Goal: Task Accomplishment & Management: Use online tool/utility

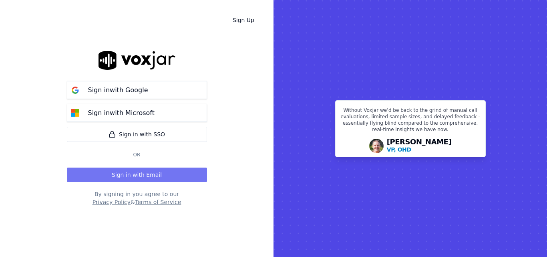
click at [145, 171] on button "Sign in with Email" at bounding box center [137, 174] width 140 height 14
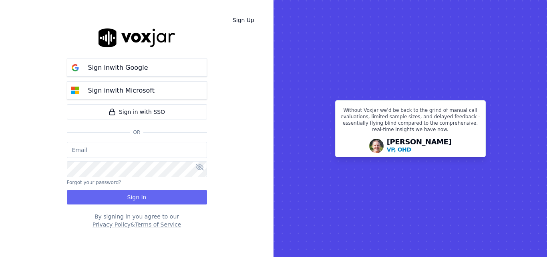
type input "[PERSON_NAME][EMAIL_ADDRESS][PERSON_NAME][DOMAIN_NAME]"
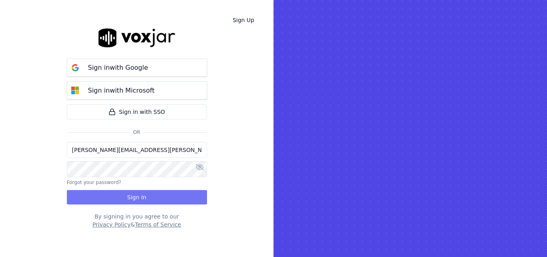
click at [148, 193] on button "Sign In" at bounding box center [137, 197] width 140 height 14
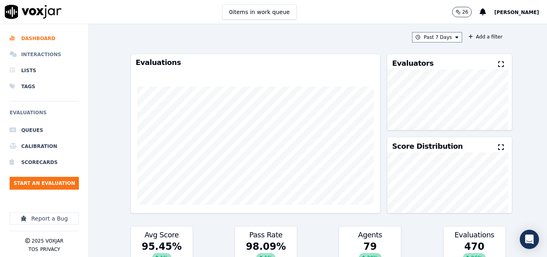
click at [38, 54] on li "Interactions" at bounding box center [44, 54] width 69 height 16
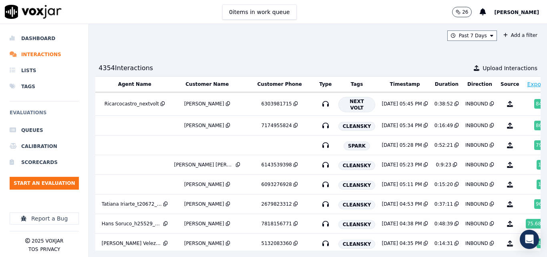
scroll to position [0, 140]
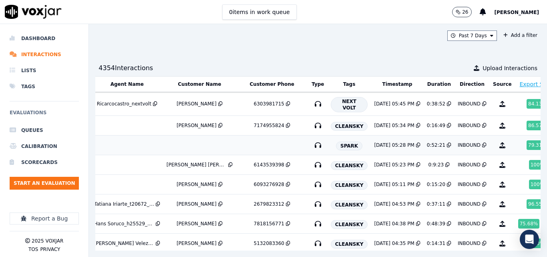
click at [203, 143] on td at bounding box center [199, 145] width 73 height 20
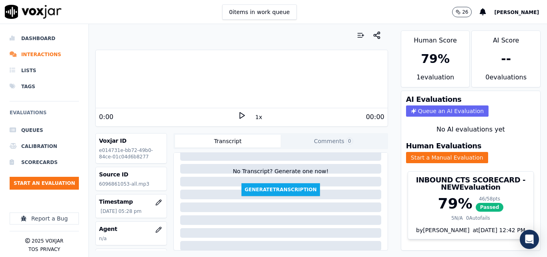
scroll to position [40, 0]
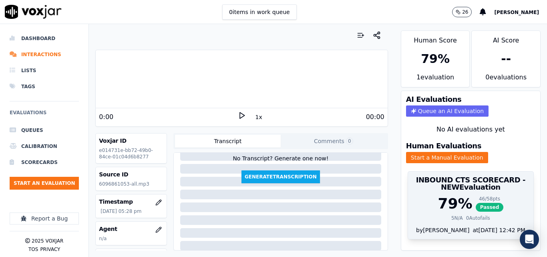
click at [476, 205] on span "Passed" at bounding box center [490, 207] width 28 height 9
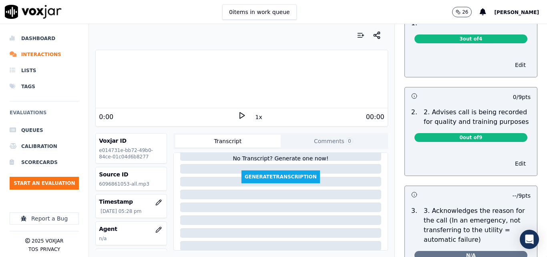
scroll to position [0, 0]
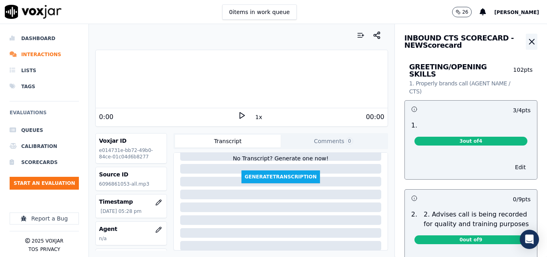
click at [527, 40] on icon "button" at bounding box center [532, 42] width 10 height 10
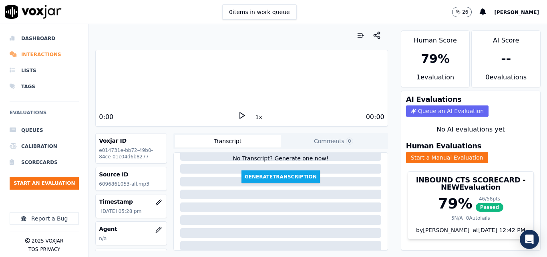
click at [48, 55] on li "Interactions" at bounding box center [44, 54] width 69 height 16
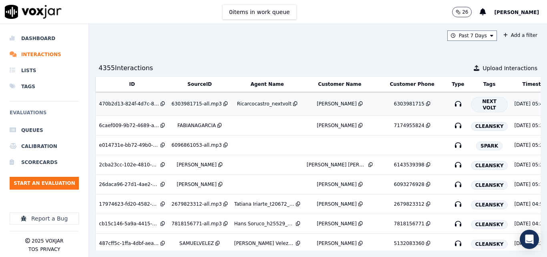
click at [293, 106] on icon at bounding box center [295, 103] width 4 height 5
click at [260, 103] on div "Ricarcocastro_nextvolt" at bounding box center [264, 104] width 54 height 6
click at [30, 34] on li "Dashboard" at bounding box center [44, 38] width 69 height 16
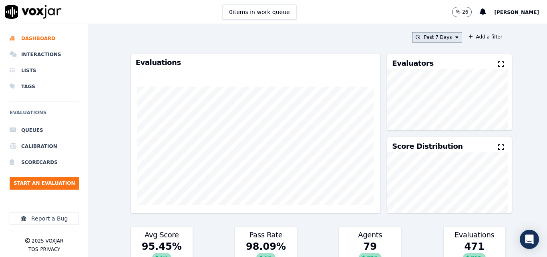
click at [445, 36] on button "Past 7 Days" at bounding box center [437, 37] width 50 height 10
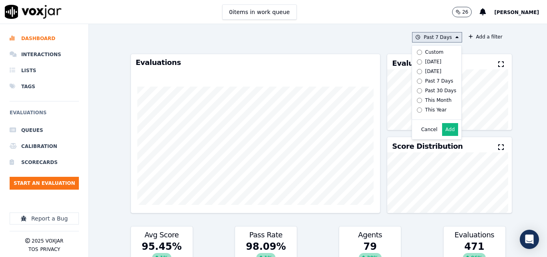
click at [425, 63] on div "Today" at bounding box center [433, 61] width 16 height 6
click at [412, 37] on button "Past 7 Days Custom Today Yesterday Past 7 Days Past 30 Days This Month This Yea…" at bounding box center [437, 37] width 50 height 10
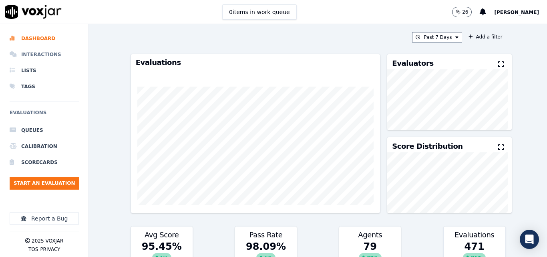
click at [46, 46] on li "Interactions" at bounding box center [44, 54] width 69 height 16
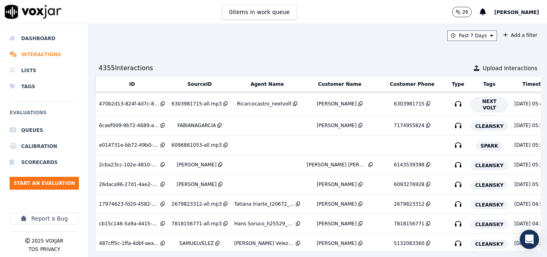
click at [37, 55] on li "Interactions" at bounding box center [44, 54] width 69 height 16
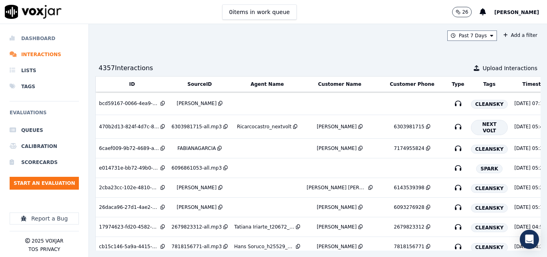
click at [42, 44] on li "Dashboard" at bounding box center [44, 38] width 69 height 16
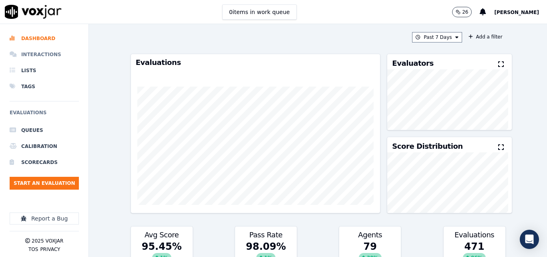
click at [40, 51] on li "Interactions" at bounding box center [44, 54] width 69 height 16
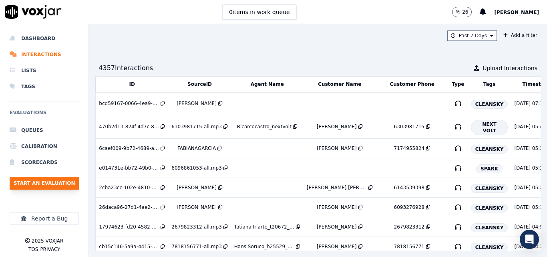
click at [63, 180] on button "Start an Evaluation" at bounding box center [44, 183] width 69 height 13
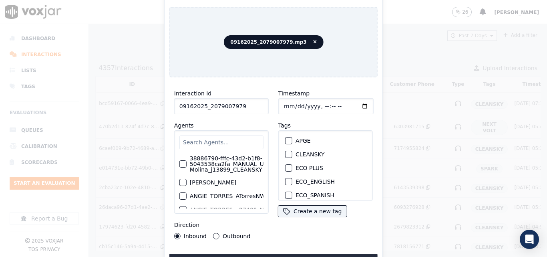
type input "09162025_2079007979"
click at [288, 151] on button "CLEANSKY" at bounding box center [288, 154] width 7 height 7
click at [288, 151] on div "button" at bounding box center [289, 154] width 6 height 6
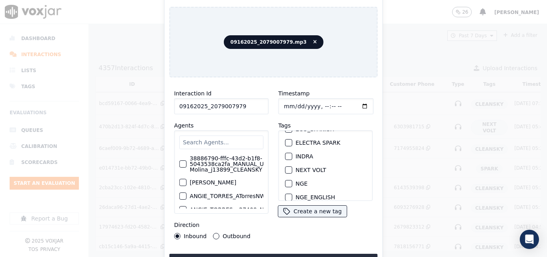
scroll to position [80, 0]
click at [286, 167] on div "button" at bounding box center [289, 170] width 6 height 6
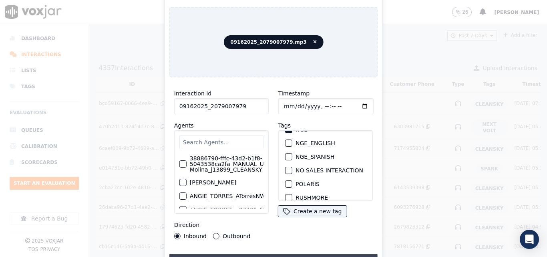
click at [261, 254] on button "Upload interaction to start evaluation" at bounding box center [273, 261] width 208 height 14
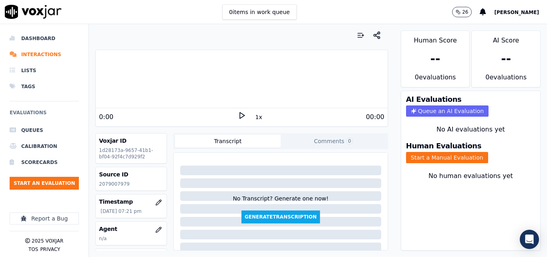
click at [114, 185] on p "2079007979" at bounding box center [131, 184] width 64 height 6
copy p "2079007979"
click at [238, 115] on icon at bounding box center [242, 115] width 8 height 8
click at [246, 114] on div "3:24" at bounding box center [315, 117] width 139 height 10
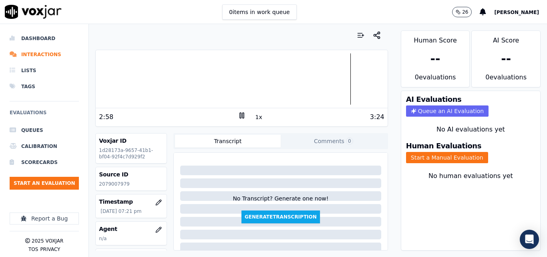
click at [239, 113] on icon at bounding box center [242, 115] width 8 height 8
click at [460, 159] on button "Start a Manual Evaluation" at bounding box center [447, 157] width 82 height 11
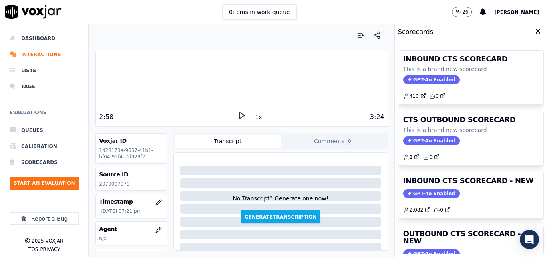
click at [490, 183] on h3 "INBOUND CTS SCORECARD - NEW" at bounding box center [470, 180] width 135 height 7
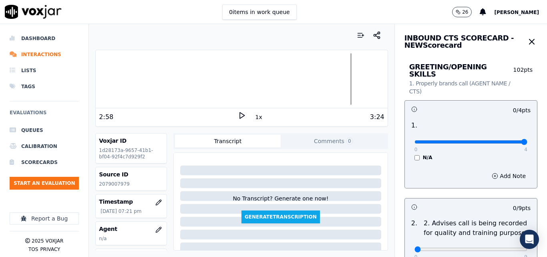
type input "4"
click at [502, 140] on input "range" at bounding box center [471, 141] width 113 height 3
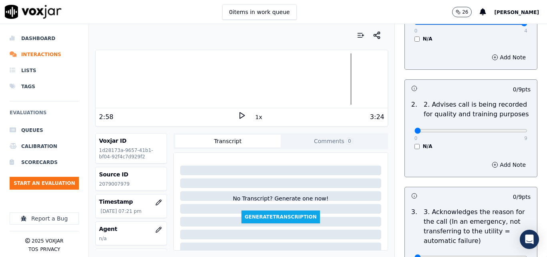
scroll to position [120, 0]
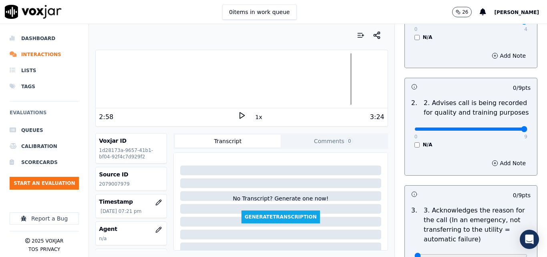
type input "9"
click at [503, 127] on input "range" at bounding box center [471, 128] width 113 height 3
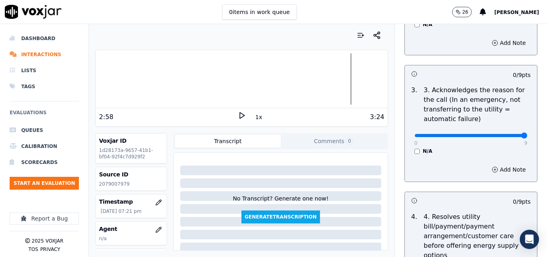
type input "9"
click at [504, 134] on input "range" at bounding box center [471, 135] width 113 height 3
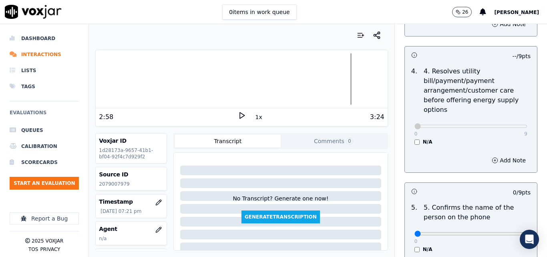
scroll to position [481, 0]
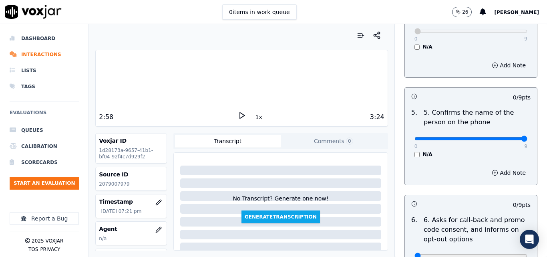
type input "9"
click at [505, 137] on input "range" at bounding box center [471, 138] width 113 height 3
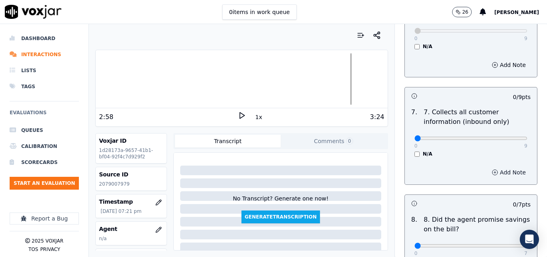
scroll to position [721, 0]
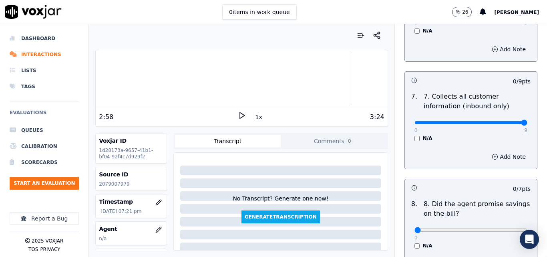
type input "9"
click at [506, 121] on input "range" at bounding box center [471, 122] width 113 height 3
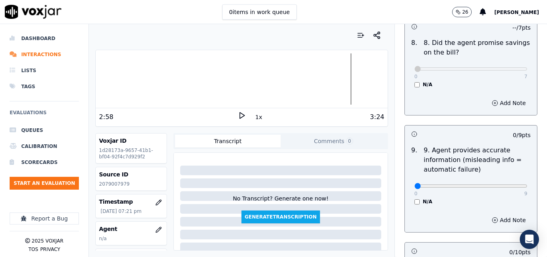
scroll to position [921, 0]
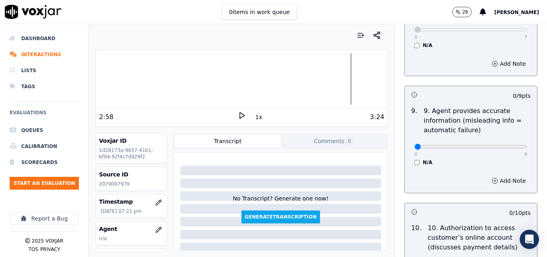
click at [508, 143] on div "0 9" at bounding box center [471, 146] width 113 height 10
type input "9"
click at [505, 145] on input "range" at bounding box center [471, 146] width 113 height 3
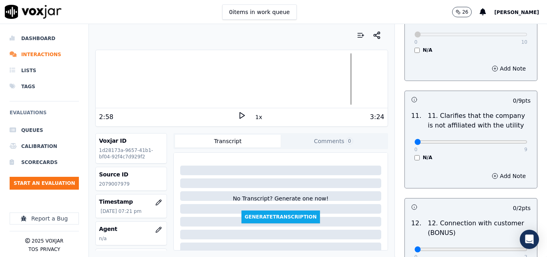
scroll to position [1162, 0]
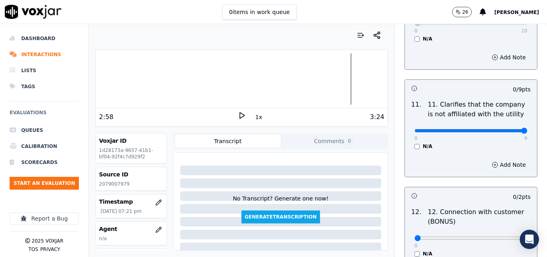
type input "9"
click at [509, 129] on input "range" at bounding box center [471, 130] width 113 height 3
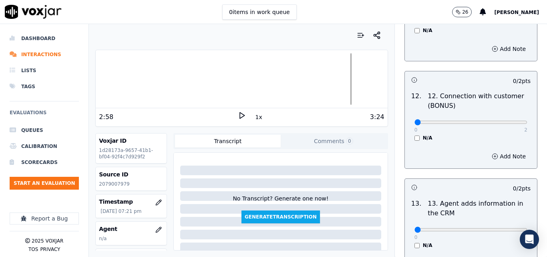
scroll to position [1282, 0]
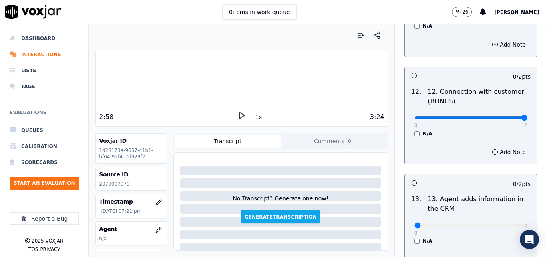
type input "2"
click at [502, 116] on input "range" at bounding box center [471, 117] width 113 height 3
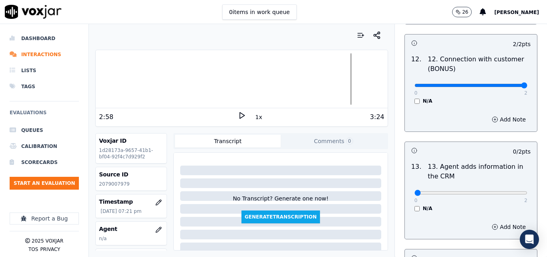
scroll to position [1402, 0]
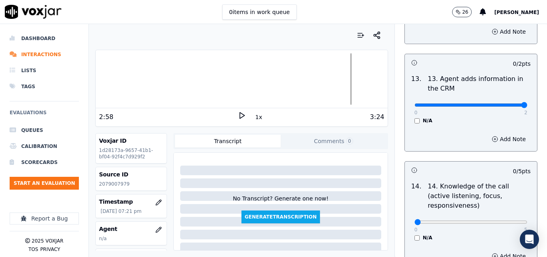
type input "2"
click at [504, 103] on input "range" at bounding box center [471, 104] width 113 height 3
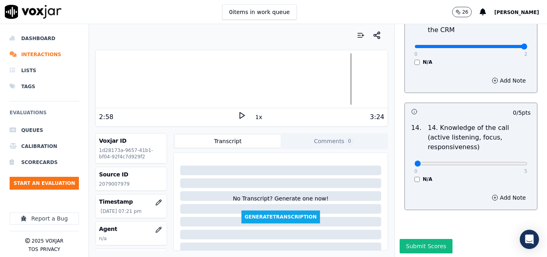
scroll to position [1463, 0]
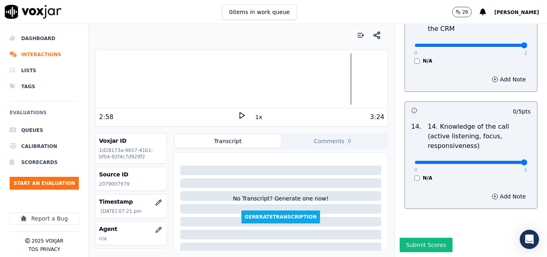
type input "5"
click at [508, 161] on input "range" at bounding box center [471, 162] width 113 height 3
click at [434, 238] on button "Submit Scores" at bounding box center [426, 245] width 53 height 14
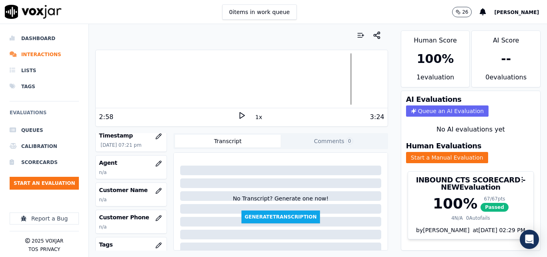
scroll to position [80, 0]
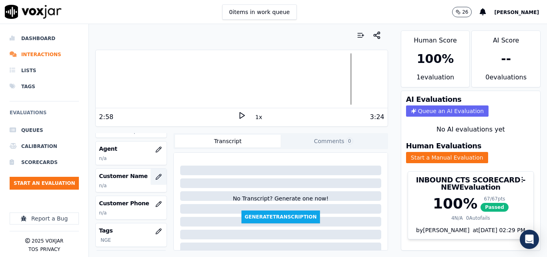
click at [155, 177] on icon "button" at bounding box center [158, 176] width 6 height 6
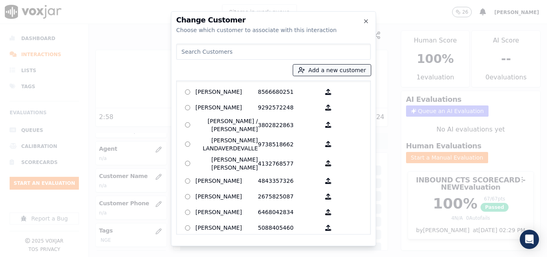
click at [349, 72] on button "Add a new customer" at bounding box center [332, 69] width 78 height 11
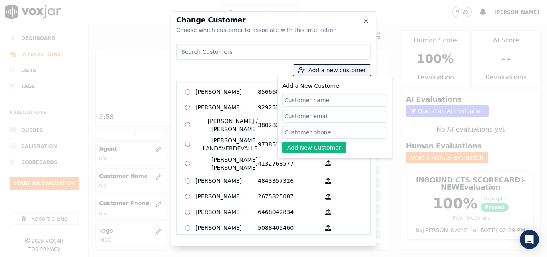
click at [322, 98] on input "Add a New Customer" at bounding box center [334, 100] width 105 height 13
type input "Efrain Marcatoma"
click at [302, 135] on input "Add a New Customer" at bounding box center [334, 132] width 105 height 13
click at [302, 127] on input "Add a New Customer" at bounding box center [334, 132] width 105 height 13
paste input "2079007979"
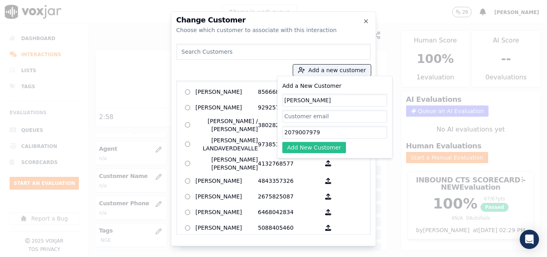
type input "2079007979"
click at [306, 143] on button "Add New Customer" at bounding box center [314, 147] width 64 height 11
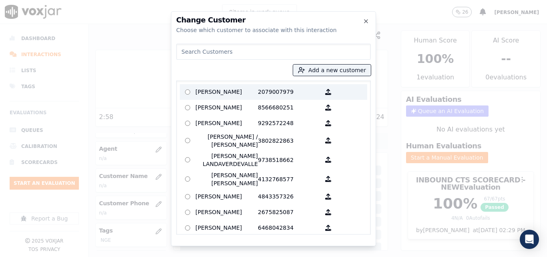
click at [236, 92] on p "Efrain Marcatoma" at bounding box center [226, 92] width 62 height 12
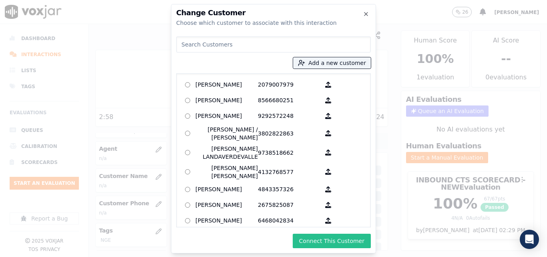
click at [344, 243] on button "Connect This Customer" at bounding box center [332, 241] width 78 height 14
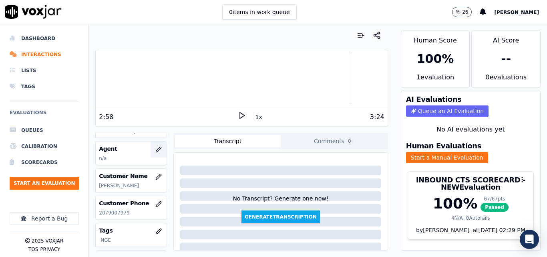
click at [155, 148] on icon "button" at bounding box center [158, 149] width 6 height 6
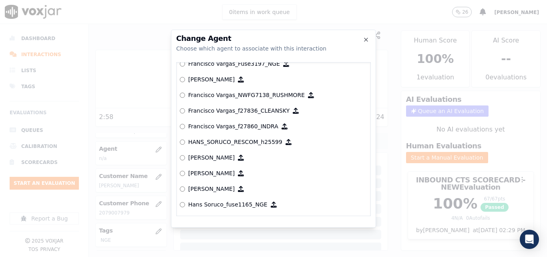
scroll to position [1761, 0]
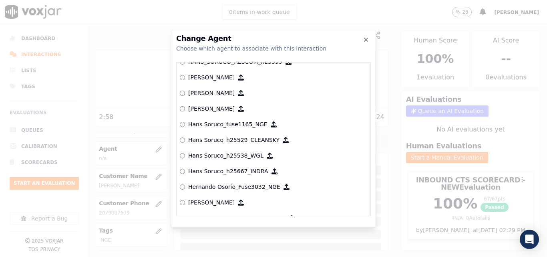
click at [220, 122] on p "Hans Soruco_fuse1165_NGE" at bounding box center [227, 124] width 79 height 8
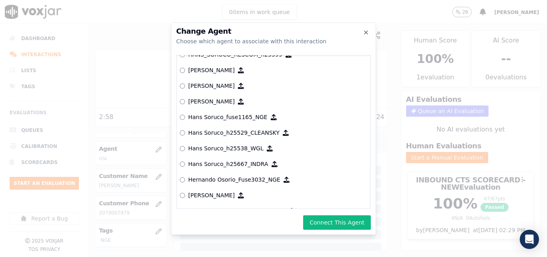
click at [316, 219] on button "Connect This Agent" at bounding box center [337, 222] width 68 height 14
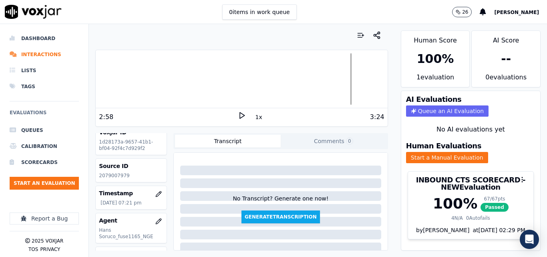
scroll to position [0, 0]
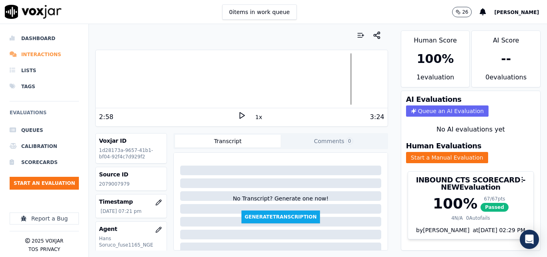
click at [52, 50] on li "Interactions" at bounding box center [44, 54] width 69 height 16
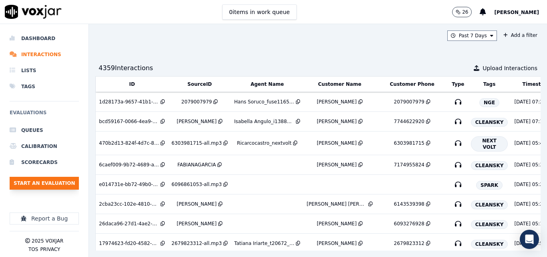
click at [61, 177] on button "Start an Evaluation" at bounding box center [44, 183] width 69 height 13
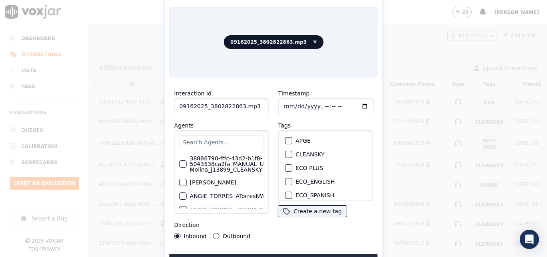
click at [263, 107] on input "09162025_3802822863.mp3" at bounding box center [221, 106] width 95 height 16
type input "09162025_3802822863"
click at [288, 166] on button "NGE" at bounding box center [288, 169] width 7 height 7
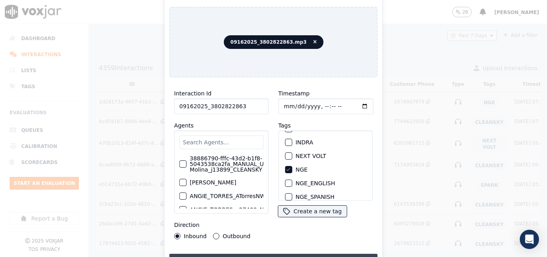
click at [278, 254] on button "Upload interaction to start evaluation" at bounding box center [273, 261] width 208 height 14
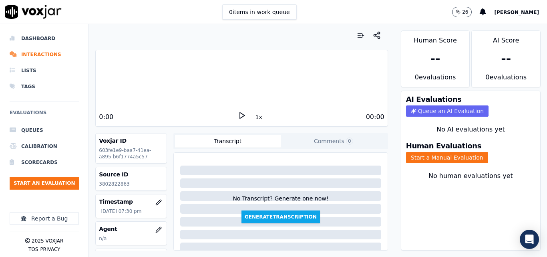
click at [121, 183] on p "3802822863" at bounding box center [131, 184] width 64 height 6
copy p "3802822863"
click at [241, 117] on icon at bounding box center [242, 115] width 8 height 8
click at [232, 117] on div "0:17" at bounding box center [168, 117] width 139 height 10
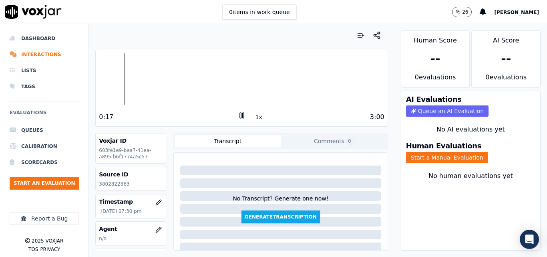
click at [238, 115] on icon at bounding box center [242, 115] width 8 height 8
click at [240, 114] on icon at bounding box center [242, 115] width 8 height 8
click at [239, 115] on icon at bounding box center [242, 115] width 8 height 8
click at [443, 157] on button "Start a Manual Evaluation" at bounding box center [447, 157] width 82 height 11
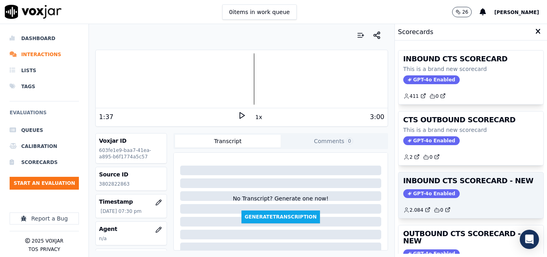
click at [484, 203] on div "2.084 0" at bounding box center [470, 206] width 135 height 13
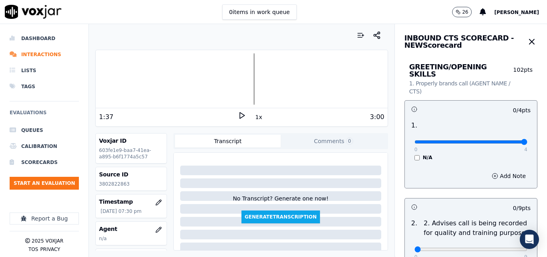
type input "4"
click at [503, 140] on input "range" at bounding box center [471, 141] width 113 height 3
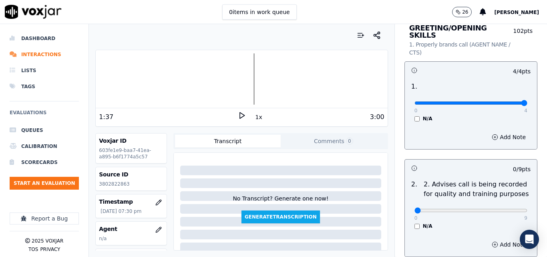
scroll to position [120, 0]
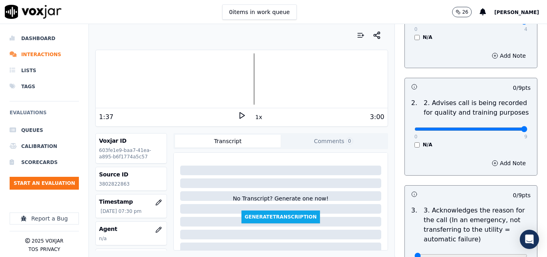
type input "9"
click at [506, 127] on input "range" at bounding box center [471, 128] width 113 height 3
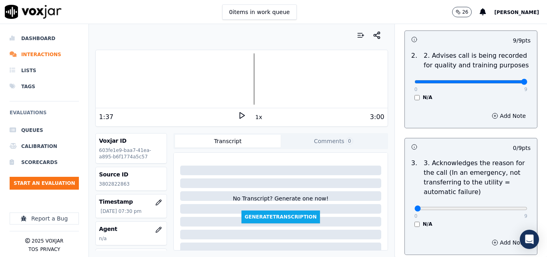
scroll to position [240, 0]
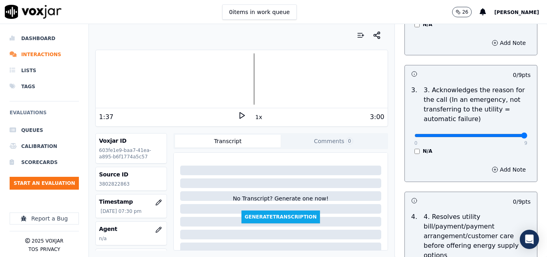
type input "9"
click at [504, 134] on input "range" at bounding box center [471, 135] width 113 height 3
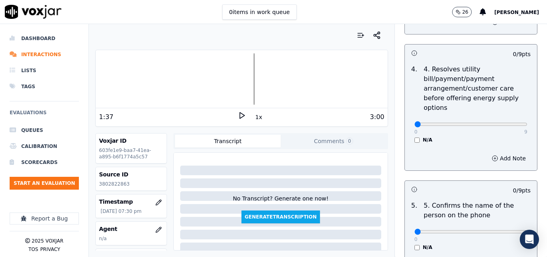
scroll to position [401, 0]
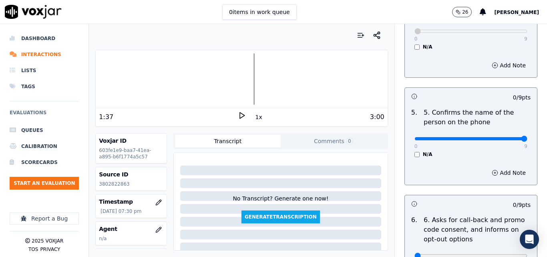
type input "9"
click at [503, 137] on input "range" at bounding box center [471, 138] width 113 height 3
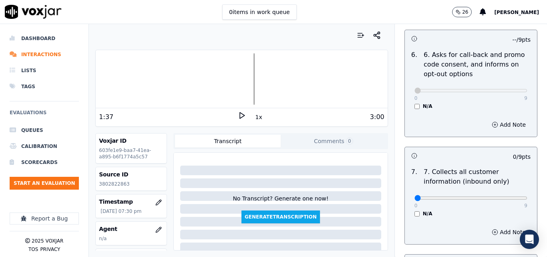
scroll to position [721, 0]
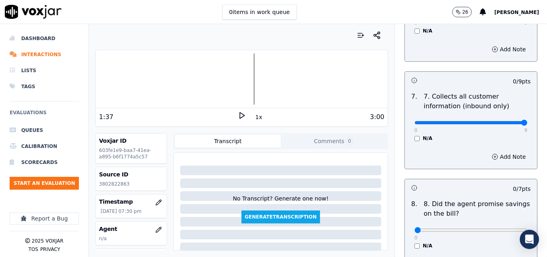
type input "9"
click at [507, 121] on input "range" at bounding box center [471, 122] width 113 height 3
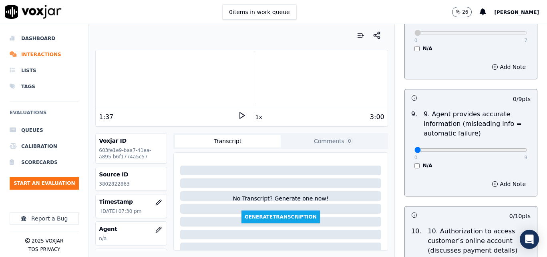
scroll to position [921, 0]
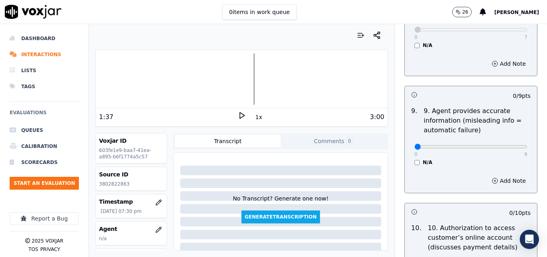
click at [506, 141] on div "0 9" at bounding box center [471, 146] width 113 height 10
type input "9"
click at [506, 145] on input "range" at bounding box center [471, 146] width 113 height 3
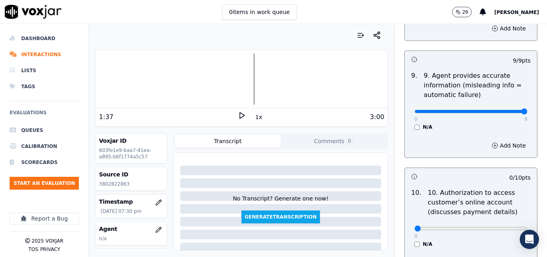
scroll to position [1001, 0]
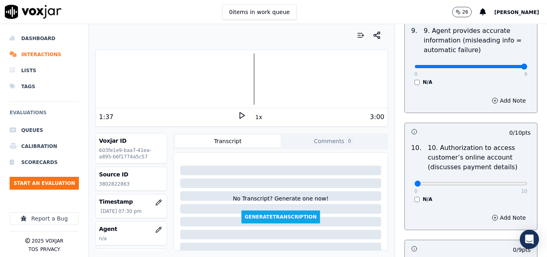
click at [415, 196] on div "N/A" at bounding box center [471, 199] width 113 height 6
click at [408, 194] on div "0 10 N/A" at bounding box center [471, 187] width 126 height 30
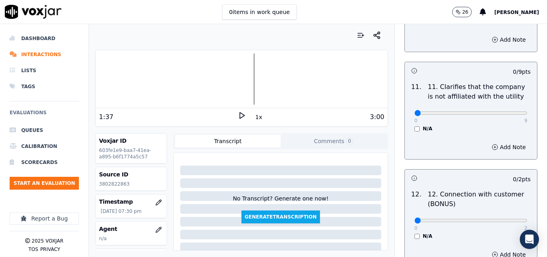
scroll to position [1202, 0]
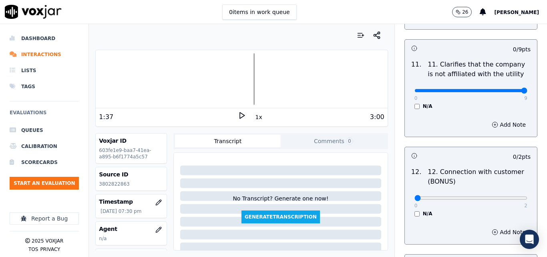
type input "9"
click at [507, 89] on input "range" at bounding box center [471, 90] width 113 height 3
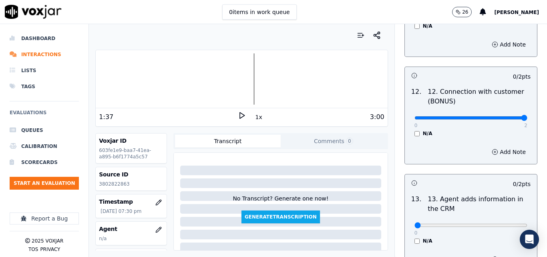
type input "2"
click at [504, 116] on input "range" at bounding box center [471, 117] width 113 height 3
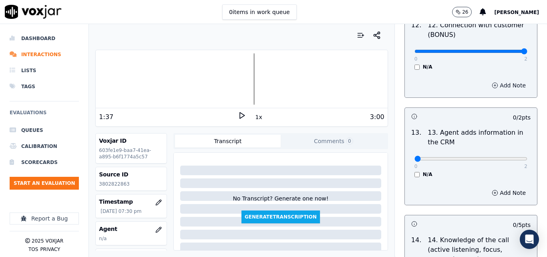
scroll to position [1362, 0]
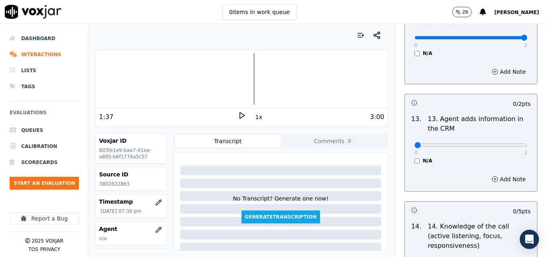
click at [507, 140] on div "0 2" at bounding box center [471, 145] width 113 height 10
type input "2"
click at [507, 143] on input "range" at bounding box center [471, 144] width 113 height 3
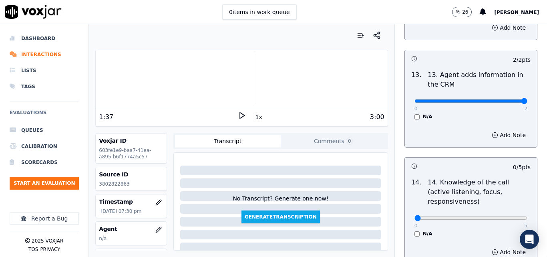
scroll to position [1463, 0]
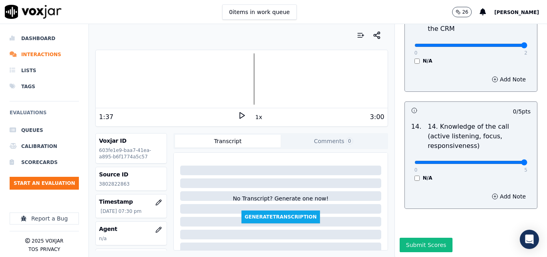
type input "5"
click at [505, 161] on input "range" at bounding box center [471, 162] width 113 height 3
click at [416, 238] on button "Submit Scores" at bounding box center [426, 245] width 53 height 14
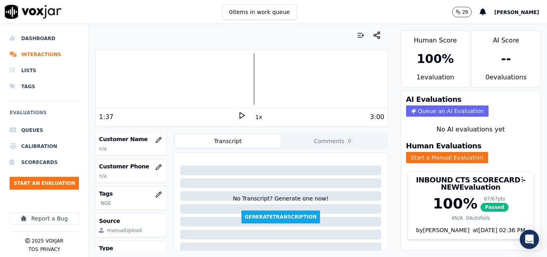
scroll to position [120, 0]
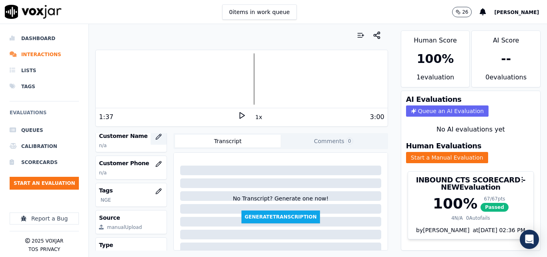
click at [155, 137] on icon "button" at bounding box center [158, 136] width 6 height 6
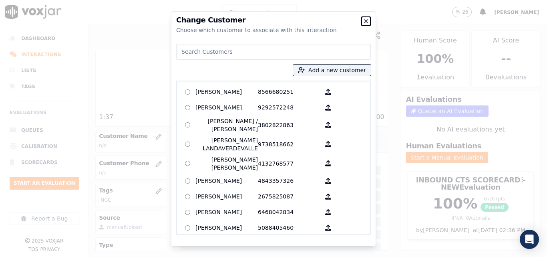
click at [365, 20] on icon "button" at bounding box center [366, 21] width 6 height 6
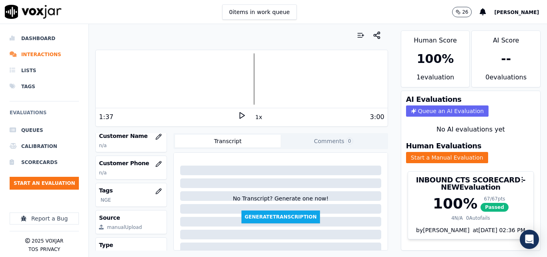
click at [232, 113] on div "1:37" at bounding box center [168, 117] width 139 height 10
click at [147, 77] on div at bounding box center [242, 78] width 292 height 51
click at [238, 117] on icon at bounding box center [242, 115] width 8 height 8
click at [238, 115] on icon at bounding box center [242, 115] width 8 height 8
click at [155, 133] on icon "button" at bounding box center [158, 136] width 6 height 6
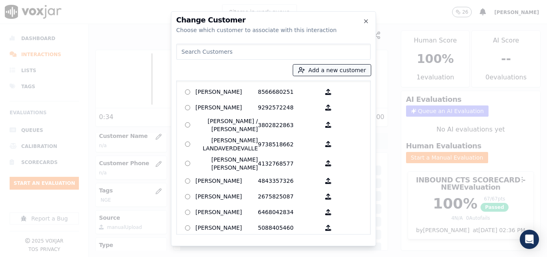
click at [334, 67] on button "Add a new customer" at bounding box center [332, 69] width 78 height 11
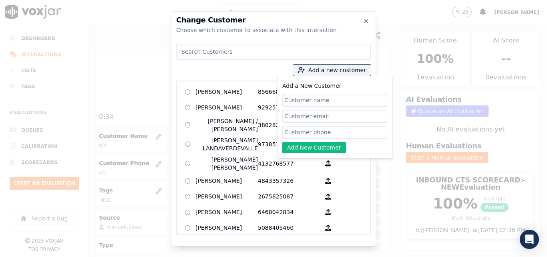
click at [295, 101] on input "Add a New Customer" at bounding box center [334, 100] width 105 height 13
type input "Alicia Mendoza"
click at [308, 131] on input "Add a New Customer" at bounding box center [334, 132] width 105 height 13
click at [331, 136] on input "Add a New Customer" at bounding box center [334, 132] width 105 height 13
paste input "3802822863"
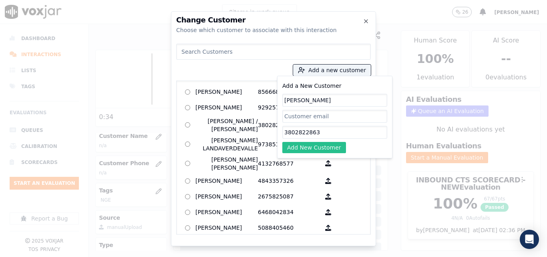
type input "3802822863"
click at [312, 148] on button "Add New Customer" at bounding box center [314, 147] width 64 height 11
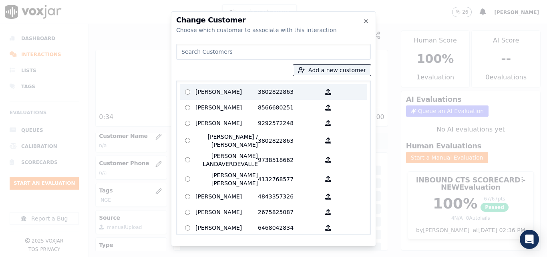
click at [239, 94] on p "Alicia Mendoza" at bounding box center [226, 92] width 62 height 12
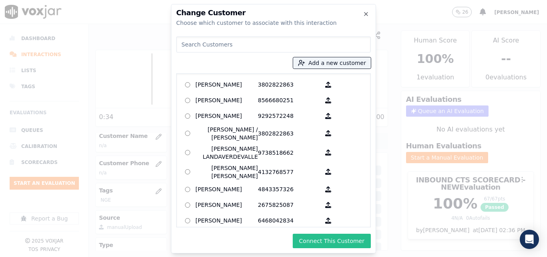
click at [329, 244] on button "Connect This Customer" at bounding box center [332, 241] width 78 height 14
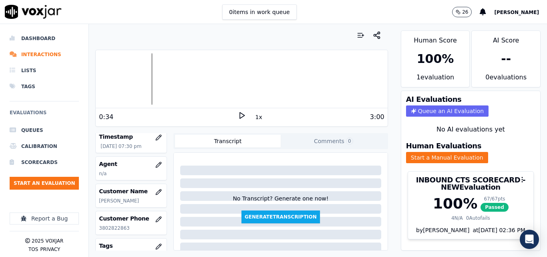
scroll to position [62, 0]
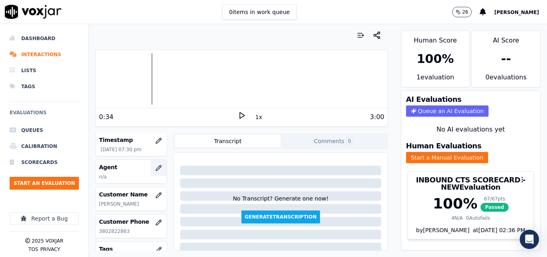
click at [153, 164] on button "button" at bounding box center [159, 168] width 16 height 16
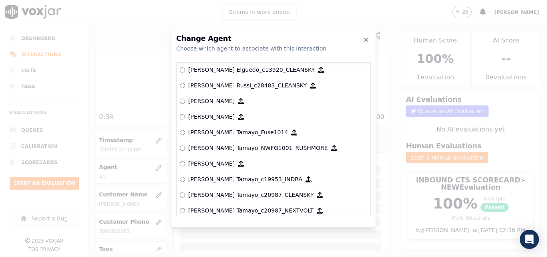
scroll to position [620, 0]
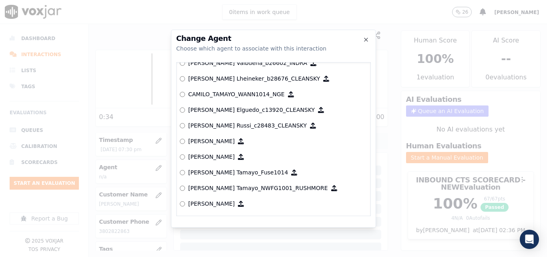
click at [268, 96] on p "CAMILO_TAMAYO_WANN1014_NGE" at bounding box center [236, 94] width 97 height 8
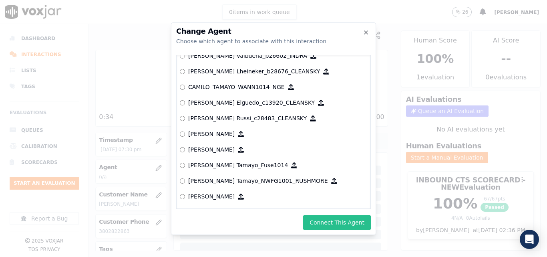
click at [338, 222] on button "Connect This Agent" at bounding box center [337, 222] width 68 height 14
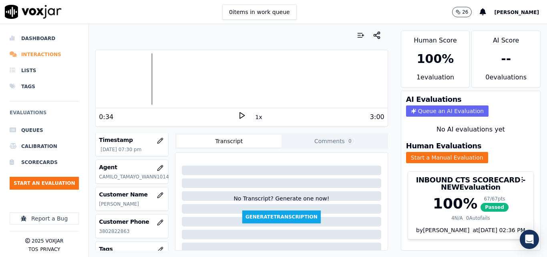
click at [49, 56] on li "Interactions" at bounding box center [44, 54] width 69 height 16
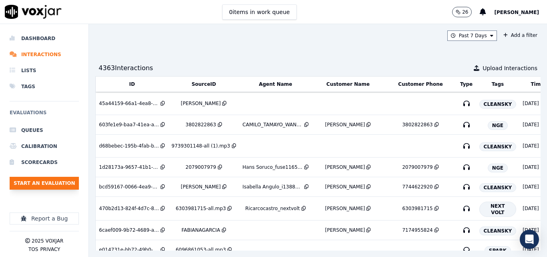
click at [68, 177] on button "Start an Evaluation" at bounding box center [44, 183] width 69 height 13
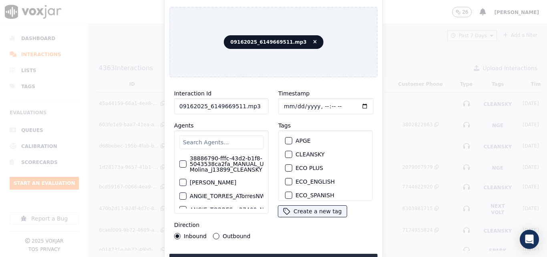
click at [250, 103] on input "09162025_6149669511.mp3" at bounding box center [221, 106] width 95 height 16
type input "09162025_6149669511"
click at [288, 167] on div "button" at bounding box center [289, 170] width 6 height 6
click at [322, 254] on button "Upload interaction to start evaluation" at bounding box center [273, 261] width 208 height 14
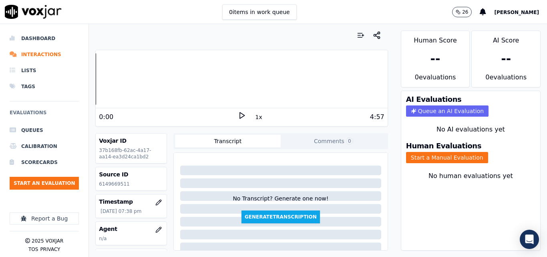
click at [112, 186] on p "6149669511" at bounding box center [131, 184] width 64 height 6
copy p "6149669511"
click at [240, 114] on polygon at bounding box center [242, 116] width 5 height 6
click at [232, 118] on div "0:48" at bounding box center [168, 117] width 139 height 10
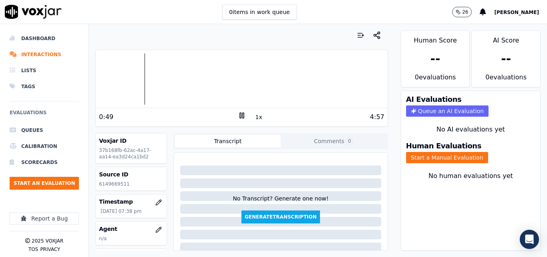
click at [238, 117] on icon at bounding box center [242, 115] width 8 height 8
click at [131, 80] on div at bounding box center [242, 78] width 292 height 51
click at [238, 112] on icon at bounding box center [242, 115] width 8 height 8
click at [240, 114] on rect at bounding box center [240, 115] width 1 height 5
click at [457, 160] on button "Start a Manual Evaluation" at bounding box center [447, 157] width 82 height 11
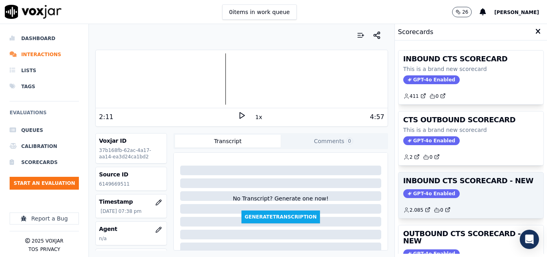
click at [493, 191] on div "GPT-4o Enabled" at bounding box center [470, 193] width 135 height 9
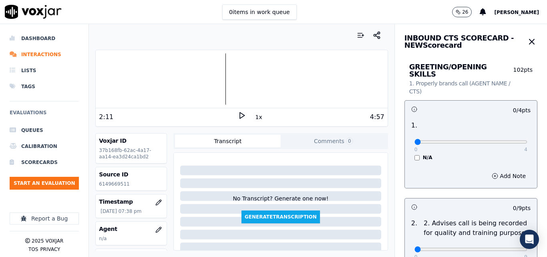
click at [504, 137] on div "0 4" at bounding box center [471, 142] width 113 height 10
type input "4"
click at [504, 140] on input "range" at bounding box center [471, 141] width 113 height 3
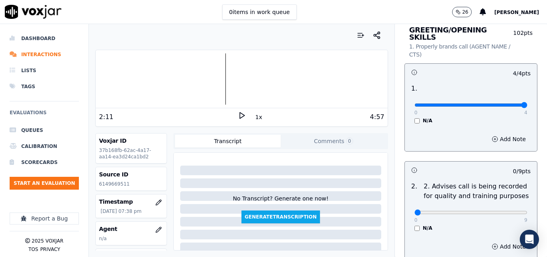
scroll to position [120, 0]
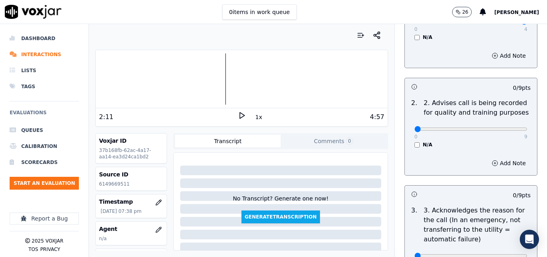
click at [524, 133] on p "9" at bounding box center [525, 136] width 3 height 6
click at [511, 119] on div "0 9 N/A" at bounding box center [471, 132] width 126 height 30
type input "9"
click at [508, 127] on input "range" at bounding box center [471, 128] width 113 height 3
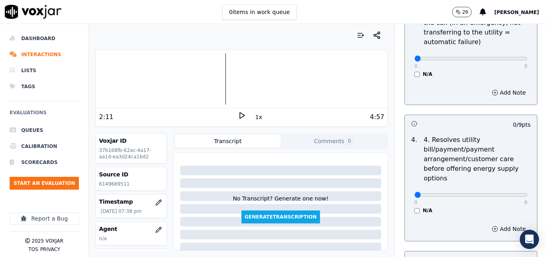
scroll to position [320, 0]
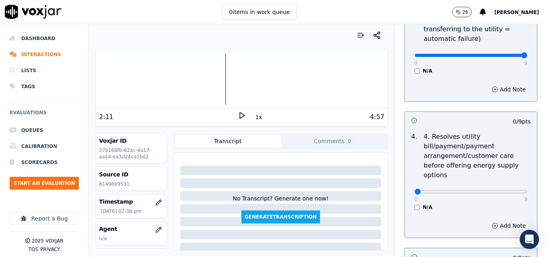
type input "9"
click at [508, 54] on input "range" at bounding box center [471, 55] width 113 height 3
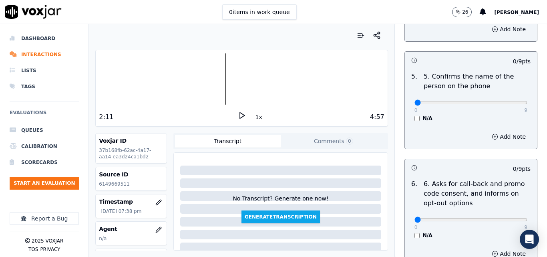
scroll to position [561, 0]
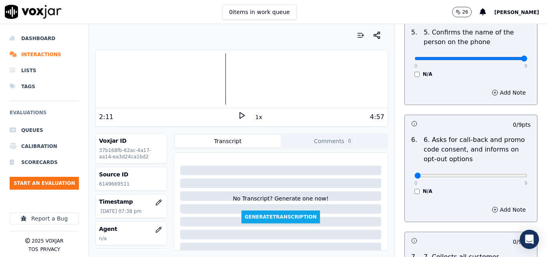
type input "9"
click at [504, 57] on input "range" at bounding box center [471, 58] width 113 height 3
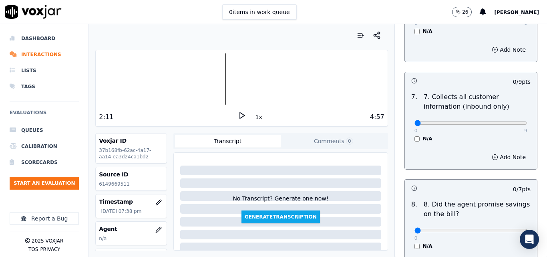
scroll to position [721, 0]
type input "9"
click at [506, 121] on input "range" at bounding box center [471, 122] width 113 height 3
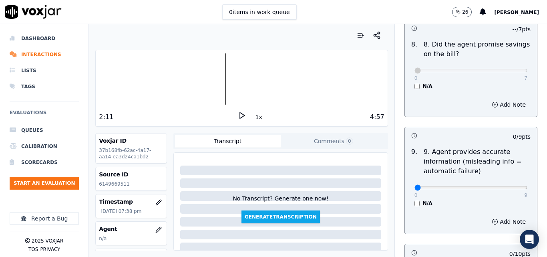
scroll to position [881, 0]
click at [507, 181] on div "0 9" at bounding box center [471, 186] width 113 height 10
type input "9"
click at [507, 185] on input "range" at bounding box center [471, 186] width 113 height 3
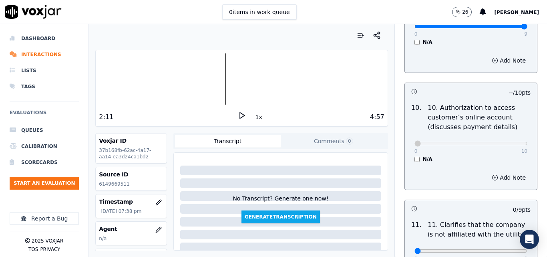
scroll to position [1122, 0]
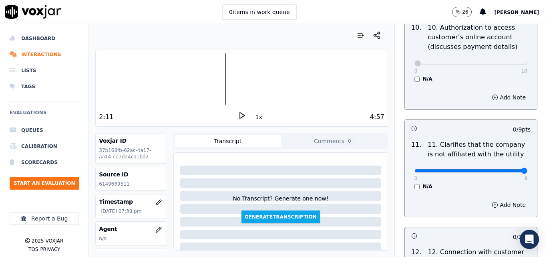
type input "9"
click at [508, 169] on input "range" at bounding box center [471, 170] width 113 height 3
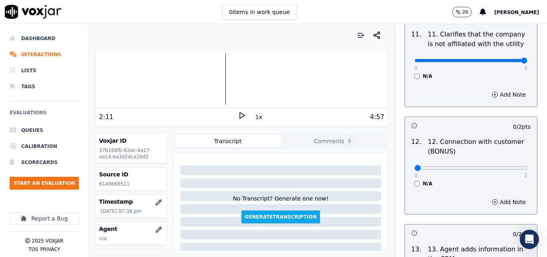
scroll to position [1242, 0]
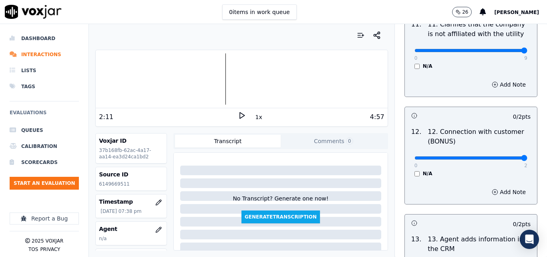
type input "2"
click at [504, 156] on input "range" at bounding box center [471, 157] width 113 height 3
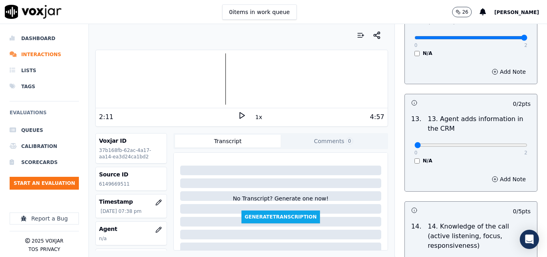
click at [510, 147] on div "0 2 N/A" at bounding box center [471, 148] width 126 height 30
type input "2"
click at [501, 143] on input "range" at bounding box center [471, 144] width 113 height 3
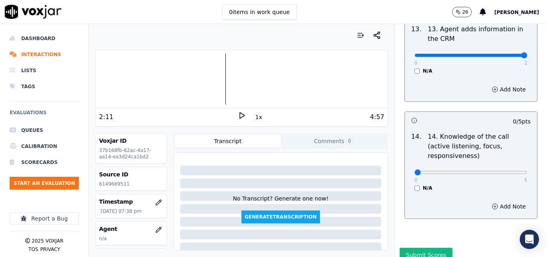
scroll to position [1463, 0]
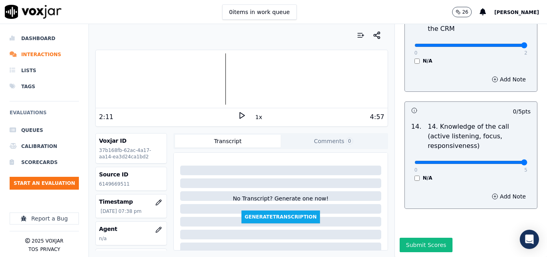
type input "5"
click at [505, 161] on input "range" at bounding box center [471, 162] width 113 height 3
click at [434, 238] on button "Submit Scores" at bounding box center [426, 245] width 53 height 14
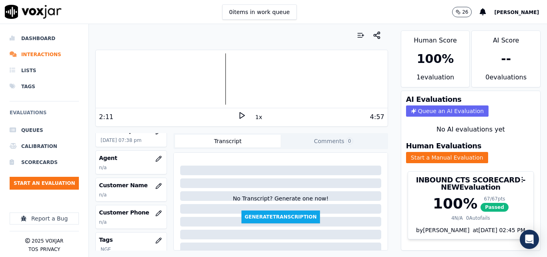
scroll to position [80, 0]
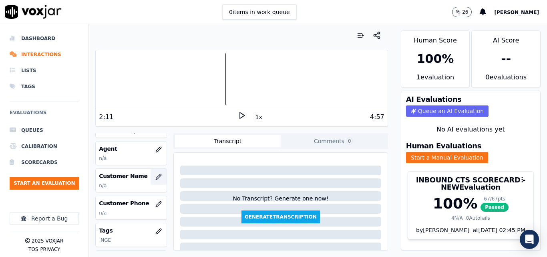
click at [156, 174] on icon "button" at bounding box center [158, 176] width 5 height 5
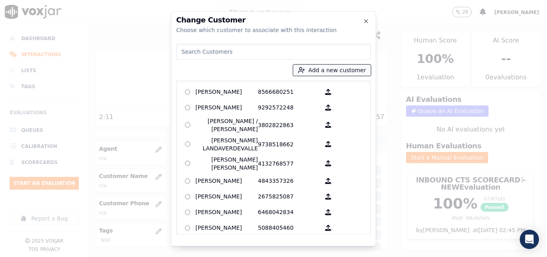
click at [365, 71] on button "Add a new customer" at bounding box center [332, 69] width 78 height 11
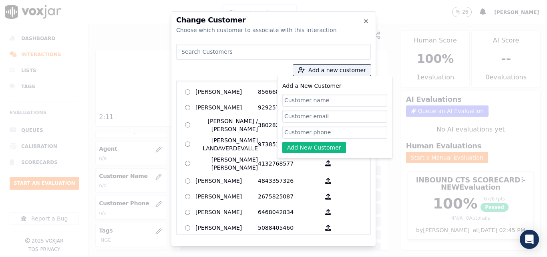
click at [325, 105] on input "Add a New Customer" at bounding box center [334, 100] width 105 height 13
type input "Carlos Escamilla"
click at [342, 133] on input "Add a New Customer" at bounding box center [334, 132] width 105 height 13
click at [310, 130] on input "Add a New Customer" at bounding box center [334, 132] width 105 height 13
paste input "6149669511"
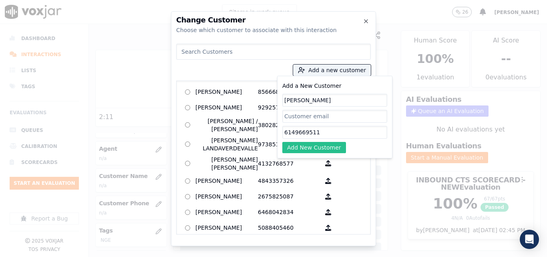
type input "6149669511"
click at [312, 149] on button "Add New Customer" at bounding box center [314, 147] width 64 height 11
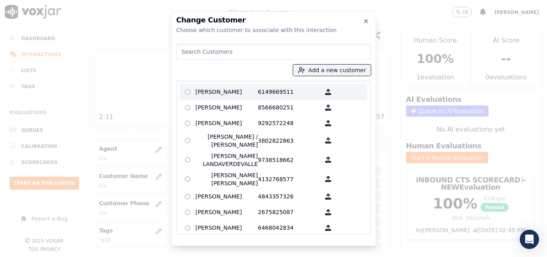
click at [244, 94] on p "Carlos Escamilla" at bounding box center [226, 92] width 62 height 12
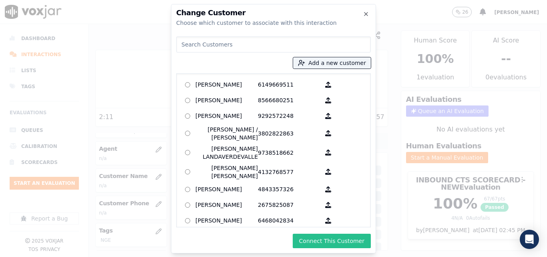
click at [328, 240] on button "Connect This Customer" at bounding box center [332, 241] width 78 height 14
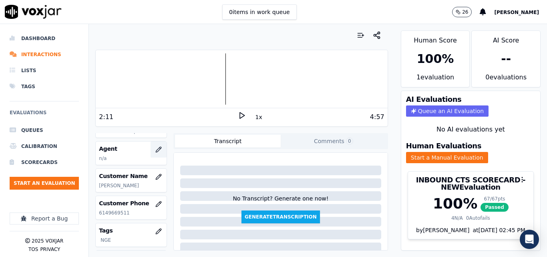
click at [151, 144] on button "button" at bounding box center [159, 149] width 16 height 16
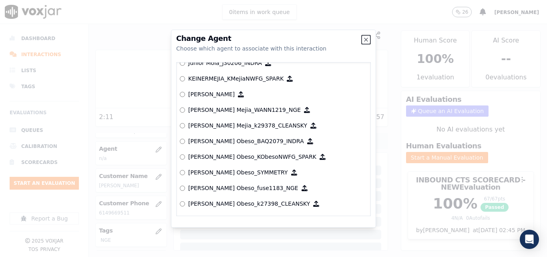
scroll to position [2794, 0]
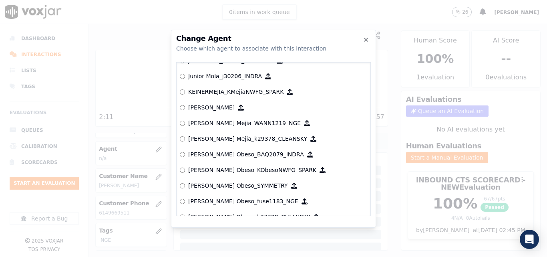
click at [207, 127] on p "Keiner Mejia_WANN1219_NGE" at bounding box center [244, 123] width 113 height 8
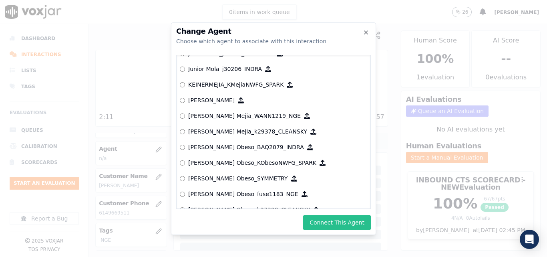
click at [332, 218] on button "Connect This Agent" at bounding box center [337, 222] width 68 height 14
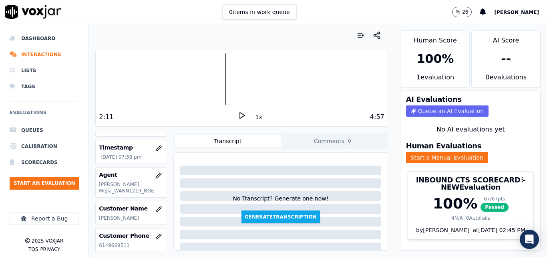
scroll to position [40, 0]
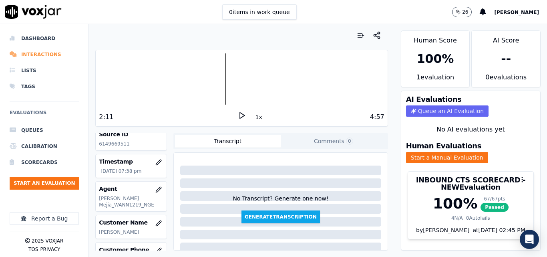
click at [35, 54] on li "Interactions" at bounding box center [44, 54] width 69 height 16
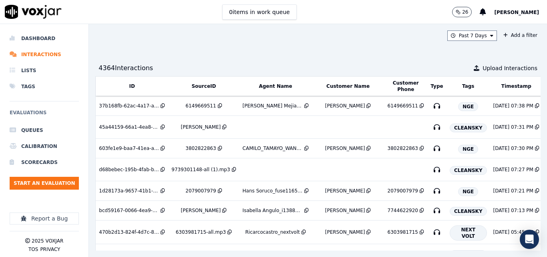
click at [69, 175] on ul "Queues Calibration Scorecards Start an Evaluation" at bounding box center [44, 159] width 69 height 74
click at [69, 179] on button "Start an Evaluation" at bounding box center [44, 183] width 69 height 13
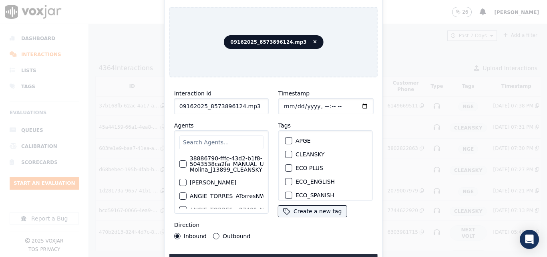
click at [251, 102] on input "09162025_8573896124.mp3" at bounding box center [221, 106] width 95 height 16
type input "09162025_8573896124"
click at [286, 167] on div "button" at bounding box center [289, 170] width 6 height 6
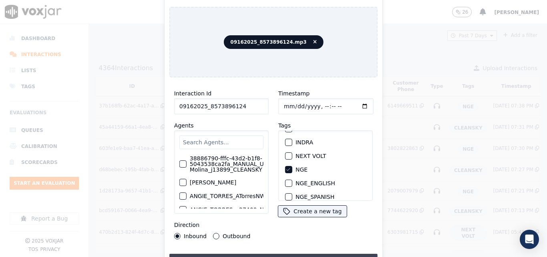
click at [312, 254] on button "Upload interaction to start evaluation" at bounding box center [273, 261] width 208 height 14
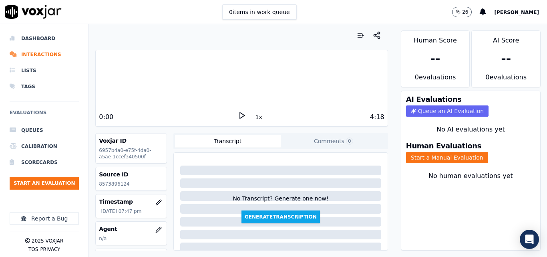
click at [119, 185] on p "8573896124" at bounding box center [131, 184] width 64 height 6
copy p "8573896124"
click at [238, 114] on icon at bounding box center [242, 115] width 8 height 8
click at [238, 116] on icon at bounding box center [242, 115] width 8 height 8
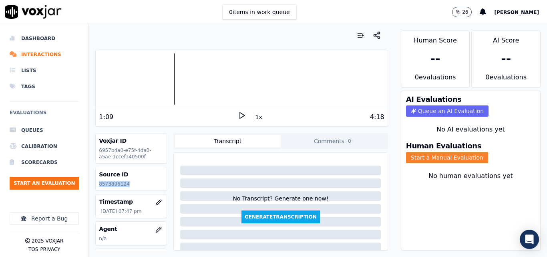
click at [429, 155] on button "Start a Manual Evaluation" at bounding box center [447, 157] width 82 height 11
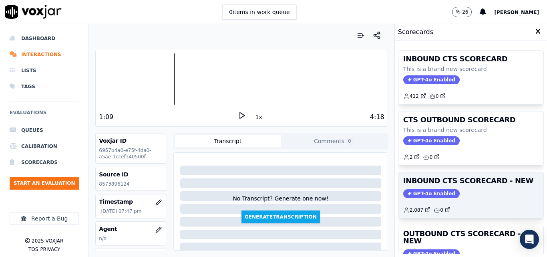
click at [475, 214] on div "INBOUND CTS SCORECARD - NEW GPT-4o Enabled 2.087 0" at bounding box center [471, 195] width 145 height 46
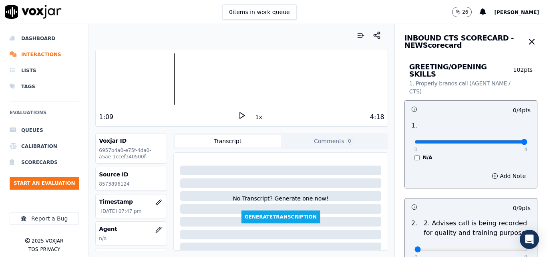
type input "4"
click at [506, 140] on input "range" at bounding box center [471, 141] width 113 height 3
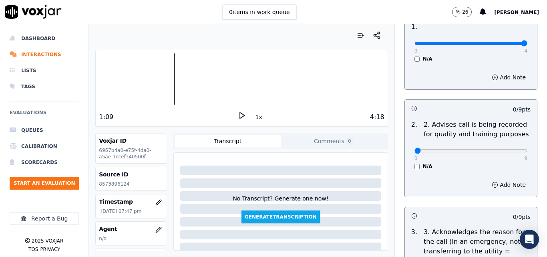
scroll to position [120, 0]
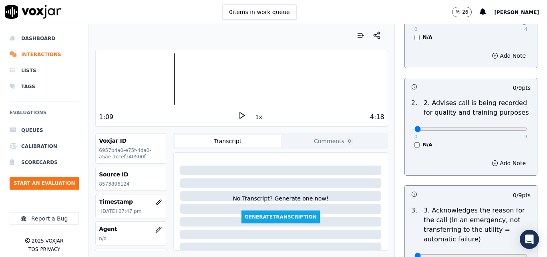
click at [508, 124] on div "0 9" at bounding box center [471, 129] width 113 height 10
type input "9"
click at [507, 127] on input "range" at bounding box center [471, 128] width 113 height 3
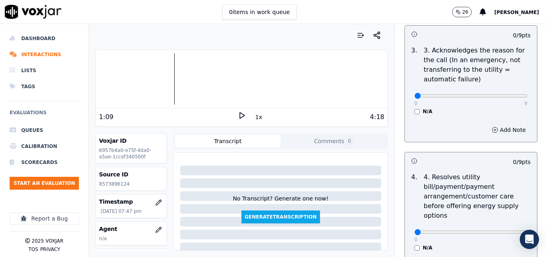
scroll to position [280, 0]
type input "9"
click at [507, 94] on input "range" at bounding box center [471, 95] width 113 height 3
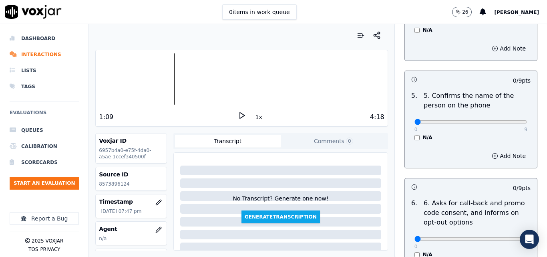
scroll to position [521, 0]
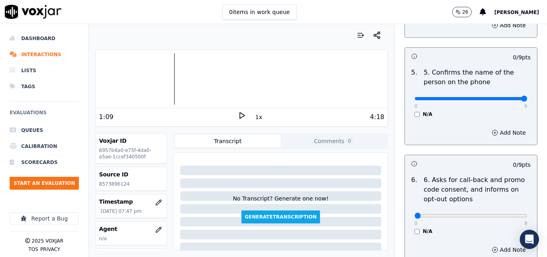
type input "9"
click at [507, 97] on input "range" at bounding box center [471, 98] width 113 height 3
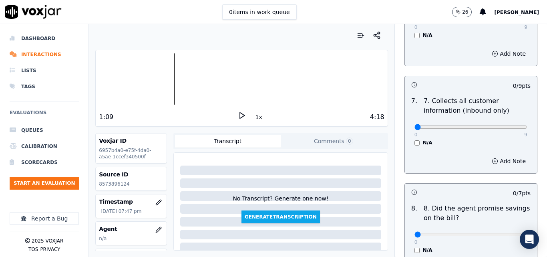
scroll to position [721, 0]
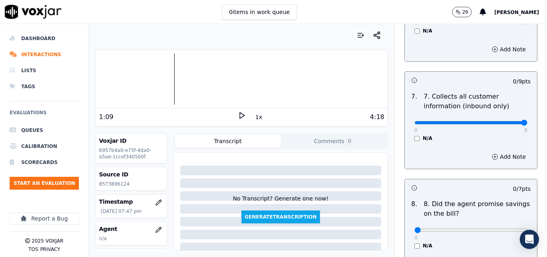
type input "9"
click at [507, 121] on input "range" at bounding box center [471, 122] width 113 height 3
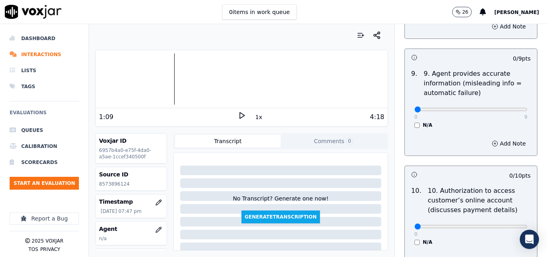
scroll to position [961, 0]
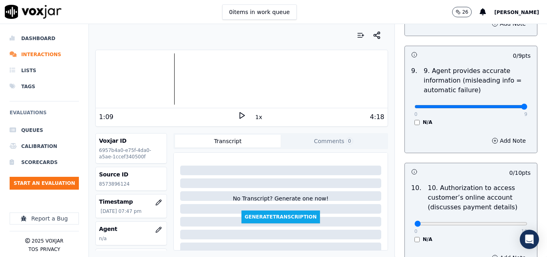
type input "9"
click at [506, 105] on input "range" at bounding box center [471, 106] width 113 height 3
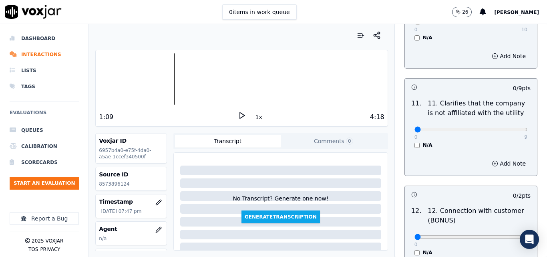
scroll to position [1202, 0]
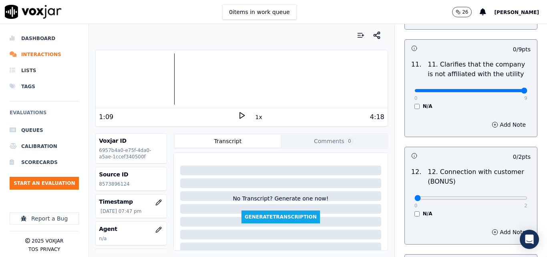
type input "9"
click at [506, 89] on input "range" at bounding box center [471, 90] width 113 height 3
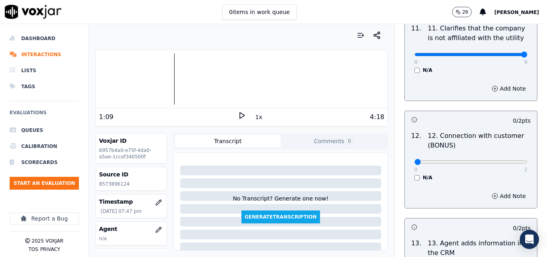
scroll to position [1282, 0]
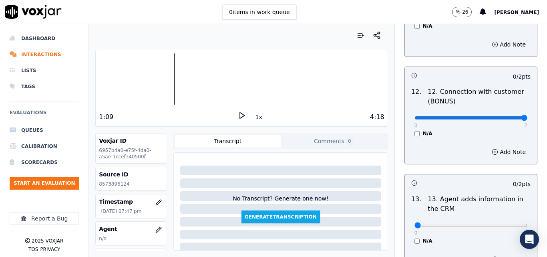
type input "2"
click at [507, 116] on input "range" at bounding box center [471, 117] width 113 height 3
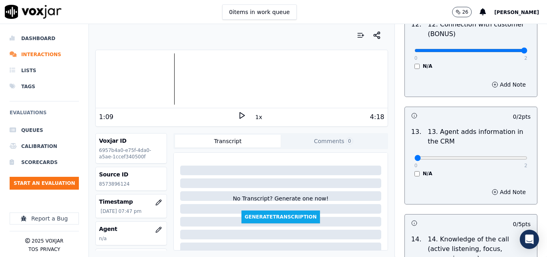
scroll to position [1362, 0]
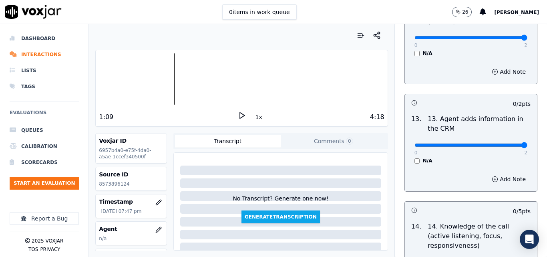
type input "2"
click at [506, 143] on input "range" at bounding box center [471, 144] width 113 height 3
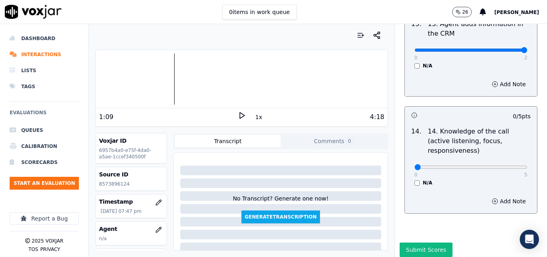
scroll to position [1463, 0]
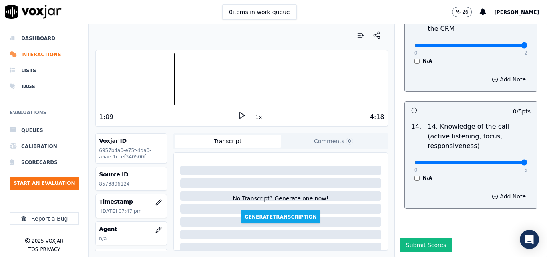
type input "5"
click at [506, 161] on input "range" at bounding box center [471, 162] width 113 height 3
click at [419, 238] on button "Submit Scores" at bounding box center [426, 245] width 53 height 14
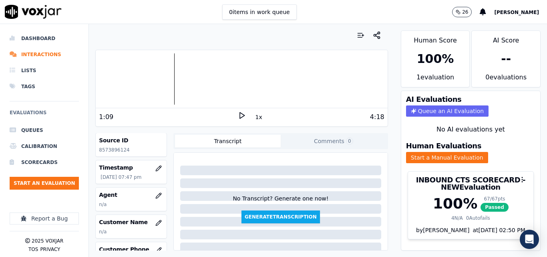
scroll to position [80, 0]
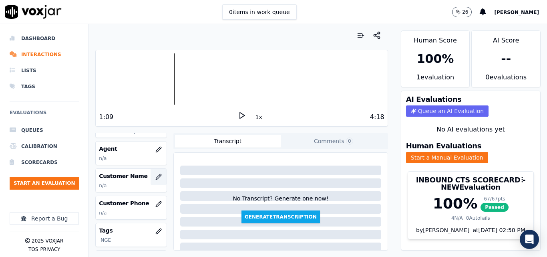
click at [155, 179] on icon "button" at bounding box center [158, 176] width 6 height 6
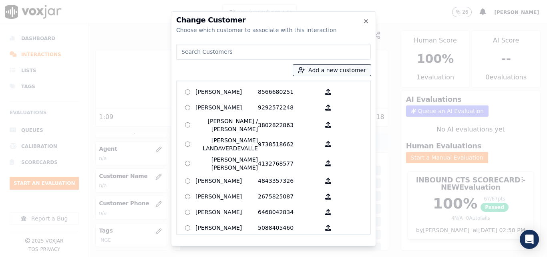
click at [331, 69] on button "Add a new customer" at bounding box center [332, 69] width 78 height 11
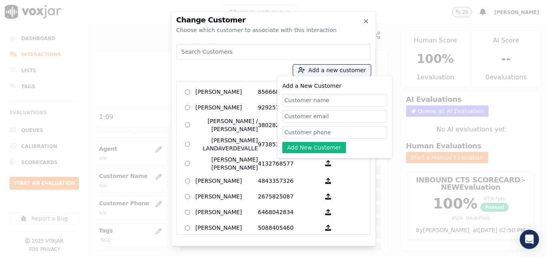
click at [324, 104] on input "Add a New Customer" at bounding box center [334, 100] width 105 height 13
type input "Juan Grisales"
click at [322, 133] on input "Add a New Customer" at bounding box center [334, 132] width 105 height 13
click at [310, 128] on input "Add a New Customer" at bounding box center [334, 132] width 105 height 13
paste input "8573896124"
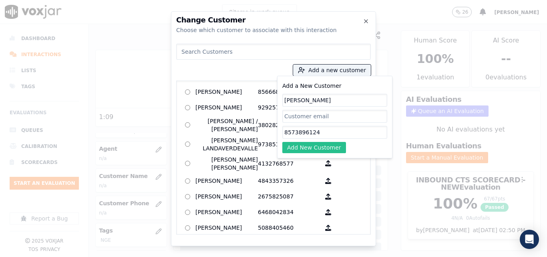
type input "8573896124"
click at [310, 146] on button "Add New Customer" at bounding box center [314, 147] width 64 height 11
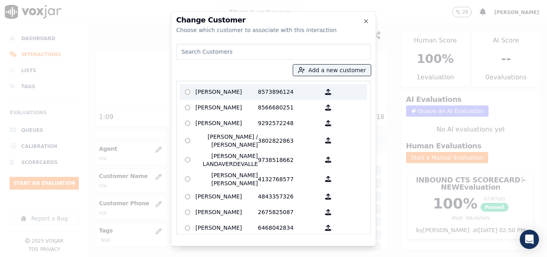
click at [266, 93] on p "8573896124" at bounding box center [289, 92] width 62 height 12
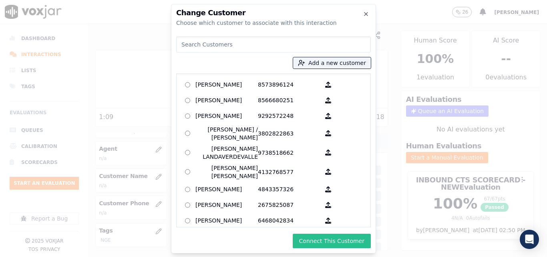
click at [332, 244] on button "Connect This Customer" at bounding box center [332, 241] width 78 height 14
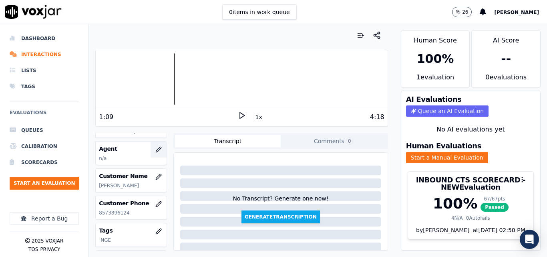
click at [151, 151] on button "button" at bounding box center [159, 149] width 16 height 16
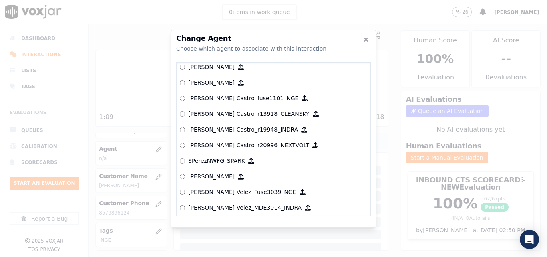
scroll to position [3554, 0]
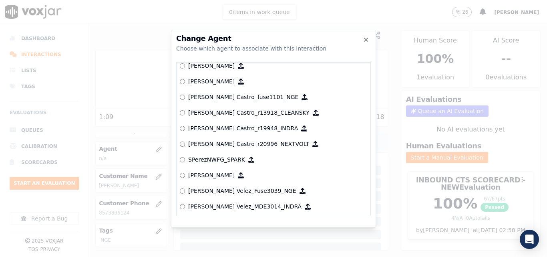
click at [253, 100] on p "Ricardo Castro_fuse1101_NGE" at bounding box center [243, 97] width 110 height 8
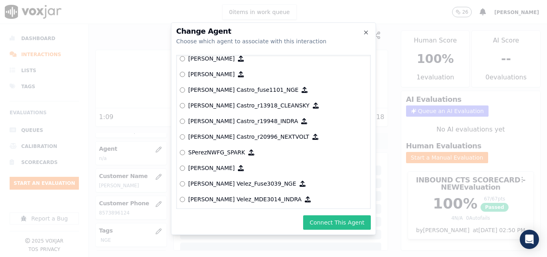
click at [314, 222] on button "Connect This Agent" at bounding box center [337, 222] width 68 height 14
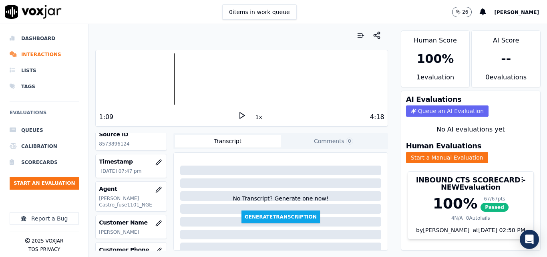
scroll to position [0, 0]
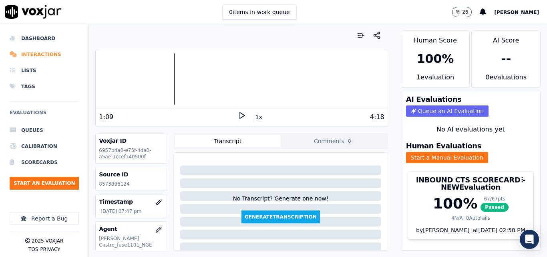
click at [43, 49] on li "Interactions" at bounding box center [44, 54] width 69 height 16
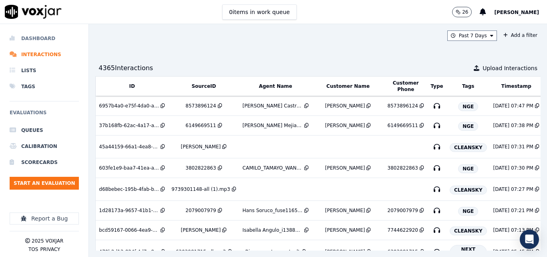
click at [51, 37] on li "Dashboard" at bounding box center [44, 38] width 69 height 16
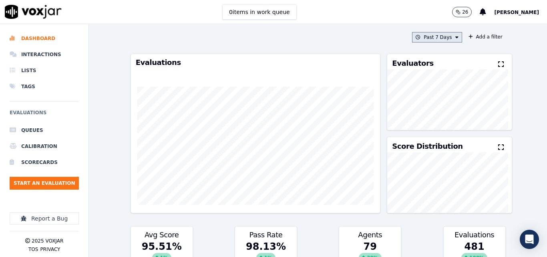
click at [445, 42] on button "Past 7 Days" at bounding box center [437, 37] width 50 height 10
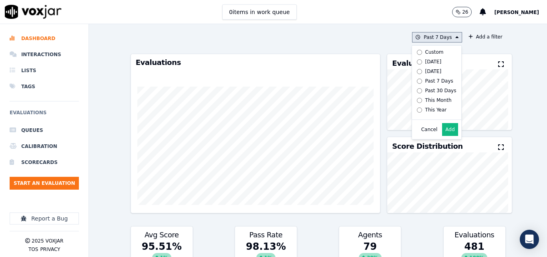
click at [428, 61] on div "Today" at bounding box center [433, 61] width 16 height 6
click at [442, 136] on button "Add" at bounding box center [450, 129] width 16 height 13
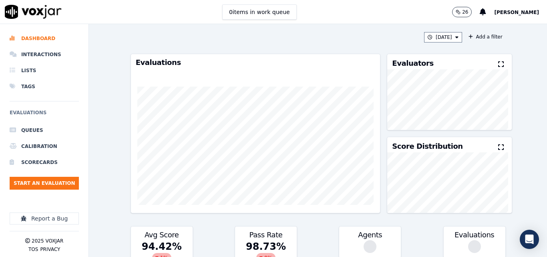
click at [498, 62] on button at bounding box center [502, 65] width 9 height 10
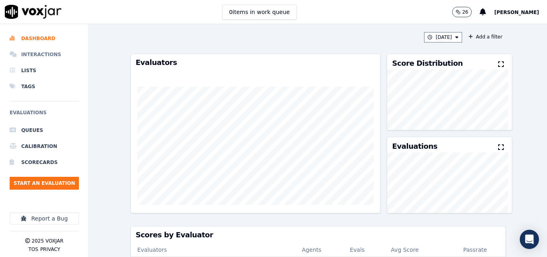
click at [43, 54] on li "Interactions" at bounding box center [44, 54] width 69 height 16
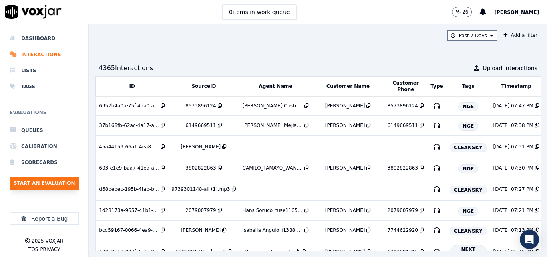
click at [46, 183] on button "Start an Evaluation" at bounding box center [44, 183] width 69 height 13
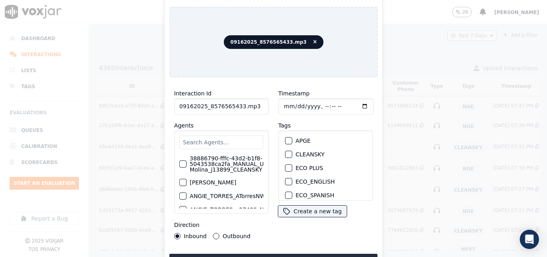
click at [262, 106] on input "09162025_8576565433.mp3" at bounding box center [221, 106] width 95 height 16
type input "09162025_8576565433"
click at [286, 168] on div "button" at bounding box center [289, 170] width 6 height 6
click at [294, 250] on div "Interaction Id 09162025_8576565433 Agents 38886790-fffc-43d2-b1f8-5043538ca2fa_…" at bounding box center [273, 176] width 208 height 184
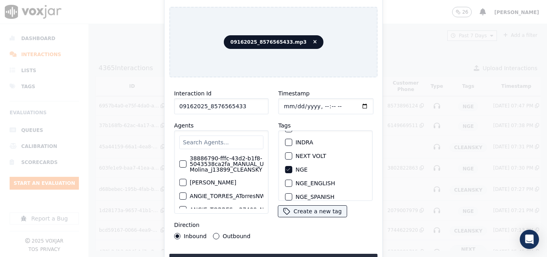
drag, startPoint x: 294, startPoint y: 252, endPoint x: 292, endPoint y: 247, distance: 5.4
click at [294, 254] on button "Upload interaction to start evaluation" at bounding box center [273, 261] width 208 height 14
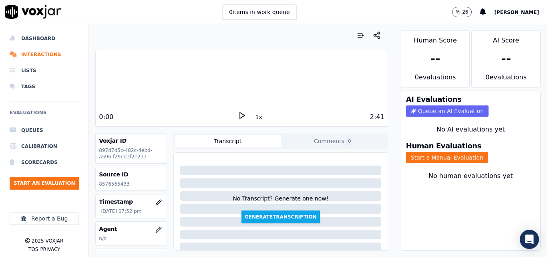
click at [238, 117] on icon at bounding box center [242, 115] width 8 height 8
click at [239, 114] on icon at bounding box center [242, 115] width 8 height 8
click at [112, 184] on p "8576565433" at bounding box center [131, 184] width 64 height 6
click at [135, 181] on p "8576565433" at bounding box center [131, 184] width 64 height 6
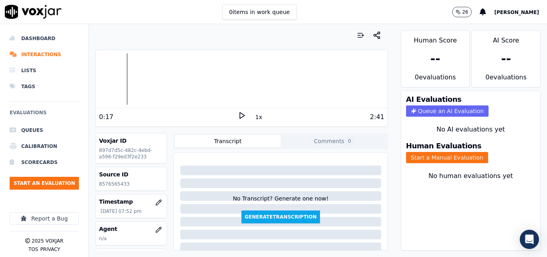
click at [123, 184] on p "8576565433" at bounding box center [131, 184] width 64 height 6
copy p "8576565433"
click at [238, 111] on icon at bounding box center [242, 115] width 8 height 8
click at [238, 115] on icon at bounding box center [242, 115] width 8 height 8
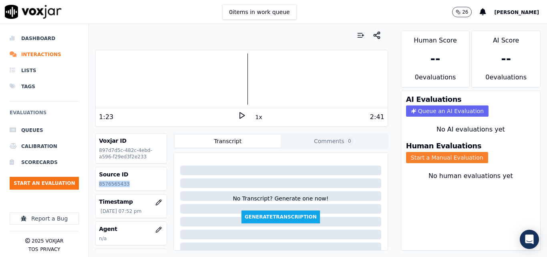
click at [448, 154] on button "Start a Manual Evaluation" at bounding box center [447, 157] width 82 height 11
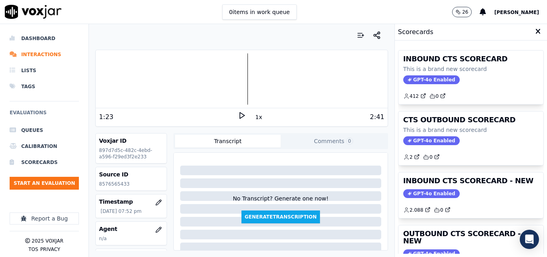
click at [467, 179] on h3 "INBOUND CTS SCORECARD - NEW" at bounding box center [470, 180] width 135 height 7
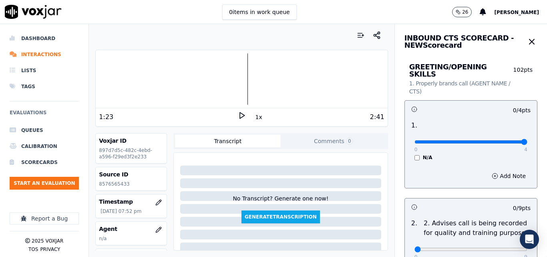
type input "4"
click at [507, 140] on input "range" at bounding box center [471, 141] width 113 height 3
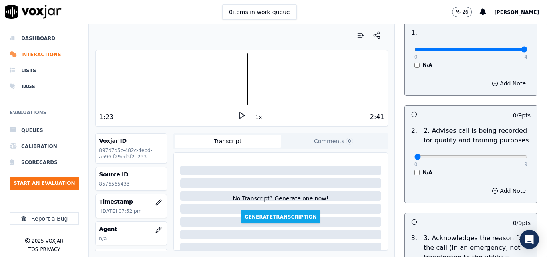
scroll to position [120, 0]
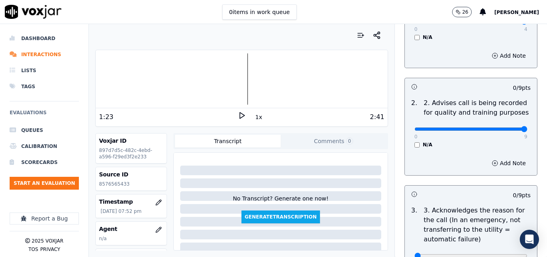
type input "9"
click at [504, 127] on input "range" at bounding box center [471, 128] width 113 height 3
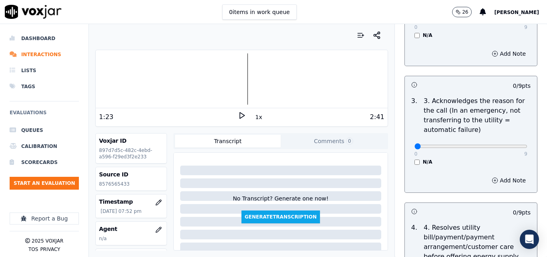
scroll to position [240, 0]
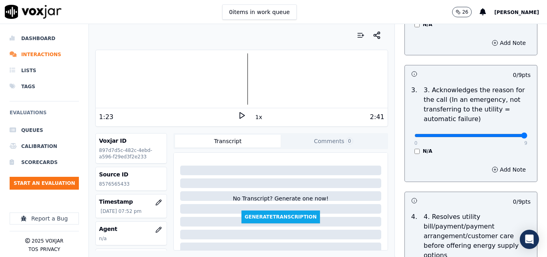
type input "9"
click at [504, 134] on input "range" at bounding box center [471, 135] width 113 height 3
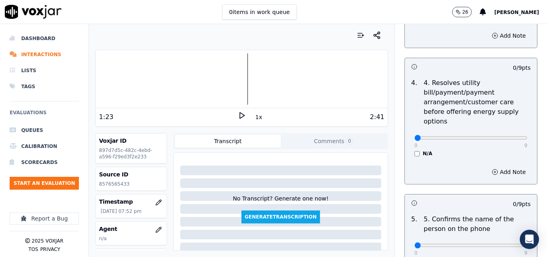
scroll to position [401, 0]
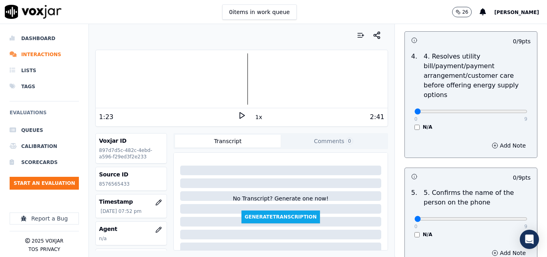
click at [408, 116] on div "0 9 N/A" at bounding box center [471, 115] width 126 height 30
click at [415, 124] on div "N/A" at bounding box center [471, 127] width 113 height 6
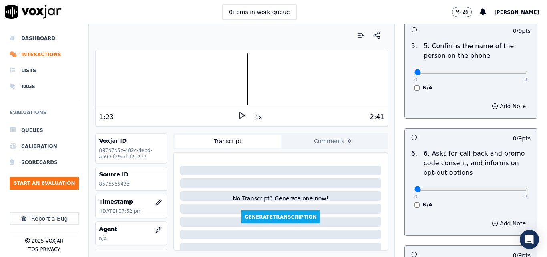
scroll to position [561, 0]
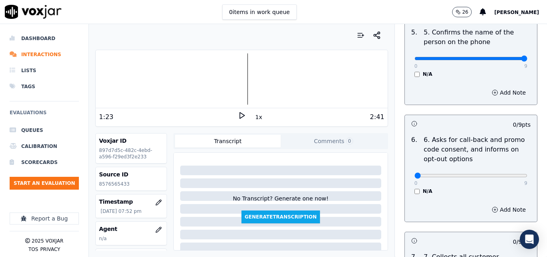
type input "9"
click at [506, 57] on input "range" at bounding box center [471, 58] width 113 height 3
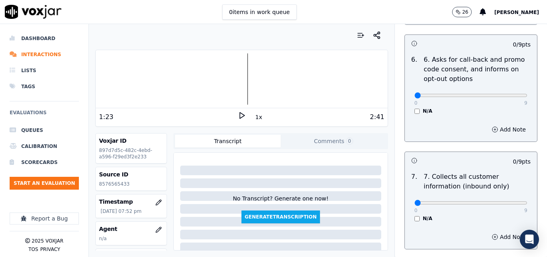
click at [415, 108] on div "N/A" at bounding box center [471, 111] width 113 height 6
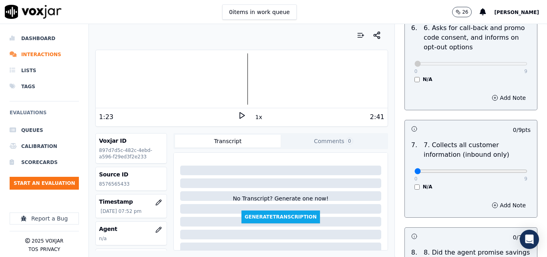
scroll to position [721, 0]
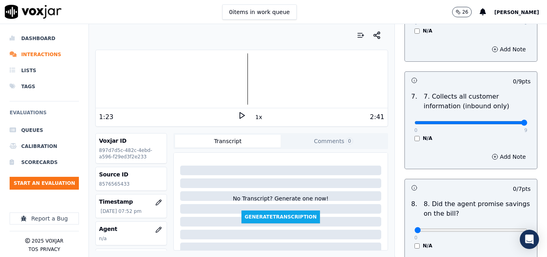
type input "9"
click at [504, 121] on input "range" at bounding box center [471, 122] width 113 height 3
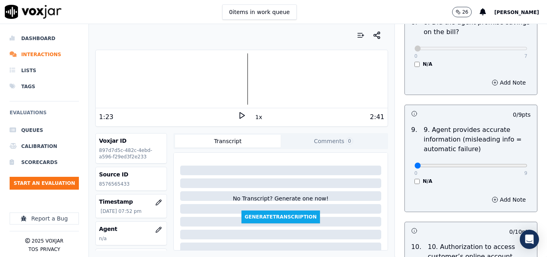
scroll to position [921, 0]
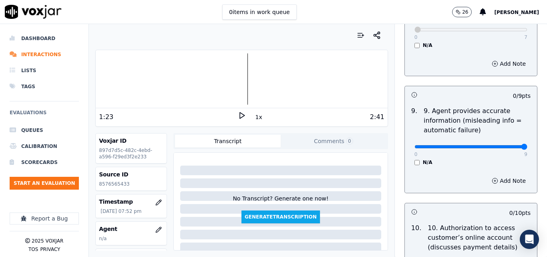
type input "9"
click at [505, 145] on input "range" at bounding box center [471, 146] width 113 height 3
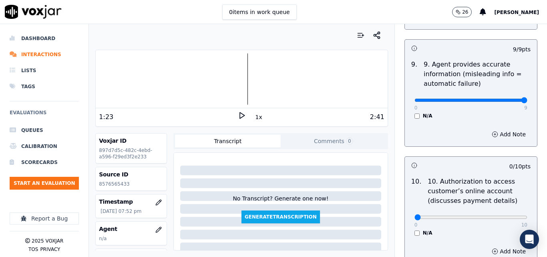
scroll to position [1042, 0]
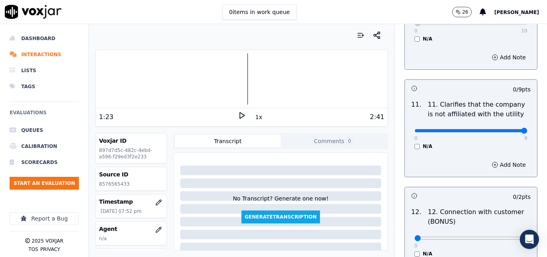
type input "9"
click at [502, 129] on input "range" at bounding box center [471, 130] width 113 height 3
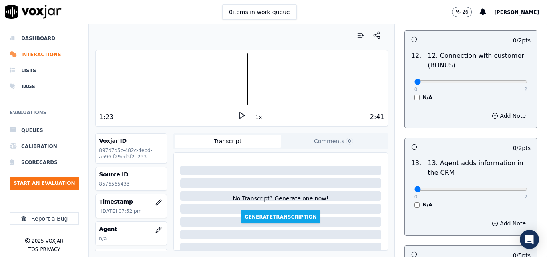
scroll to position [1322, 0]
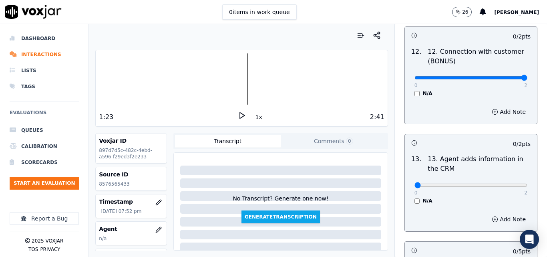
type input "2"
click at [503, 76] on input "range" at bounding box center [471, 77] width 113 height 3
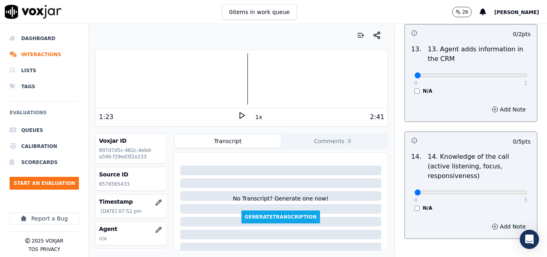
scroll to position [1442, 0]
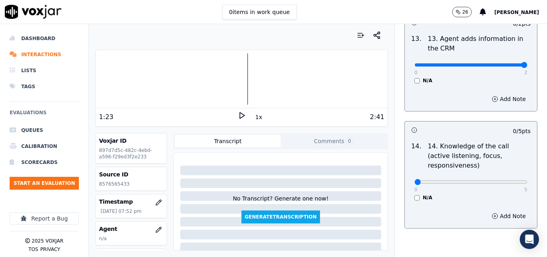
type input "2"
click at [506, 63] on input "range" at bounding box center [471, 64] width 113 height 3
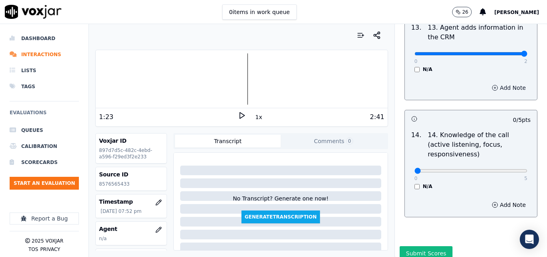
scroll to position [1463, 0]
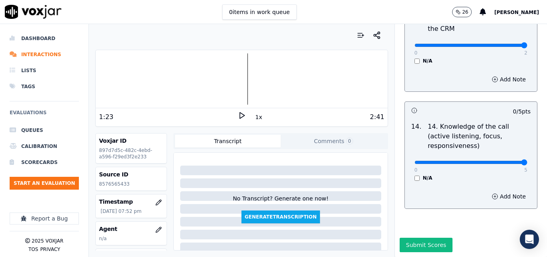
drag, startPoint x: 507, startPoint y: 144, endPoint x: 473, endPoint y: 169, distance: 42.7
type input "5"
click at [507, 161] on input "range" at bounding box center [471, 162] width 113 height 3
click at [418, 238] on button "Submit Scores" at bounding box center [426, 245] width 53 height 14
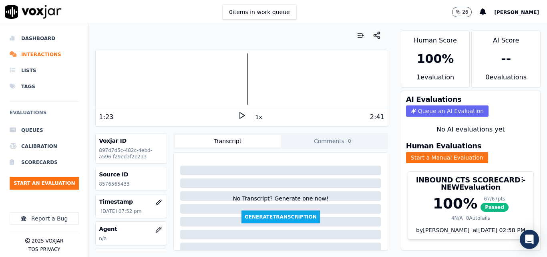
scroll to position [80, 0]
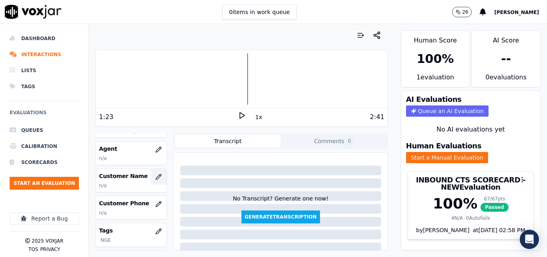
click at [155, 175] on icon "button" at bounding box center [158, 176] width 6 height 6
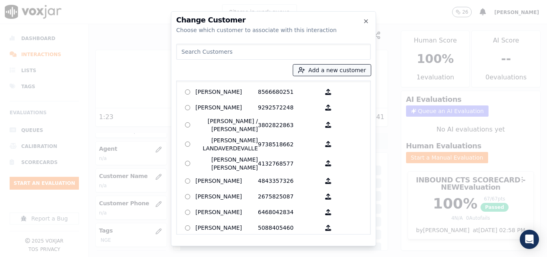
click at [326, 73] on button "Add a new customer" at bounding box center [332, 69] width 78 height 11
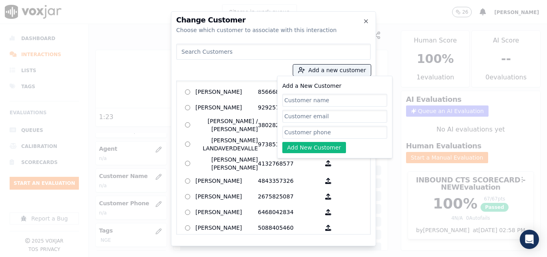
click at [322, 98] on input "Add a New Customer" at bounding box center [334, 100] width 105 height 13
type input "m"
type input "Maria Alvarez"
click at [369, 130] on input "Add a New Customer" at bounding box center [334, 132] width 105 height 13
click at [341, 132] on input "Add a New Customer" at bounding box center [334, 132] width 105 height 13
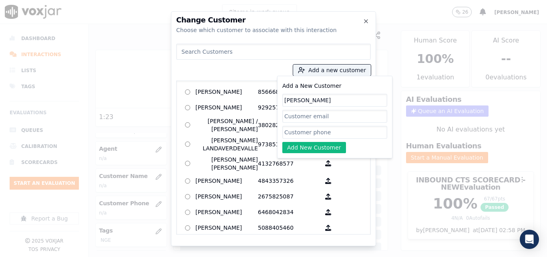
paste input "8576565433"
type input "8576565433"
click at [334, 142] on button "Add New Customer" at bounding box center [314, 147] width 64 height 11
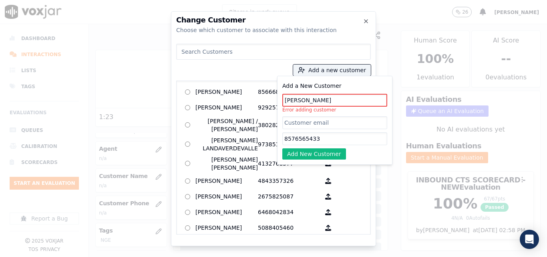
click at [246, 50] on input at bounding box center [273, 52] width 195 height 16
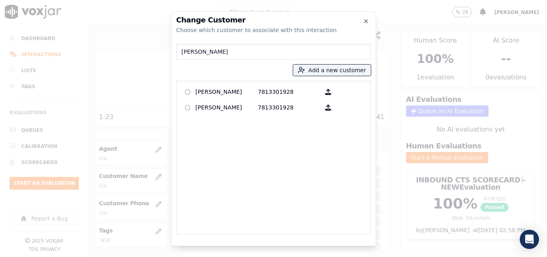
type input "Maria alvarez"
drag, startPoint x: 268, startPoint y: 56, endPoint x: 149, endPoint y: 68, distance: 119.2
click at [149, 256] on div "Change Customer Choose which customer to associate with this interaction Maria …" at bounding box center [273, 257] width 547 height 0
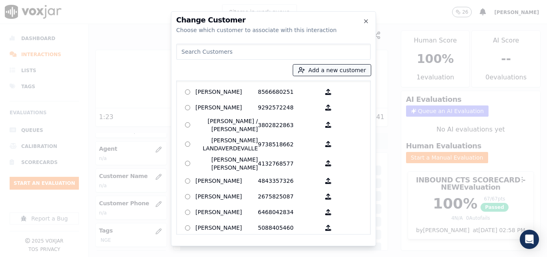
click at [344, 71] on button "Add a new customer" at bounding box center [332, 69] width 78 height 11
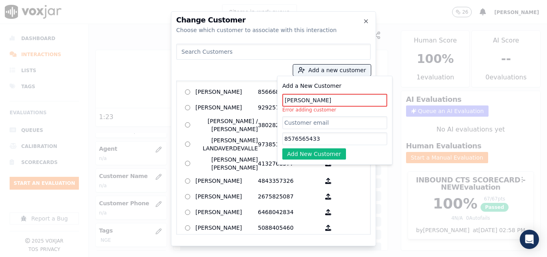
click at [330, 96] on input "Maria Alvarez" at bounding box center [334, 100] width 105 height 13
drag, startPoint x: 323, startPoint y: 99, endPoint x: 220, endPoint y: 118, distance: 105.1
click at [243, 111] on div "Add a new customer Add a New Customer Maria Alvarez Error adding customer 85765…" at bounding box center [273, 137] width 195 height 194
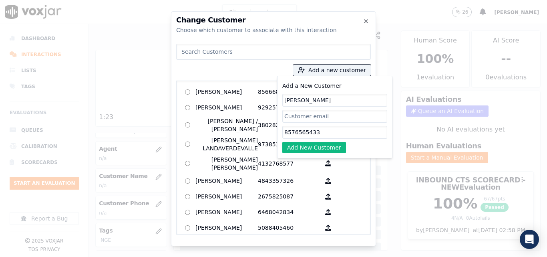
type input "maria alvarez"
click at [296, 153] on div "Add a New Customer maria alvarez 8576565433 Add New Customer" at bounding box center [334, 117] width 115 height 83
click at [297, 151] on button "Add New Customer" at bounding box center [314, 147] width 64 height 11
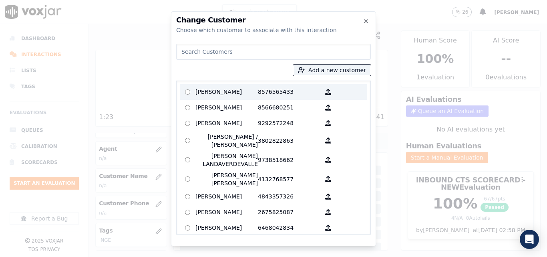
click at [258, 92] on p "8576565433" at bounding box center [289, 92] width 62 height 12
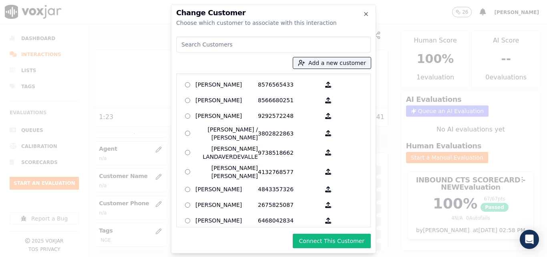
click at [327, 242] on button "Connect This Customer" at bounding box center [332, 241] width 78 height 14
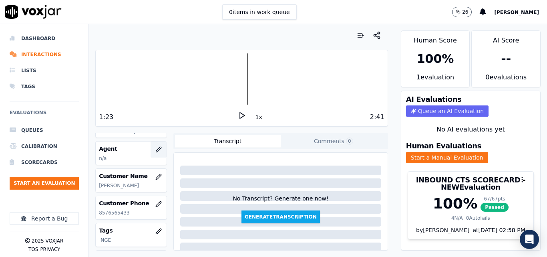
click at [151, 155] on button "button" at bounding box center [159, 149] width 16 height 16
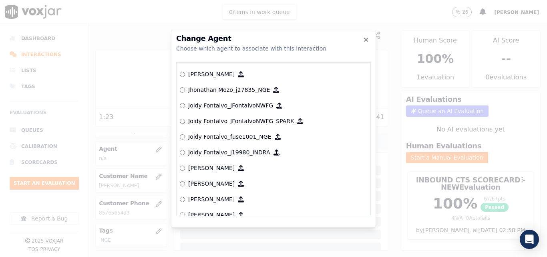
scroll to position [2283, 0]
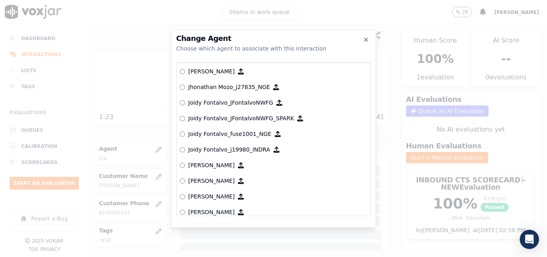
click at [205, 135] on p "Joidy Fontalvo_fuse1001_NGE" at bounding box center [229, 134] width 83 height 8
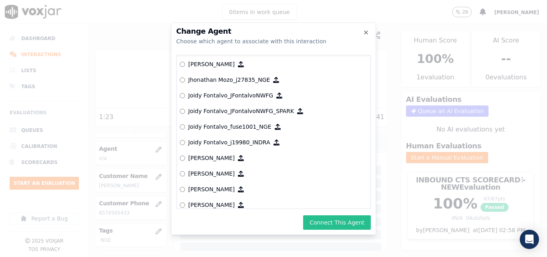
click at [318, 217] on button "Connect This Agent" at bounding box center [337, 222] width 68 height 14
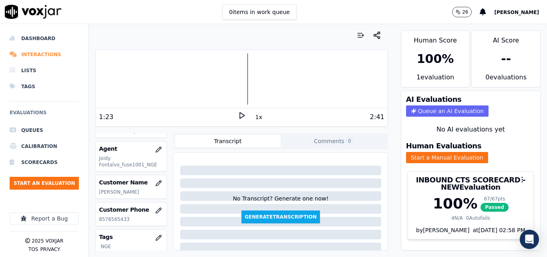
click at [48, 50] on li "Interactions" at bounding box center [44, 54] width 69 height 16
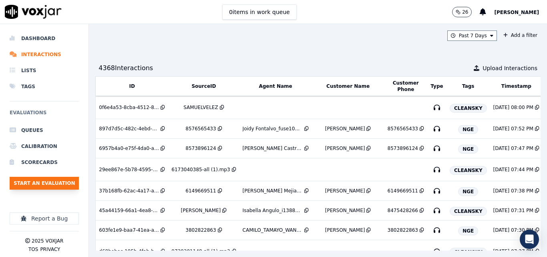
click at [69, 183] on button "Start an Evaluation" at bounding box center [44, 183] width 69 height 13
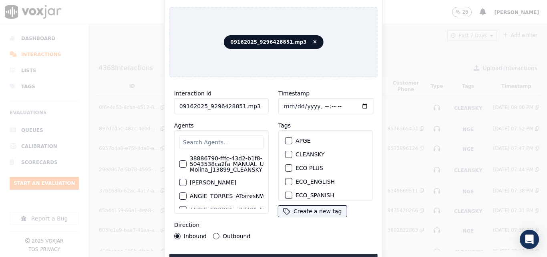
click at [250, 100] on input "09162025_9296428851.mp3" at bounding box center [221, 106] width 95 height 16
type input "09162025_9296428851"
click at [287, 167] on div "button" at bounding box center [289, 170] width 6 height 6
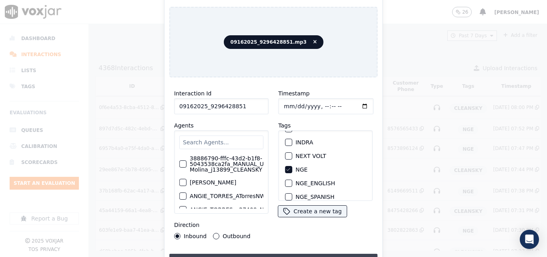
click at [295, 254] on button "Upload interaction to start evaluation" at bounding box center [273, 261] width 208 height 14
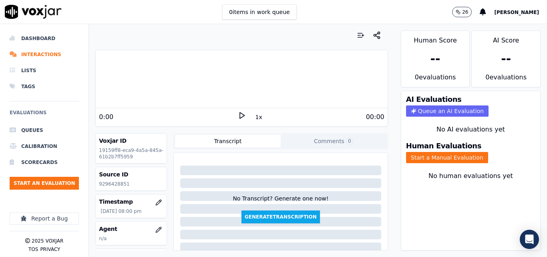
click at [116, 184] on p "9296428851" at bounding box center [131, 184] width 64 height 6
click at [115, 184] on p "9296428851" at bounding box center [131, 184] width 64 height 6
copy p "9296428851"
click at [238, 115] on icon at bounding box center [242, 115] width 8 height 8
click at [179, 119] on div "0:02" at bounding box center [168, 117] width 139 height 10
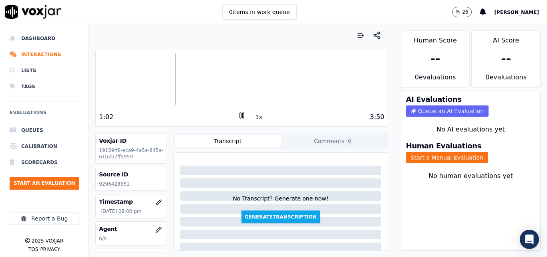
drag, startPoint x: 383, startPoint y: 214, endPoint x: 358, endPoint y: 14, distance: 200.7
click at [358, 14] on div "0 items in work queue 26 Sheila De Castro" at bounding box center [273, 12] width 547 height 24
click at [238, 117] on icon at bounding box center [242, 115] width 8 height 8
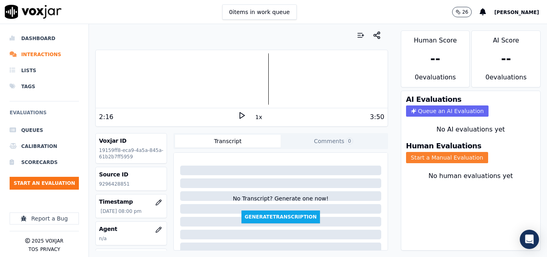
click at [429, 157] on button "Start a Manual Evaluation" at bounding box center [447, 157] width 82 height 11
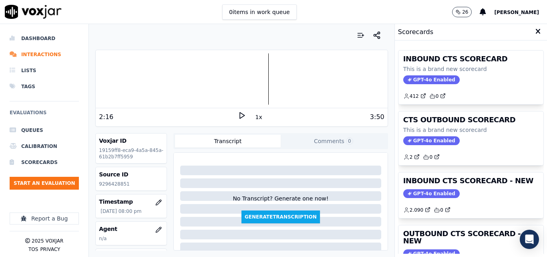
click at [451, 187] on div "INBOUND CTS SCORECARD - NEW GPT-4o Enabled 2.090 0" at bounding box center [471, 195] width 145 height 46
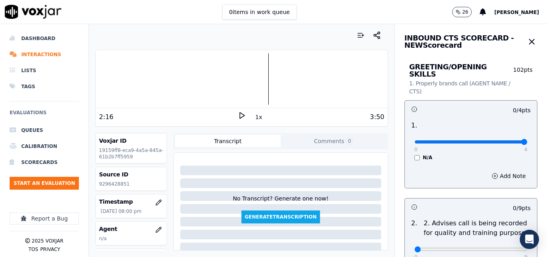
type input "4"
click at [509, 140] on input "range" at bounding box center [471, 141] width 113 height 3
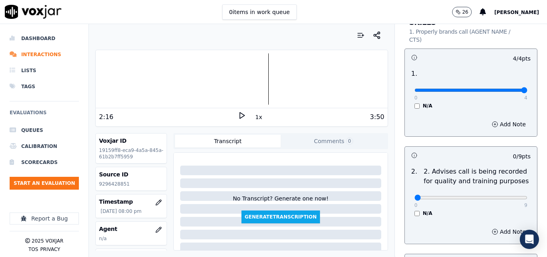
scroll to position [120, 0]
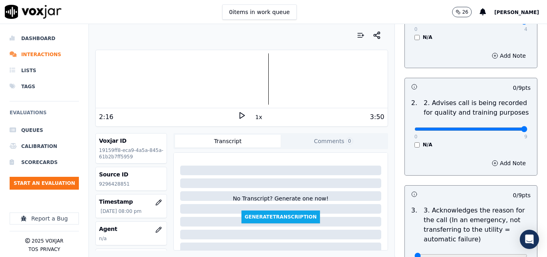
type input "9"
click at [505, 127] on input "range" at bounding box center [471, 128] width 113 height 3
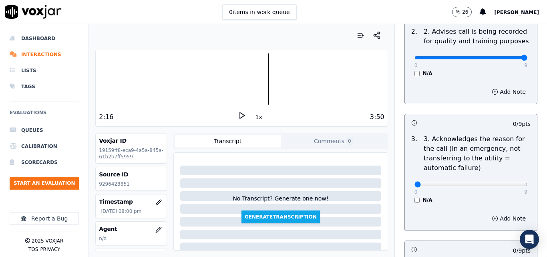
scroll to position [240, 0]
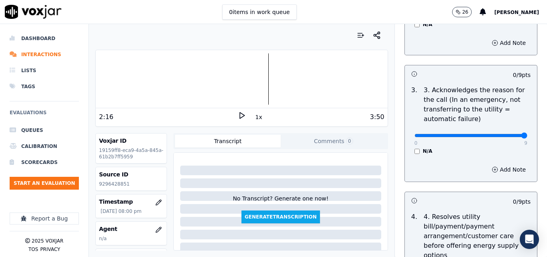
type input "9"
click at [503, 134] on input "range" at bounding box center [471, 135] width 113 height 3
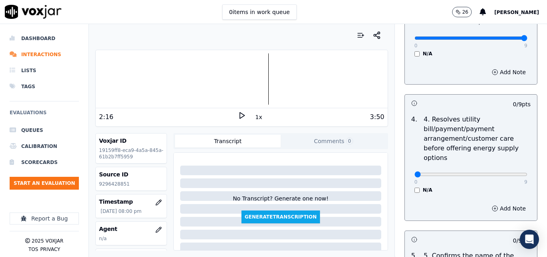
scroll to position [361, 0]
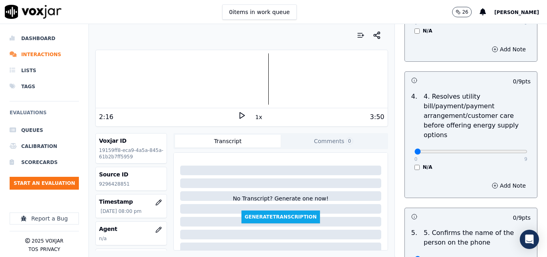
click at [415, 164] on div "N/A" at bounding box center [471, 167] width 113 height 6
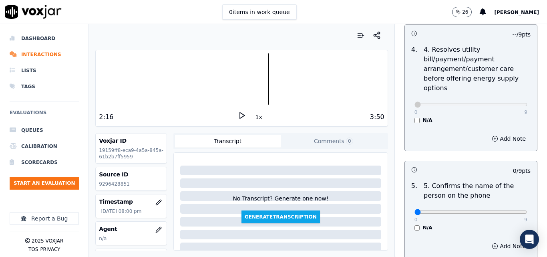
scroll to position [481, 0]
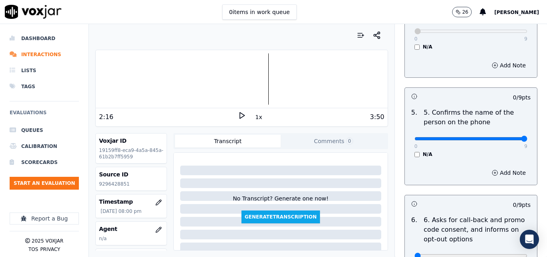
type input "9"
click at [503, 137] on input "range" at bounding box center [471, 138] width 113 height 3
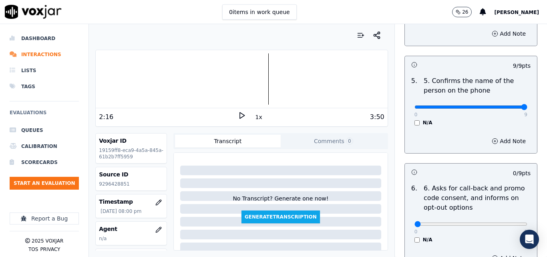
scroll to position [601, 0]
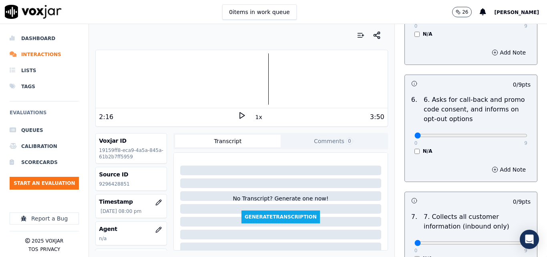
click at [415, 148] on div "N/A" at bounding box center [471, 151] width 113 height 6
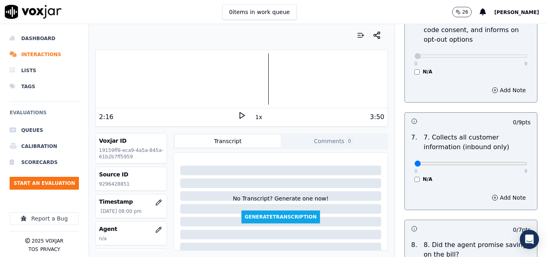
scroll to position [681, 0]
type input "9"
click at [502, 161] on input "range" at bounding box center [471, 162] width 113 height 3
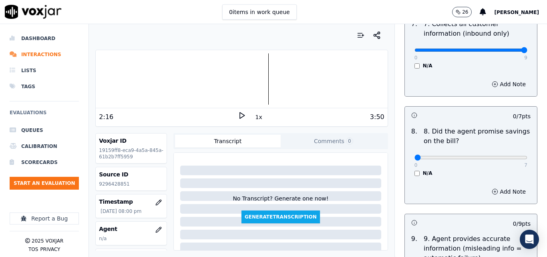
scroll to position [801, 0]
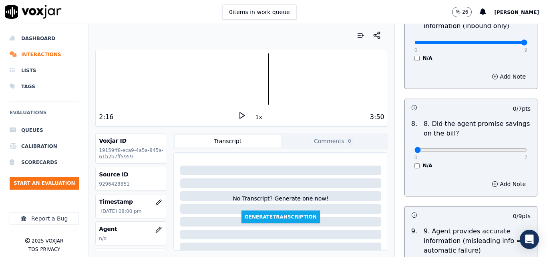
click at [415, 162] on div "N/A" at bounding box center [471, 165] width 113 height 6
click at [410, 158] on div "0 7 N/A" at bounding box center [471, 153] width 126 height 30
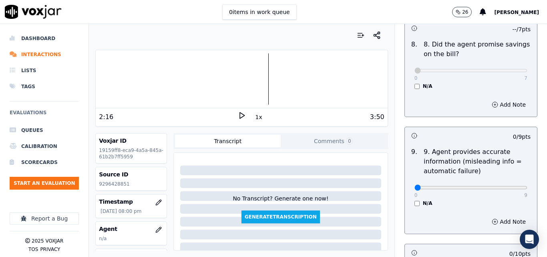
scroll to position [881, 0]
type input "9"
click at [506, 185] on input "range" at bounding box center [471, 186] width 113 height 3
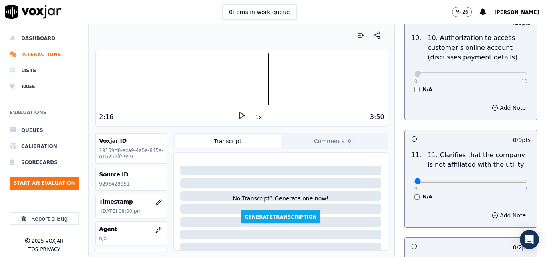
scroll to position [1162, 0]
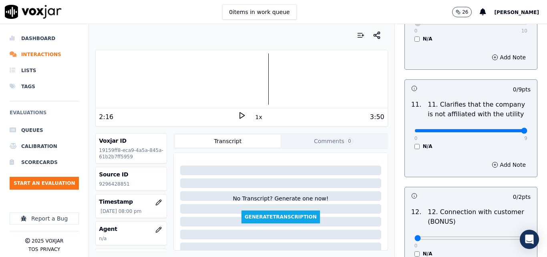
type input "9"
click at [508, 129] on input "range" at bounding box center [471, 130] width 113 height 3
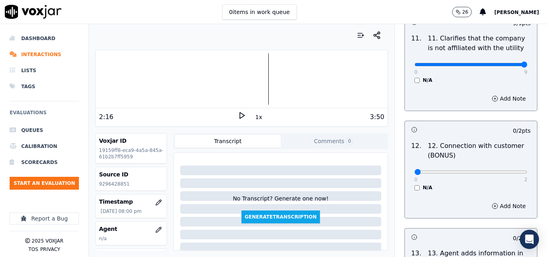
scroll to position [1242, 0]
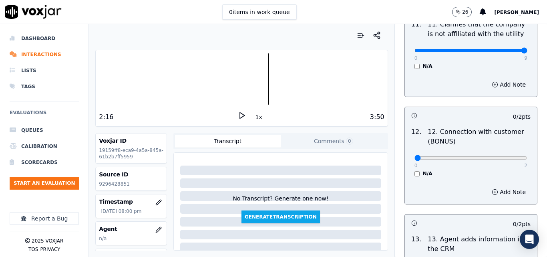
click at [505, 154] on div "0 2" at bounding box center [471, 158] width 113 height 10
type input "2"
click at [506, 156] on input "range" at bounding box center [471, 157] width 113 height 3
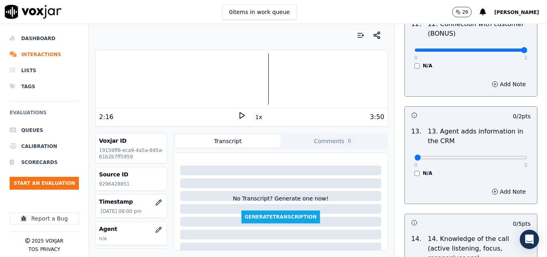
scroll to position [1362, 0]
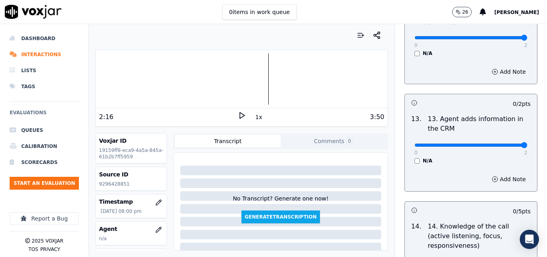
type input "2"
click at [504, 143] on input "range" at bounding box center [471, 144] width 113 height 3
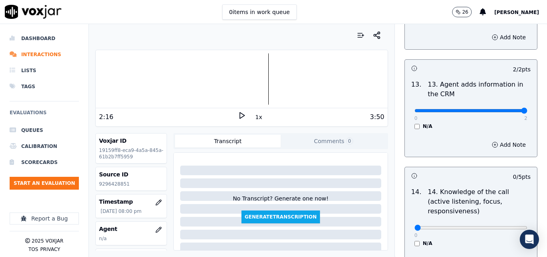
scroll to position [1442, 0]
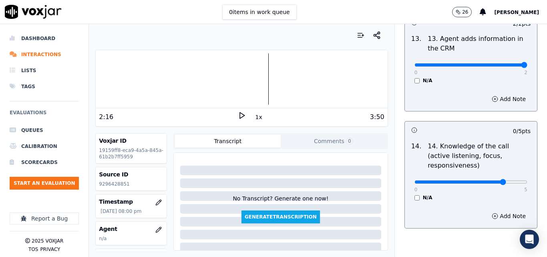
drag, startPoint x: 508, startPoint y: 164, endPoint x: 478, endPoint y: 207, distance: 52.6
type input "4"
click at [479, 183] on input "range" at bounding box center [471, 181] width 113 height 3
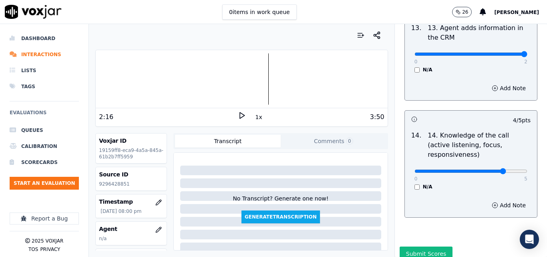
scroll to position [1463, 0]
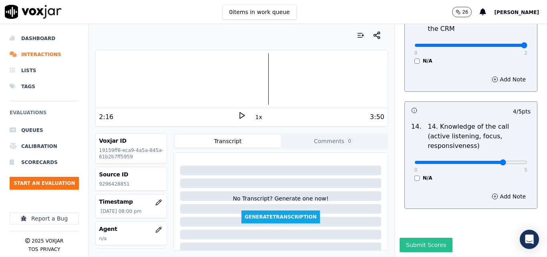
click at [407, 238] on button "Submit Scores" at bounding box center [426, 245] width 53 height 14
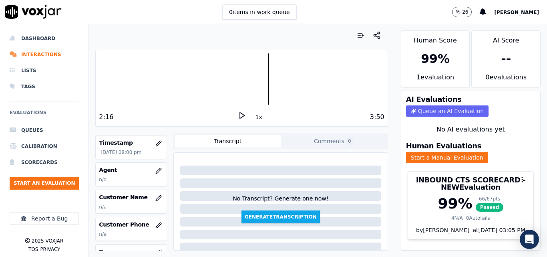
scroll to position [80, 0]
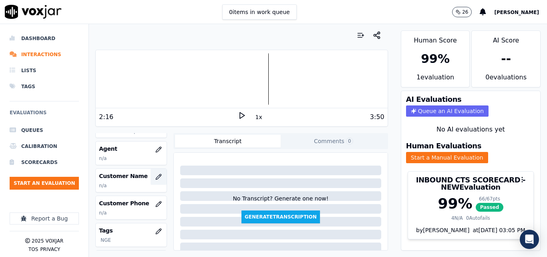
click at [158, 175] on button "button" at bounding box center [159, 177] width 16 height 16
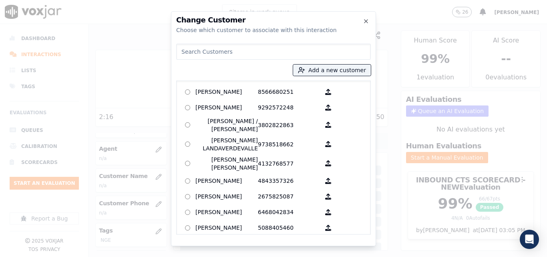
click at [331, 79] on div "Add a new customer AGUEDA SANTANA 8566680251 ALEXIS SUNQUI 9292572248 ALICIA ME…" at bounding box center [273, 137] width 195 height 194
click at [333, 73] on button "Add a new customer" at bounding box center [332, 69] width 78 height 11
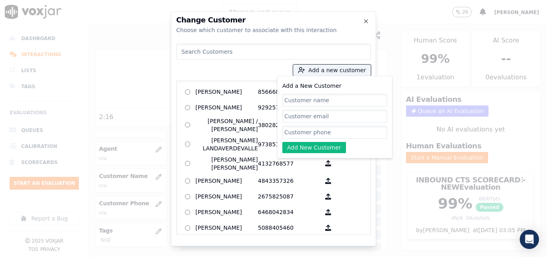
click at [326, 101] on input "Add a New Customer" at bounding box center [334, 100] width 105 height 13
type input "Yasmin Gonzalez"
drag, startPoint x: 340, startPoint y: 129, endPoint x: 323, endPoint y: 113, distance: 23.2
click at [340, 129] on input "Add a New Customer" at bounding box center [334, 132] width 105 height 13
click at [296, 133] on input "Add a New Customer" at bounding box center [334, 132] width 105 height 13
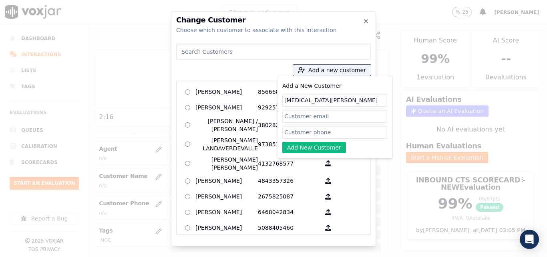
paste input "9296428851"
type input "9296428851"
click at [294, 146] on button "Add New Customer" at bounding box center [314, 147] width 64 height 11
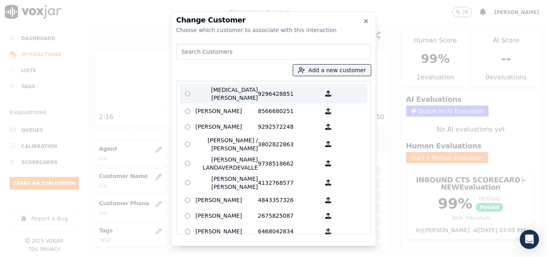
click at [240, 93] on p "Yasmin Gonzalez" at bounding box center [226, 94] width 62 height 16
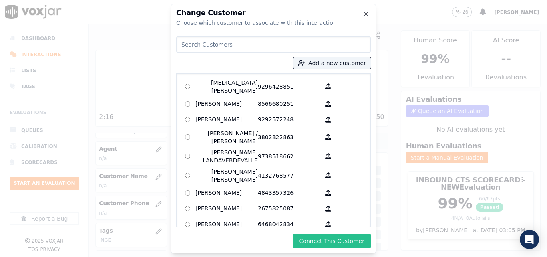
click at [319, 238] on button "Connect This Customer" at bounding box center [332, 241] width 78 height 14
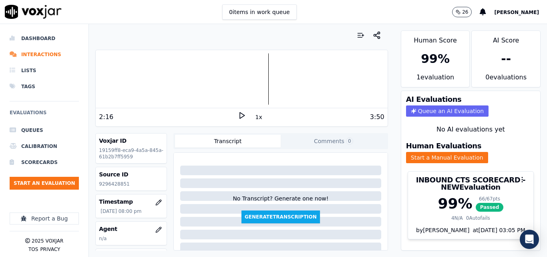
scroll to position [71, 0]
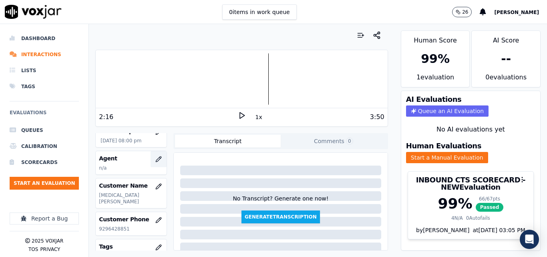
click at [155, 161] on icon "button" at bounding box center [158, 159] width 6 height 6
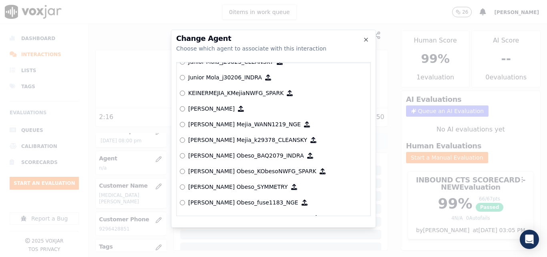
scroll to position [2794, 0]
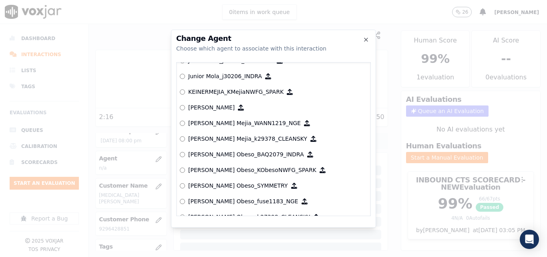
click at [242, 125] on p "Keiner Mejia_WANN1219_NGE" at bounding box center [244, 123] width 113 height 8
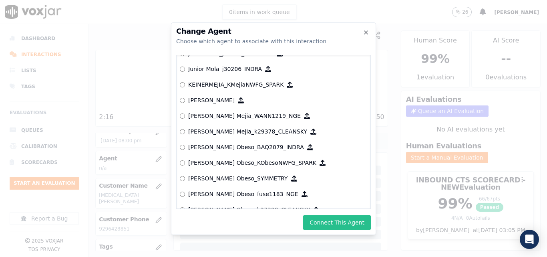
click at [333, 228] on button "Connect This Agent" at bounding box center [337, 222] width 68 height 14
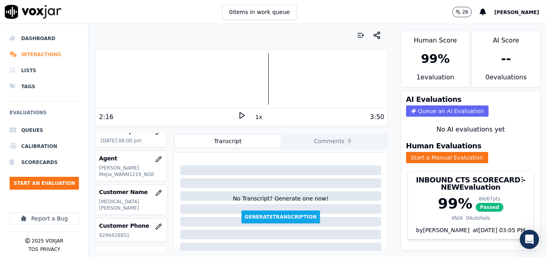
click at [29, 52] on li "Interactions" at bounding box center [44, 54] width 69 height 16
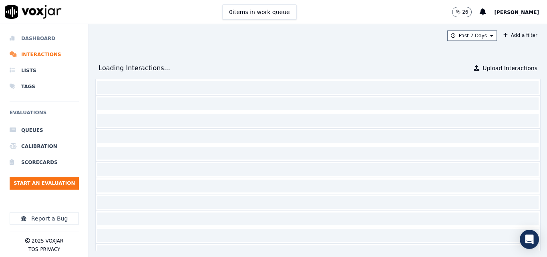
click at [48, 37] on li "Dashboard" at bounding box center [44, 38] width 69 height 16
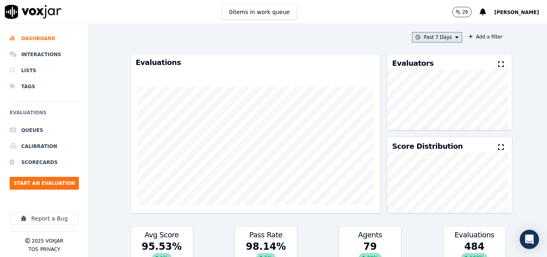
click at [445, 33] on button "Past 7 Days" at bounding box center [437, 37] width 50 height 10
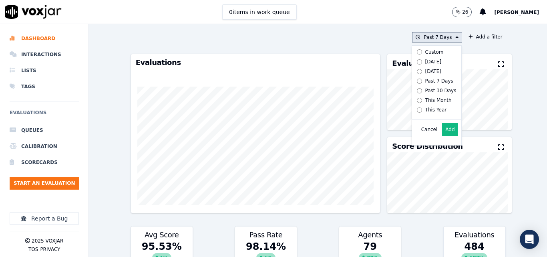
click at [451, 60] on div "Custom Today Yesterday Past 7 Days Past 30 Days This Month This Year" at bounding box center [435, 81] width 46 height 71
click at [441, 129] on div "Cancel Add" at bounding box center [436, 129] width 49 height 19
click at [442, 130] on button "Add" at bounding box center [450, 129] width 16 height 13
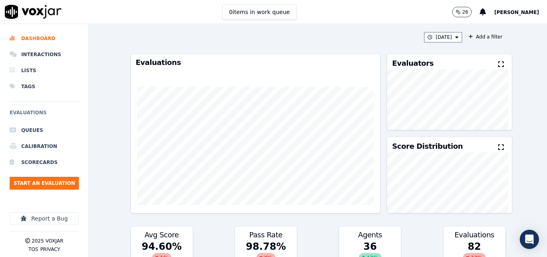
click at [498, 65] on button at bounding box center [502, 65] width 9 height 10
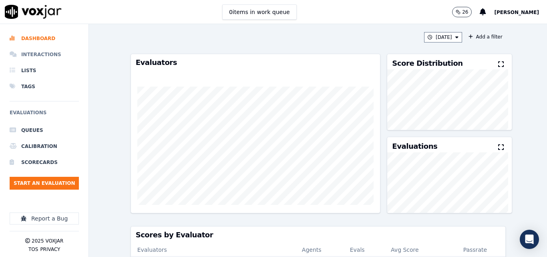
click at [33, 56] on li "Interactions" at bounding box center [44, 54] width 69 height 16
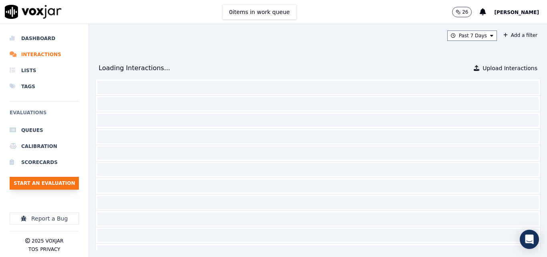
click at [74, 183] on button "Start an Evaluation" at bounding box center [44, 183] width 69 height 13
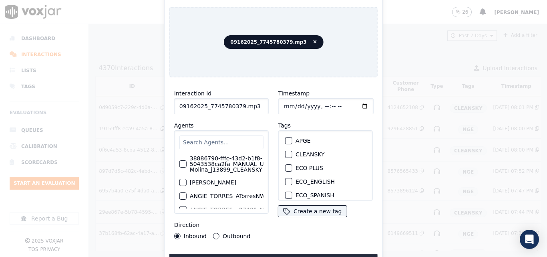
click at [252, 101] on input "09162025_7745780379.mp3" at bounding box center [221, 106] width 95 height 16
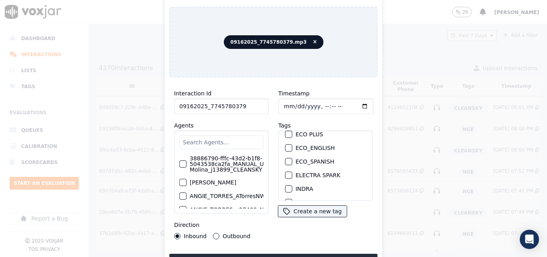
scroll to position [80, 0]
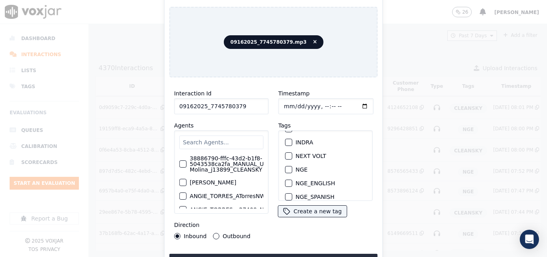
type input "09162025_7745780379"
click at [286, 167] on div "button" at bounding box center [289, 170] width 6 height 6
click at [304, 255] on button "Upload interaction to start evaluation" at bounding box center [273, 261] width 208 height 14
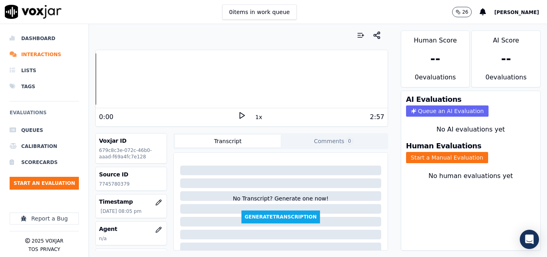
click at [109, 180] on div "Source ID 7745780379" at bounding box center [131, 178] width 71 height 23
copy p "7745780379"
click at [238, 109] on div "0:00 1x 2:57" at bounding box center [242, 116] width 292 height 17
click at [241, 118] on icon at bounding box center [242, 115] width 8 height 8
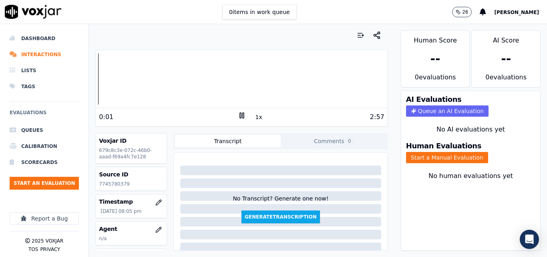
click at [242, 115] on rect at bounding box center [242, 115] width 1 height 5
click at [105, 184] on p "7745780379" at bounding box center [131, 184] width 64 height 6
copy p "7745780379"
click at [168, 175] on div "Voxjar ID 679c8c3e-072c-46b0-aaad-f69a4fc7e128 Source ID 7745780379 Timestamp 0…" at bounding box center [241, 191] width 292 height 117
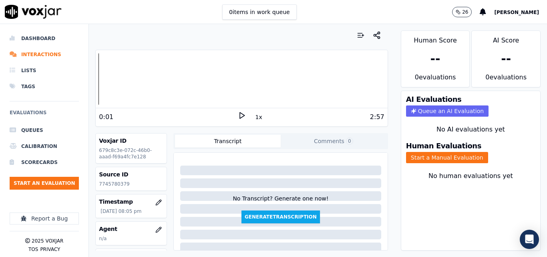
click at [240, 118] on polygon at bounding box center [242, 116] width 5 height 6
click at [240, 113] on rect at bounding box center [240, 115] width 1 height 5
click at [471, 157] on button "Start a Manual Evaluation" at bounding box center [447, 157] width 82 height 11
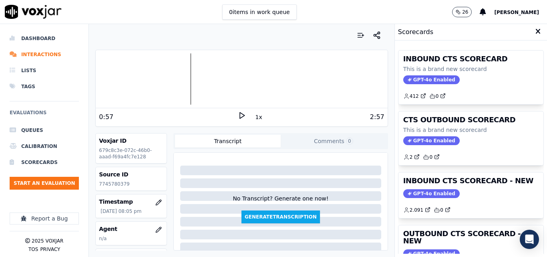
click at [469, 176] on div "INBOUND CTS SCORECARD - NEW GPT-4o Enabled 2.091 0" at bounding box center [471, 195] width 145 height 46
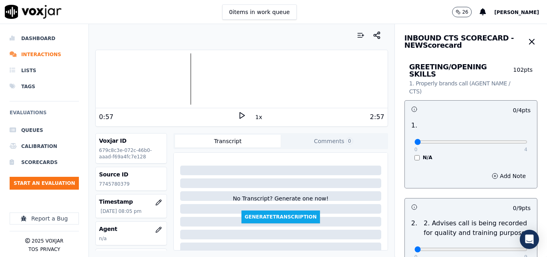
click at [506, 137] on div "0 4" at bounding box center [471, 142] width 113 height 10
type input "4"
click at [508, 140] on input "range" at bounding box center [471, 141] width 113 height 3
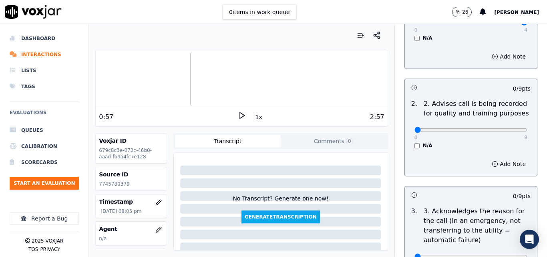
scroll to position [120, 0]
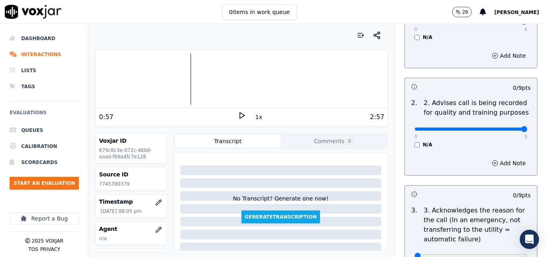
type input "9"
click at [504, 127] on input "range" at bounding box center [471, 128] width 113 height 3
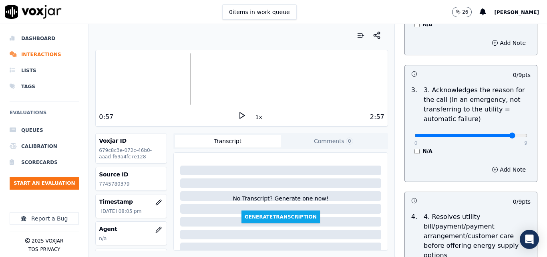
click at [499, 134] on input "range" at bounding box center [471, 135] width 113 height 3
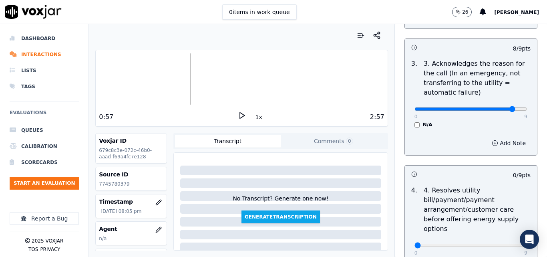
scroll to position [280, 0]
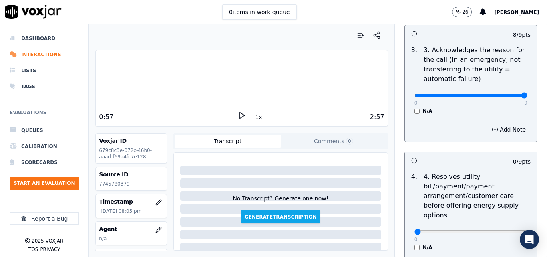
type input "9"
click at [504, 94] on input "range" at bounding box center [471, 95] width 113 height 3
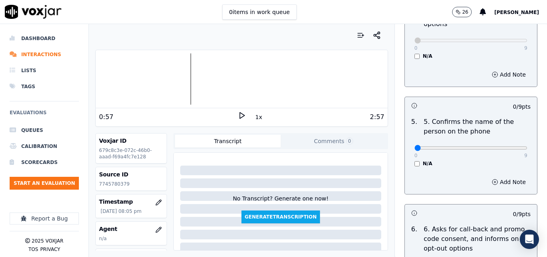
scroll to position [481, 0]
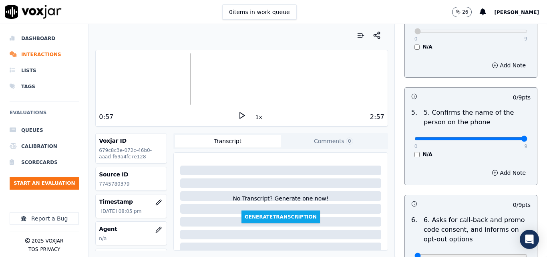
type input "9"
click at [502, 137] on input "range" at bounding box center [471, 138] width 113 height 3
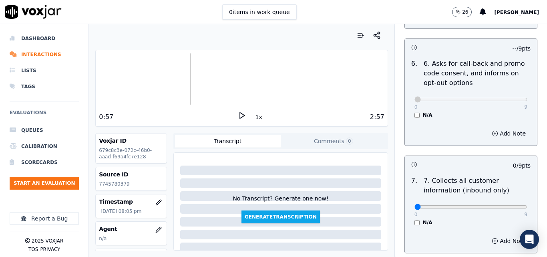
scroll to position [681, 0]
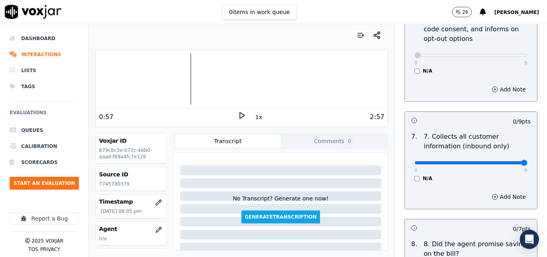
type input "9"
click at [506, 161] on input "range" at bounding box center [471, 162] width 113 height 3
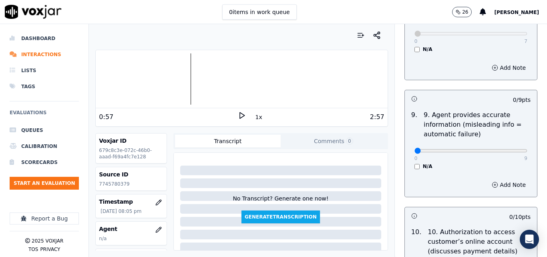
scroll to position [921, 0]
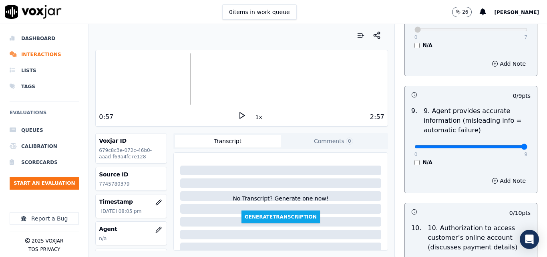
type input "9"
click at [505, 145] on input "range" at bounding box center [471, 146] width 113 height 3
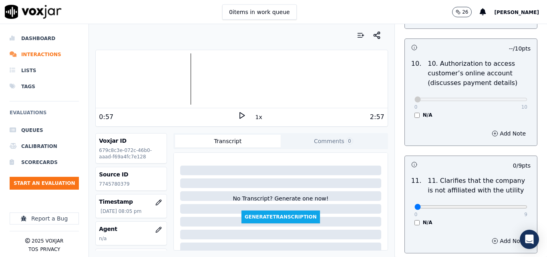
scroll to position [1162, 0]
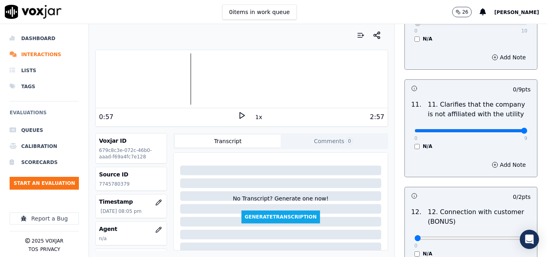
type input "9"
click at [504, 129] on input "range" at bounding box center [471, 130] width 113 height 3
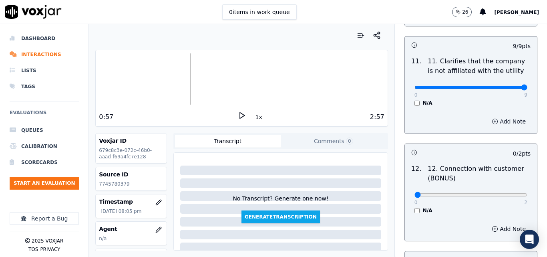
scroll to position [1282, 0]
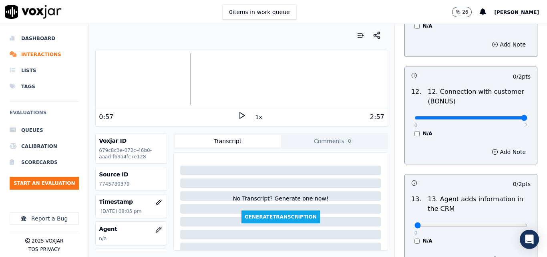
type input "2"
click at [505, 116] on input "range" at bounding box center [471, 117] width 113 height 3
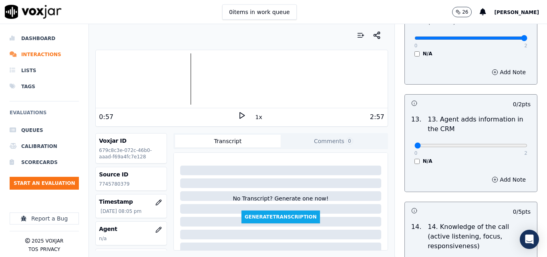
scroll to position [1362, 0]
click at [507, 142] on div "0 2" at bounding box center [471, 145] width 113 height 10
click at [505, 141] on div "0 2" at bounding box center [471, 145] width 113 height 10
type input "2"
click at [504, 143] on input "range" at bounding box center [471, 144] width 113 height 3
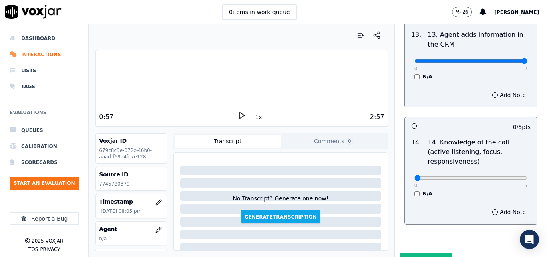
scroll to position [1463, 0]
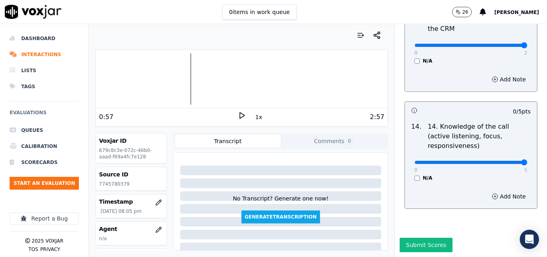
drag, startPoint x: 502, startPoint y: 145, endPoint x: 493, endPoint y: 168, distance: 25.1
type input "5"
click at [502, 161] on input "range" at bounding box center [471, 162] width 113 height 3
click at [422, 220] on div "INBOUND CTS SCORECARD - NEW Scorecard GREETING/OPENING SKILLS 1. Properly brand…" at bounding box center [471, 140] width 152 height 233
click at [429, 238] on button "Submit Scores" at bounding box center [426, 245] width 53 height 14
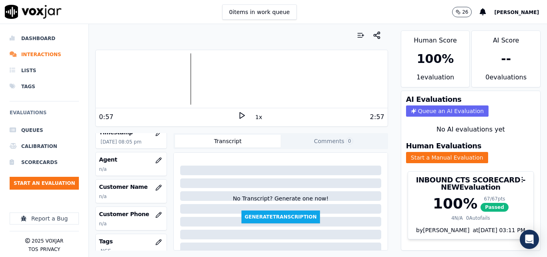
scroll to position [80, 0]
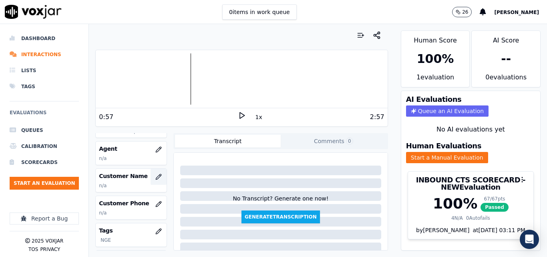
click at [155, 175] on icon "button" at bounding box center [158, 176] width 6 height 6
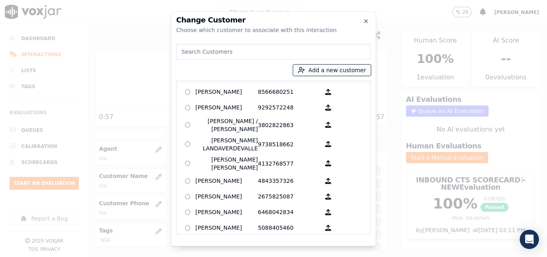
click at [344, 71] on button "Add a new customer" at bounding box center [332, 69] width 78 height 11
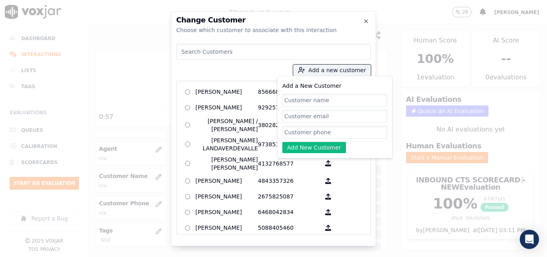
click at [338, 99] on input "Add a New Customer" at bounding box center [334, 100] width 105 height 13
type input "Robert Rodriguez"
drag, startPoint x: 340, startPoint y: 129, endPoint x: 341, endPoint y: 119, distance: 10.0
click at [340, 129] on input "Add a New Customer" at bounding box center [334, 132] width 105 height 13
click at [308, 133] on input "Add a New Customer" at bounding box center [334, 132] width 105 height 13
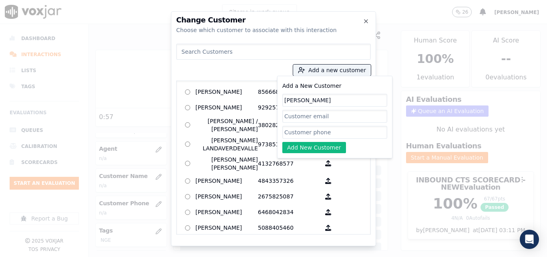
paste input "7745780379"
type input "7745780379"
click at [303, 143] on button "Add New Customer" at bounding box center [314, 147] width 64 height 11
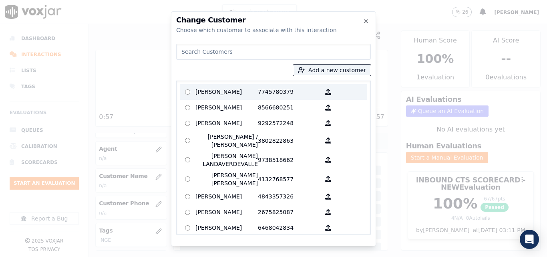
click at [254, 86] on p "Robert Rodriguez" at bounding box center [226, 92] width 62 height 12
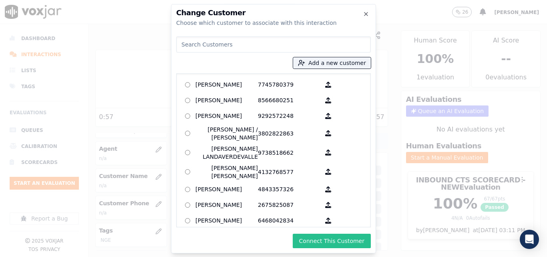
click at [330, 239] on button "Connect This Customer" at bounding box center [332, 241] width 78 height 14
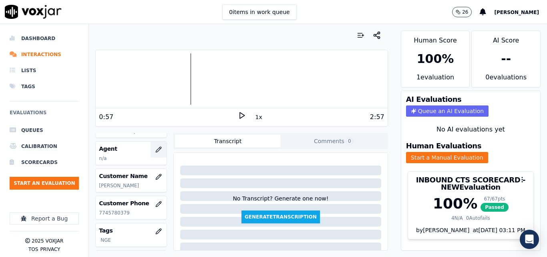
click at [155, 147] on icon "button" at bounding box center [158, 149] width 6 height 6
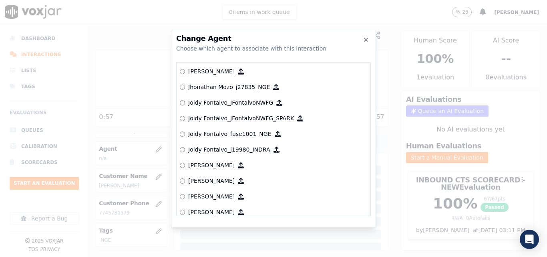
scroll to position [2323, 0]
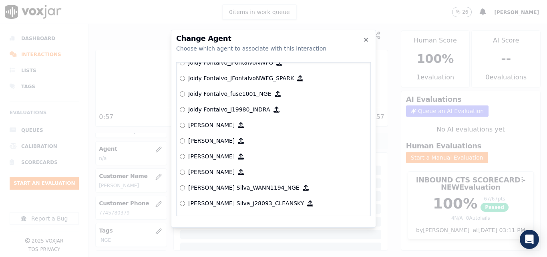
click at [226, 94] on p "Joidy Fontalvo_fuse1001_NGE" at bounding box center [229, 94] width 83 height 8
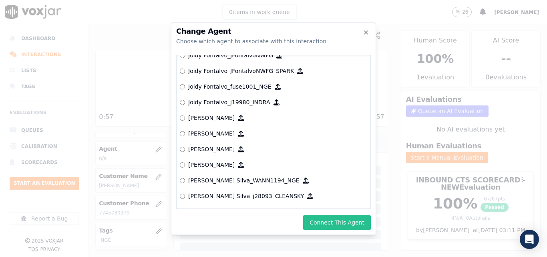
click at [340, 215] on div "Change Agent Choose which agent to associate with this interaction null Yeraldi…" at bounding box center [273, 128] width 205 height 212
click at [340, 216] on button "Connect This Agent" at bounding box center [337, 222] width 68 height 14
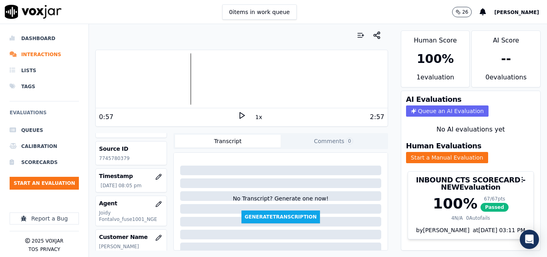
scroll to position [40, 0]
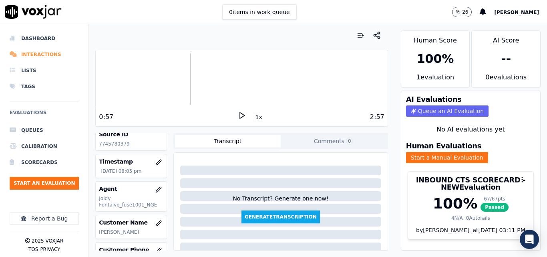
click at [40, 56] on li "Interactions" at bounding box center [44, 54] width 69 height 16
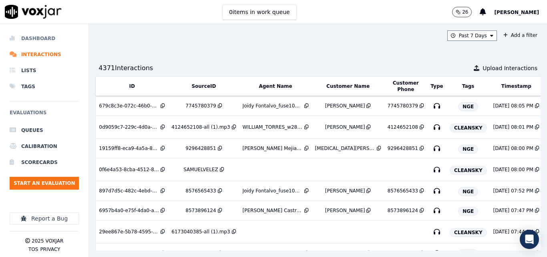
click at [29, 38] on li "Dashboard" at bounding box center [44, 38] width 69 height 16
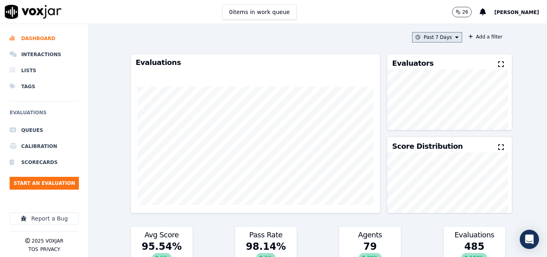
click at [429, 37] on button "Past 7 Days" at bounding box center [437, 37] width 50 height 10
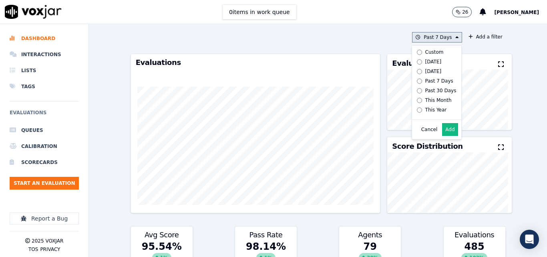
click at [428, 59] on div "Today" at bounding box center [433, 61] width 16 height 6
click at [445, 133] on button "Add" at bounding box center [450, 129] width 16 height 13
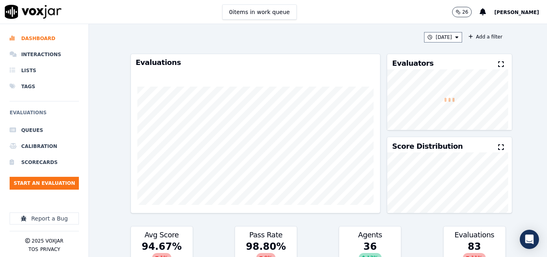
click at [498, 66] on icon at bounding box center [501, 64] width 6 height 6
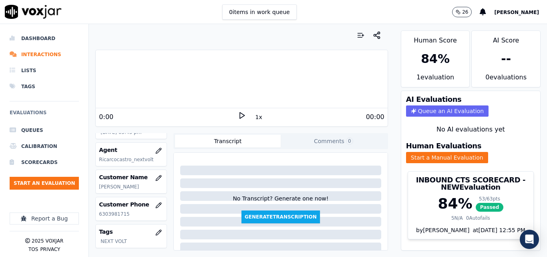
scroll to position [80, 0]
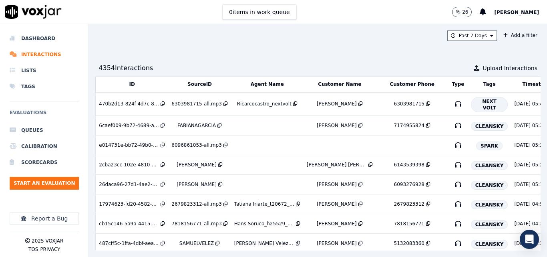
scroll to position [0, 140]
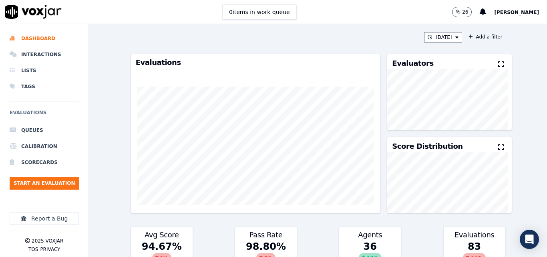
click at [482, 64] on div "Evaluators" at bounding box center [449, 61] width 124 height 15
click at [498, 65] on div "Evaluators" at bounding box center [449, 61] width 124 height 15
click at [498, 64] on icon at bounding box center [501, 64] width 6 height 6
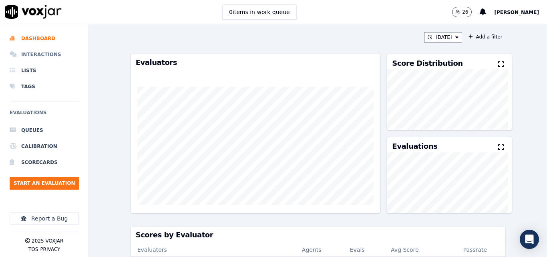
click at [54, 53] on li "Interactions" at bounding box center [44, 54] width 69 height 16
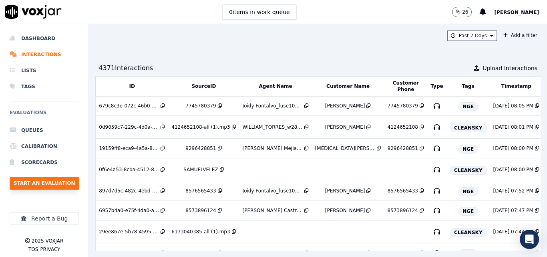
click at [51, 183] on button "Start an Evaluation" at bounding box center [44, 183] width 69 height 13
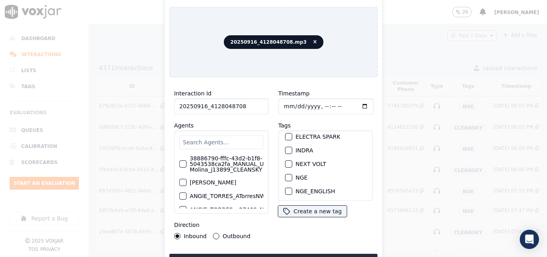
scroll to position [80, 0]
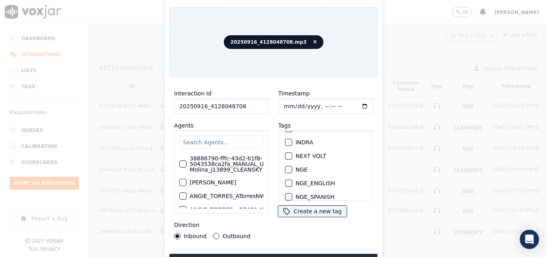
type input "20250916_4128048708"
click at [286, 167] on div "button" at bounding box center [289, 170] width 6 height 6
click at [286, 167] on icon "button" at bounding box center [288, 169] width 5 height 5
click at [286, 139] on div "button" at bounding box center [289, 142] width 6 height 6
click at [329, 248] on div "Interaction Id 20250916_4128048708 Agents 38886790-fffc-43d2-b1f8-5043538ca2fa_…" at bounding box center [273, 176] width 208 height 184
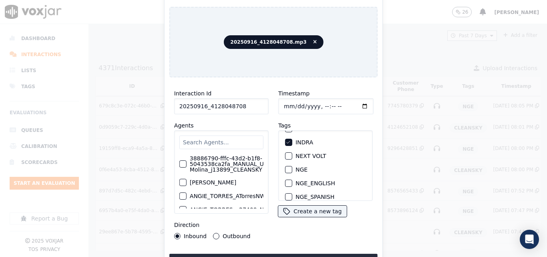
click at [329, 248] on div "Interaction Id 20250916_4128048708 Agents 38886790-fffc-43d2-b1f8-5043538ca2fa_…" at bounding box center [273, 176] width 208 height 184
click at [331, 254] on button "Upload interaction to start evaluation" at bounding box center [273, 261] width 208 height 14
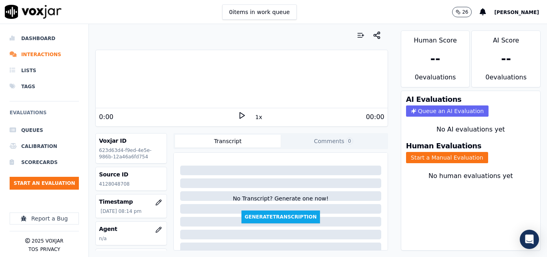
click at [117, 184] on p "4128048708" at bounding box center [131, 184] width 64 height 6
click at [246, 113] on div "4:02" at bounding box center [315, 117] width 139 height 10
click at [238, 114] on icon at bounding box center [242, 115] width 8 height 8
click at [119, 77] on div at bounding box center [242, 78] width 292 height 51
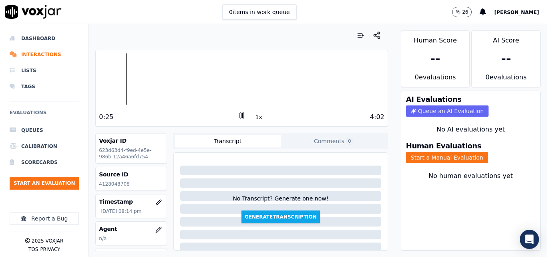
click at [115, 77] on div at bounding box center [242, 78] width 292 height 51
click at [240, 116] on icon at bounding box center [242, 115] width 8 height 8
click at [241, 110] on div "0:23 1x 4:02" at bounding box center [242, 116] width 292 height 17
click at [240, 115] on polygon at bounding box center [242, 116] width 5 height 6
click at [242, 113] on rect at bounding box center [242, 115] width 1 height 5
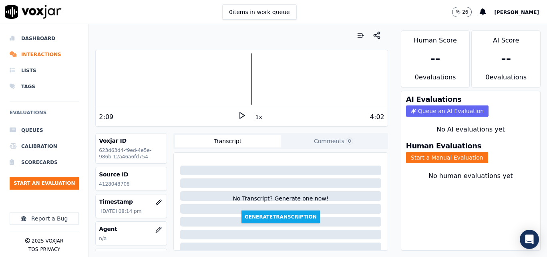
click at [441, 151] on div "Human Evaluations Start a Manual Evaluation" at bounding box center [470, 152] width 139 height 30
click at [441, 158] on button "Start a Manual Evaluation" at bounding box center [447, 157] width 82 height 11
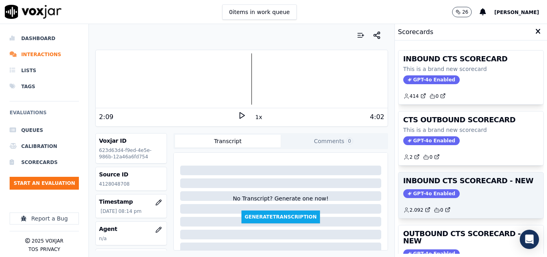
click at [465, 177] on h3 "INBOUND CTS SCORECARD - NEW" at bounding box center [470, 180] width 135 height 7
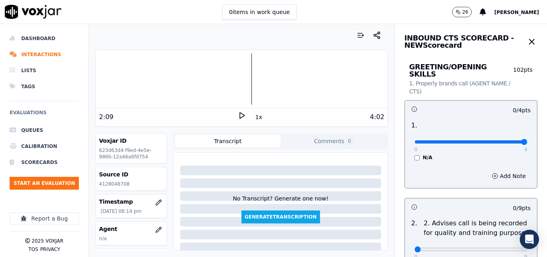
type input "4"
click at [504, 140] on input "range" at bounding box center [471, 141] width 113 height 3
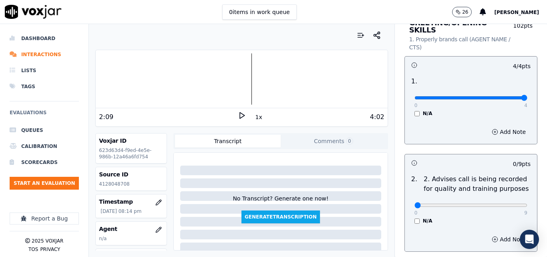
scroll to position [120, 0]
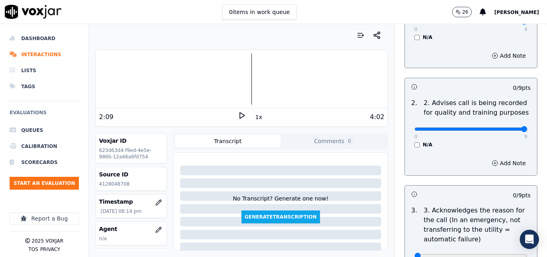
type input "9"
click at [504, 127] on input "range" at bounding box center [471, 128] width 113 height 3
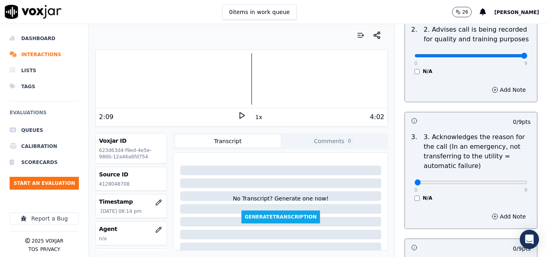
scroll to position [200, 0]
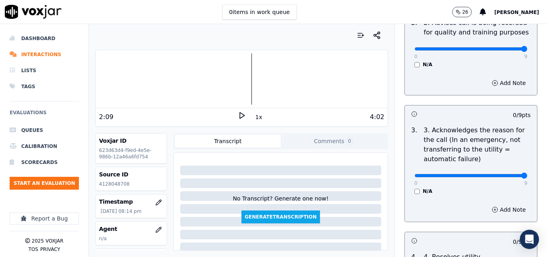
type input "9"
click at [501, 174] on input "range" at bounding box center [471, 175] width 113 height 3
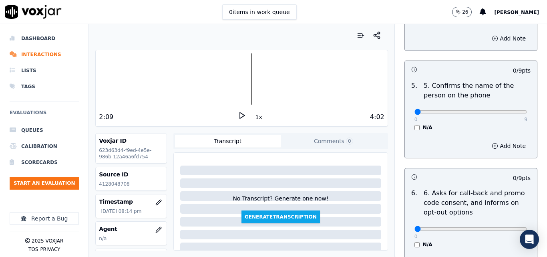
scroll to position [521, 0]
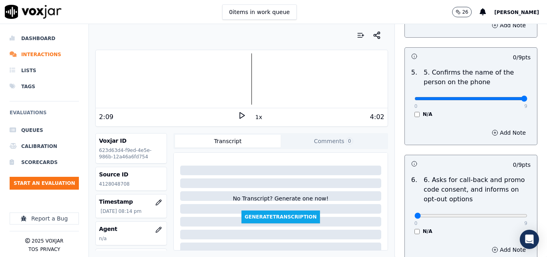
type input "9"
click at [506, 97] on input "range" at bounding box center [471, 98] width 113 height 3
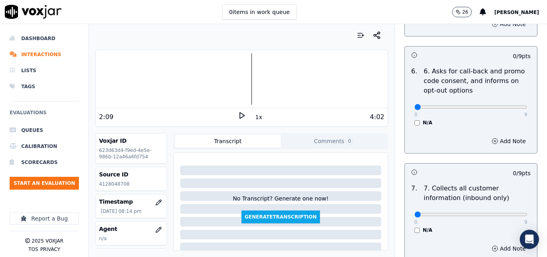
scroll to position [641, 0]
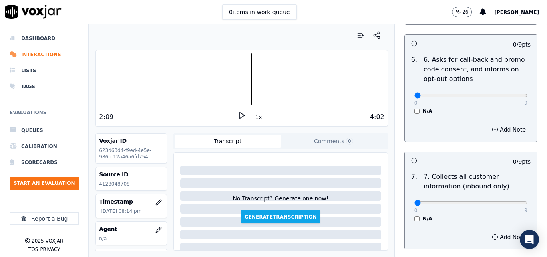
click at [409, 107] on div "6 . 6. Asks for call-back and promo code consent, and informs on opt-out option…" at bounding box center [471, 85] width 132 height 66
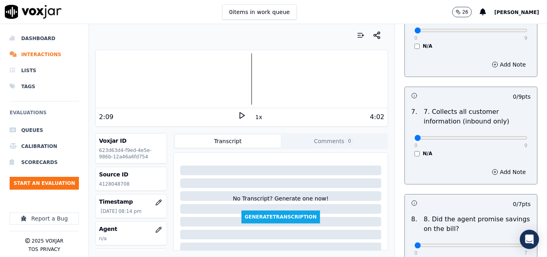
scroll to position [721, 0]
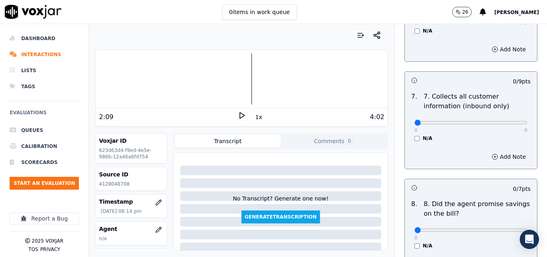
click at [509, 111] on div "0 9 N/A" at bounding box center [471, 126] width 126 height 30
type input "9"
click at [502, 121] on input "range" at bounding box center [471, 122] width 113 height 3
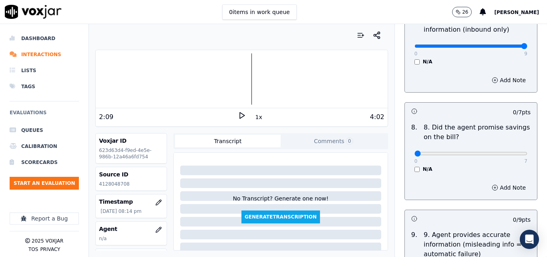
scroll to position [841, 0]
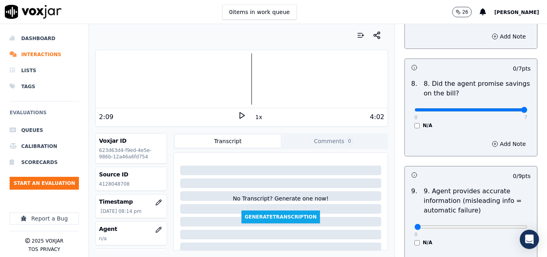
type input "7"
click at [509, 108] on input "range" at bounding box center [471, 109] width 113 height 3
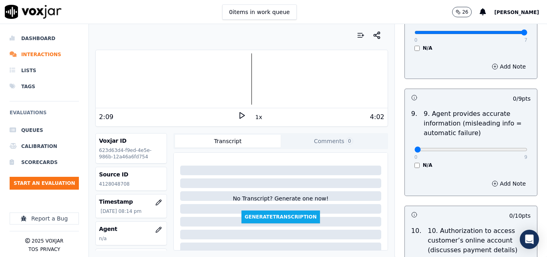
scroll to position [921, 0]
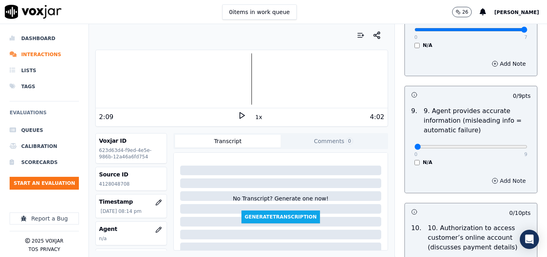
click at [507, 175] on button "Add Note" at bounding box center [509, 180] width 44 height 11
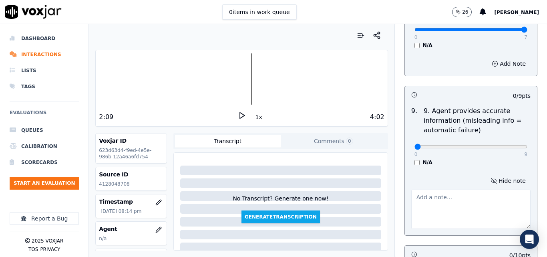
click at [451, 192] on textarea at bounding box center [470, 208] width 119 height 39
type textarea "a"
click at [116, 184] on p "4128048708" at bounding box center [131, 184] width 64 height 6
copy p "4128048708"
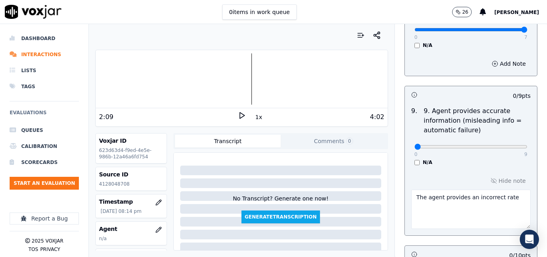
click at [505, 189] on textarea "The agent provides an incorrect rate" at bounding box center [470, 208] width 119 height 39
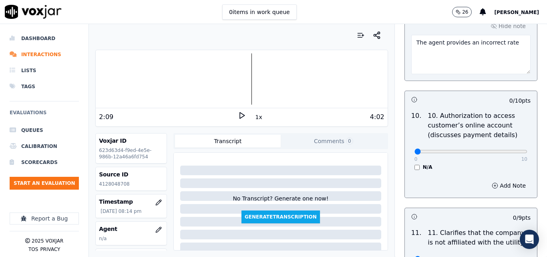
scroll to position [1082, 0]
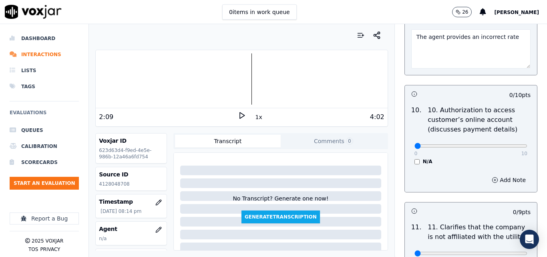
type textarea "The agent provides an incorrect rate"
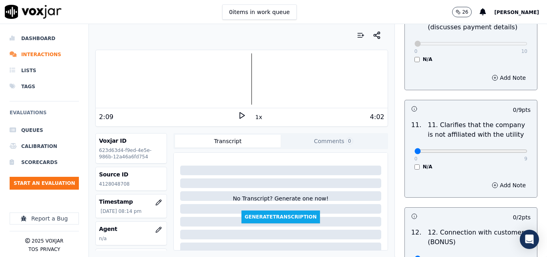
scroll to position [1202, 0]
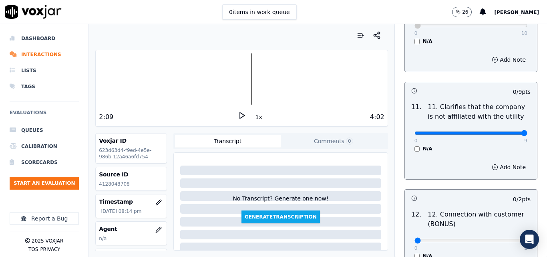
type input "9"
click at [507, 131] on input "range" at bounding box center [471, 132] width 113 height 3
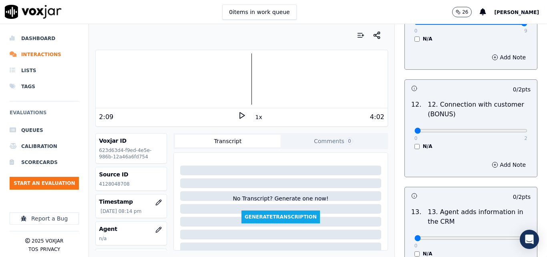
scroll to position [1322, 0]
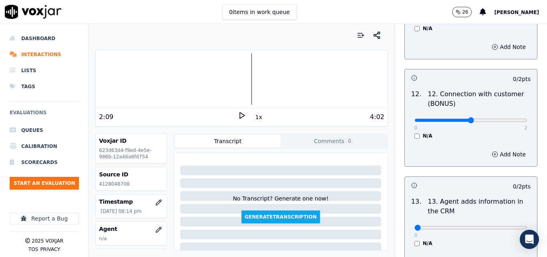
click at [474, 119] on input "range" at bounding box center [471, 120] width 113 height 3
click at [481, 119] on input "range" at bounding box center [471, 120] width 113 height 3
click at [487, 119] on input "range" at bounding box center [471, 120] width 113 height 3
drag, startPoint x: 504, startPoint y: 112, endPoint x: 490, endPoint y: 121, distance: 16.8
click at [490, 121] on input "range" at bounding box center [471, 120] width 113 height 3
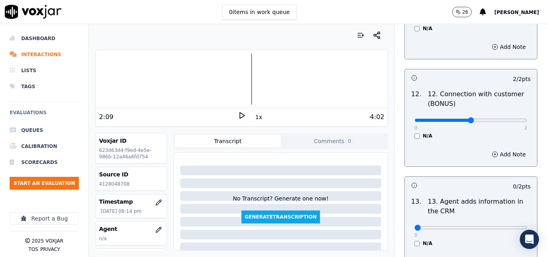
type input "1"
click at [473, 119] on input "range" at bounding box center [471, 120] width 113 height 3
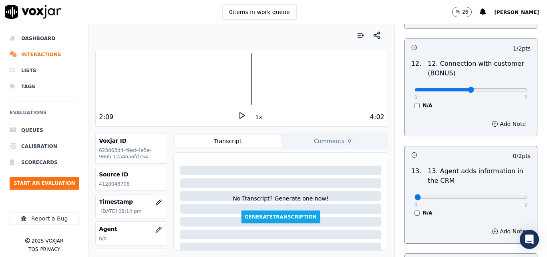
scroll to position [1402, 0]
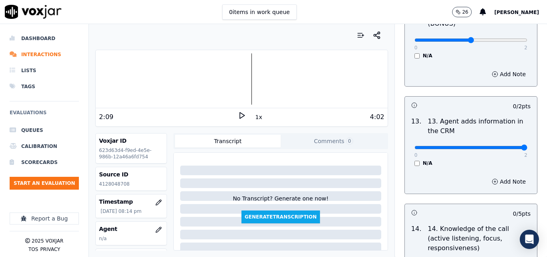
type input "2"
click at [508, 146] on input "range" at bounding box center [471, 147] width 113 height 3
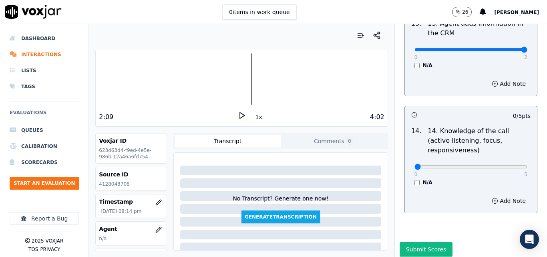
scroll to position [1505, 0]
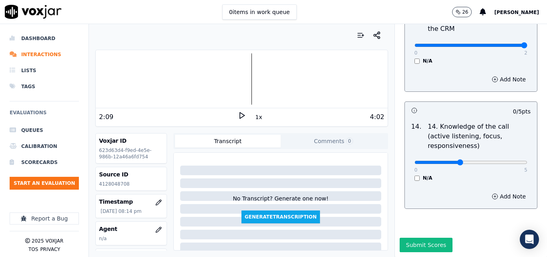
type input "2"
click at [458, 161] on input "range" at bounding box center [471, 162] width 113 height 3
drag, startPoint x: 414, startPoint y: 222, endPoint x: 416, endPoint y: 216, distance: 6.8
click at [414, 238] on button "Submit Scores" at bounding box center [426, 245] width 53 height 14
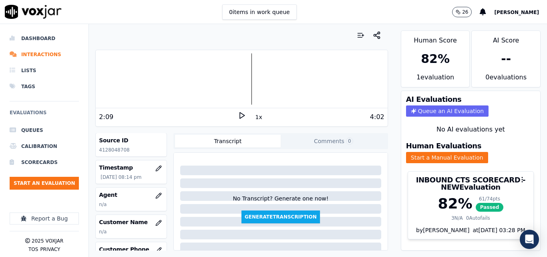
scroll to position [80, 0]
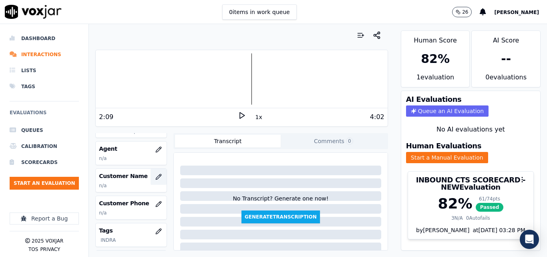
click at [151, 178] on button "button" at bounding box center [159, 177] width 16 height 16
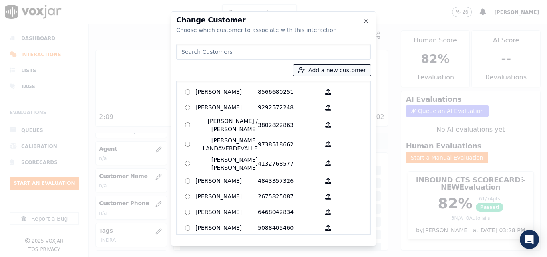
click at [322, 71] on button "Add a new customer" at bounding box center [332, 69] width 78 height 11
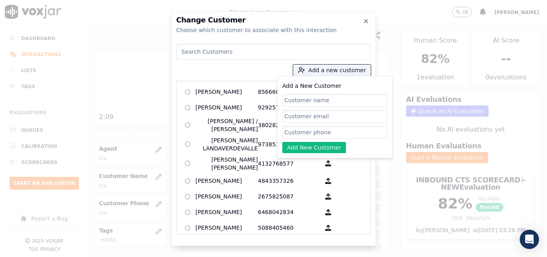
click at [326, 100] on input "Add a New Customer" at bounding box center [334, 100] width 105 height 13
type input "n"
type input "Nedia Nuñez"
click at [341, 138] on input "Add a New Customer" at bounding box center [334, 132] width 105 height 13
click at [296, 133] on input "Add a New Customer" at bounding box center [334, 132] width 105 height 13
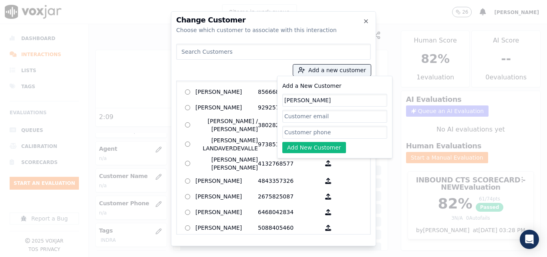
paste input "4128048708"
type input "4128048708"
click at [316, 144] on button "Add New Customer" at bounding box center [314, 147] width 64 height 11
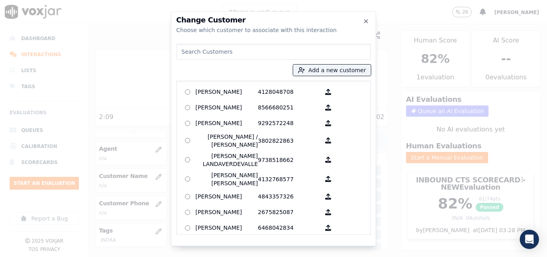
click at [267, 83] on div "Nedia Nuñez 4128048708 AGUEDA SANTANA 8566680251 ALEXIS SUNQUI 9292572248 ALICI…" at bounding box center [273, 158] width 195 height 154
click at [266, 93] on p "4128048708" at bounding box center [289, 92] width 62 height 12
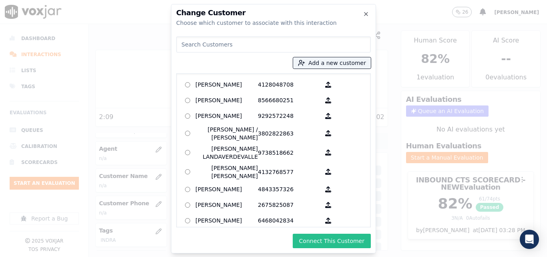
click at [314, 239] on button "Connect This Customer" at bounding box center [332, 241] width 78 height 14
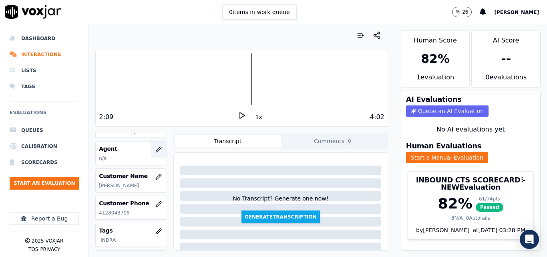
click at [155, 150] on icon "button" at bounding box center [158, 149] width 6 height 6
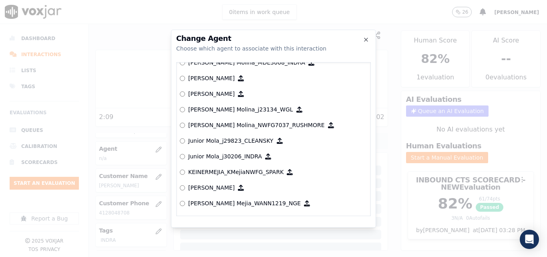
scroll to position [2754, 0]
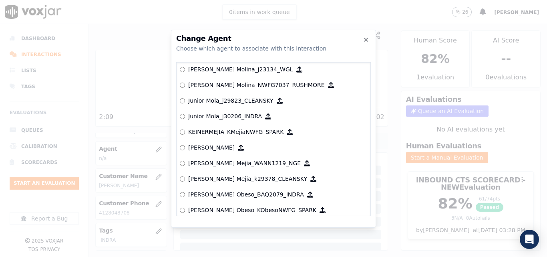
click at [252, 115] on p "Junior Mola_j30206_INDRA" at bounding box center [225, 116] width 74 height 8
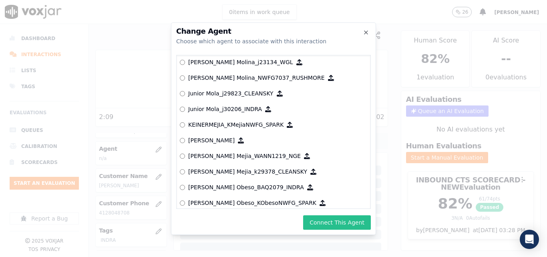
click at [355, 227] on button "Connect This Agent" at bounding box center [337, 222] width 68 height 14
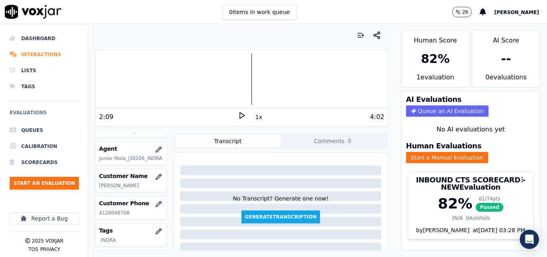
click at [29, 52] on li "Interactions" at bounding box center [44, 54] width 69 height 16
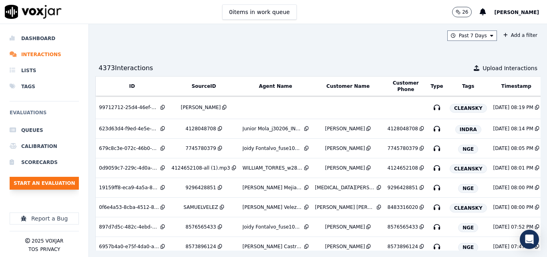
click at [77, 178] on button "Start an Evaluation" at bounding box center [44, 183] width 69 height 13
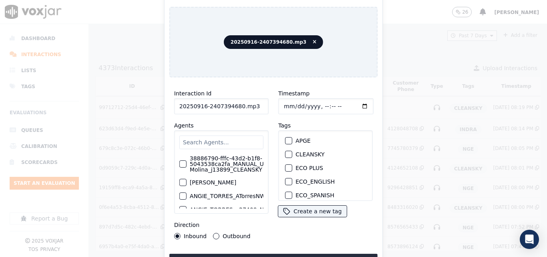
click at [248, 109] on input "20250916-2407394680.mp3" at bounding box center [221, 106] width 95 height 16
type input "20250916-2407394680"
click at [288, 179] on div "button" at bounding box center [289, 182] width 6 height 6
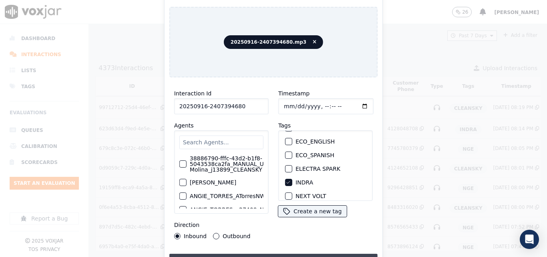
click at [299, 254] on button "Upload interaction to start evaluation" at bounding box center [273, 261] width 208 height 14
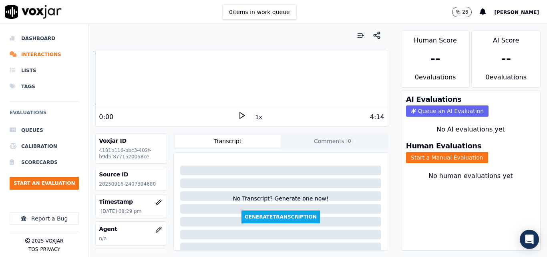
click at [238, 114] on icon at bounding box center [242, 115] width 8 height 8
click at [134, 183] on p "20250916-2407394680" at bounding box center [131, 184] width 64 height 6
copy p "2407394680"
click at [237, 109] on div "0:22 1x 4:14" at bounding box center [242, 116] width 292 height 17
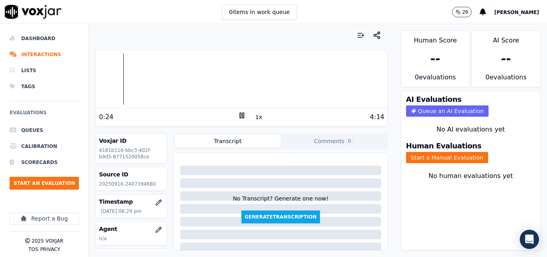
drag, startPoint x: 238, startPoint y: 116, endPoint x: 239, endPoint y: 105, distance: 10.5
click at [238, 116] on icon at bounding box center [242, 115] width 8 height 8
click at [239, 113] on icon at bounding box center [242, 115] width 8 height 8
click at [138, 76] on div at bounding box center [242, 78] width 292 height 51
click at [240, 117] on rect at bounding box center [240, 115] width 1 height 5
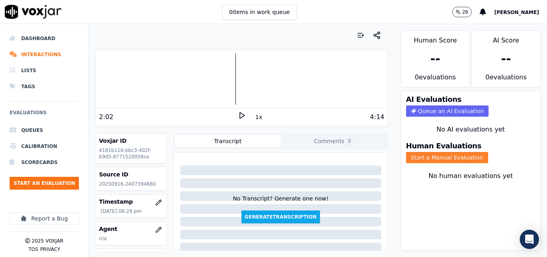
click at [456, 157] on button "Start a Manual Evaluation" at bounding box center [447, 157] width 82 height 11
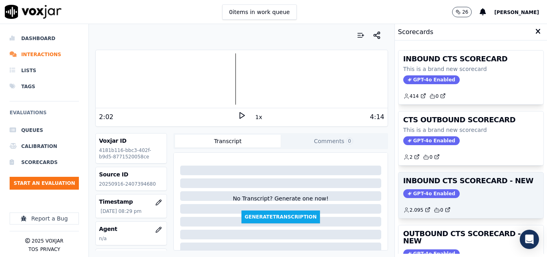
click at [474, 181] on h3 "INBOUND CTS SCORECARD - NEW" at bounding box center [470, 180] width 135 height 7
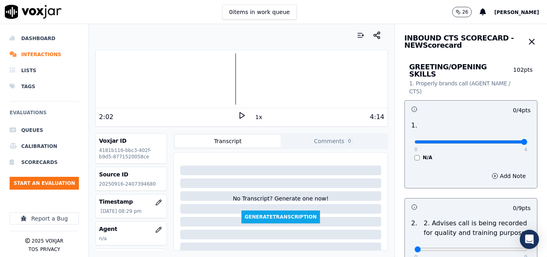
type input "4"
click at [505, 140] on input "range" at bounding box center [471, 141] width 113 height 3
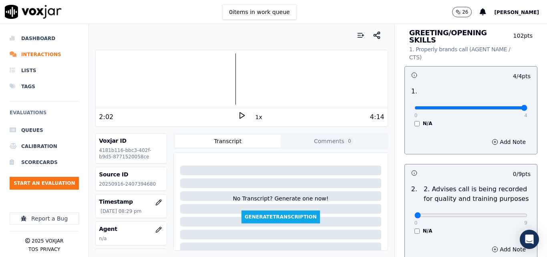
scroll to position [120, 0]
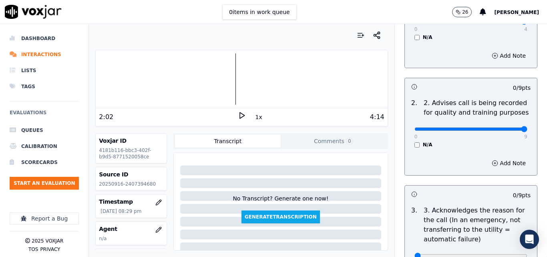
type input "9"
click at [506, 127] on input "range" at bounding box center [471, 128] width 113 height 3
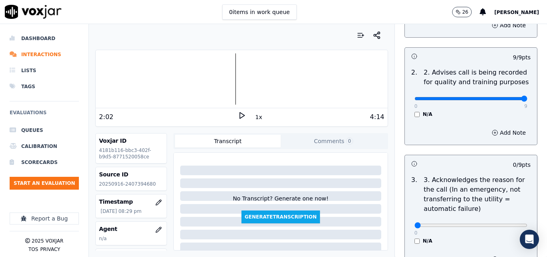
scroll to position [240, 0]
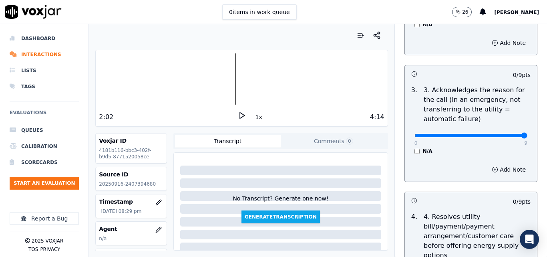
type input "9"
click at [502, 134] on input "range" at bounding box center [471, 135] width 113 height 3
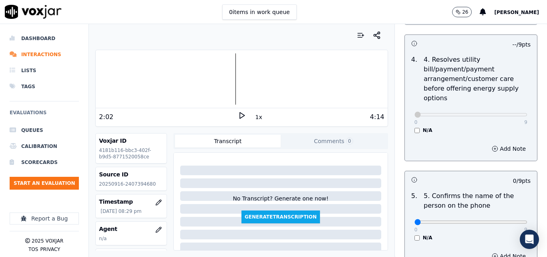
scroll to position [441, 0]
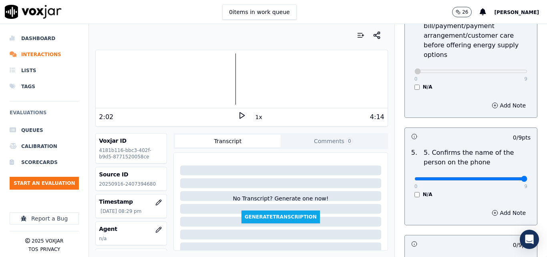
type input "9"
click at [508, 177] on input "range" at bounding box center [471, 178] width 113 height 3
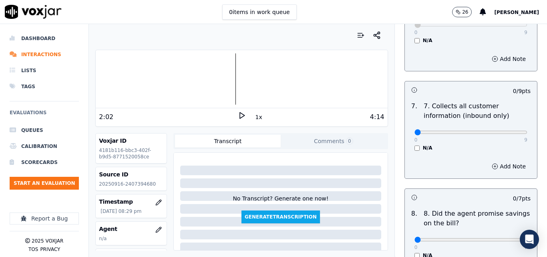
scroll to position [721, 0]
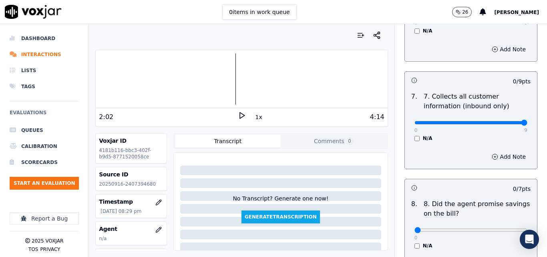
type input "9"
click at [506, 121] on input "range" at bounding box center [471, 122] width 113 height 3
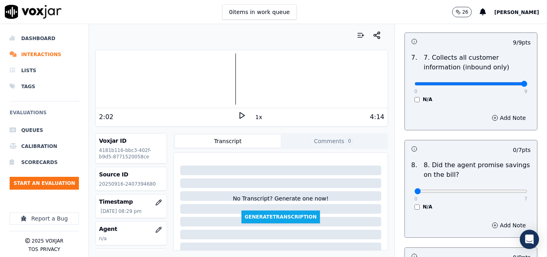
scroll to position [841, 0]
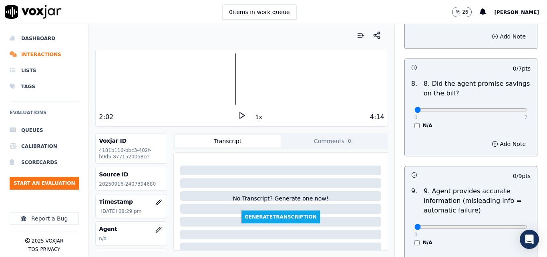
click at [415, 122] on div "N/A" at bounding box center [471, 125] width 113 height 6
click at [408, 115] on div "0 7 N/A" at bounding box center [471, 113] width 126 height 30
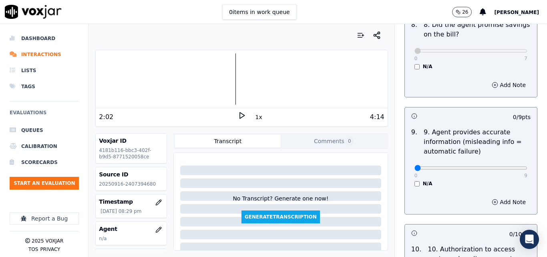
scroll to position [1001, 0]
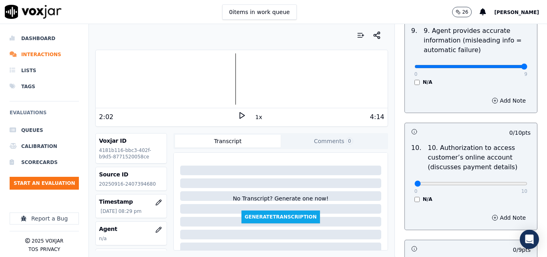
type input "9"
click at [504, 65] on input "range" at bounding box center [471, 66] width 113 height 3
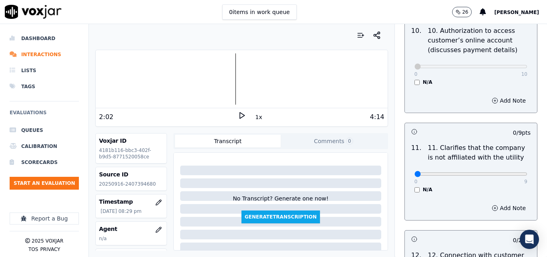
scroll to position [1162, 0]
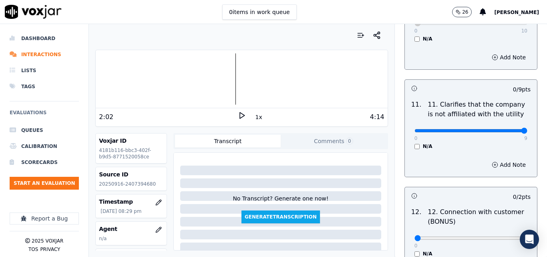
type input "9"
click at [506, 129] on input "range" at bounding box center [471, 130] width 113 height 3
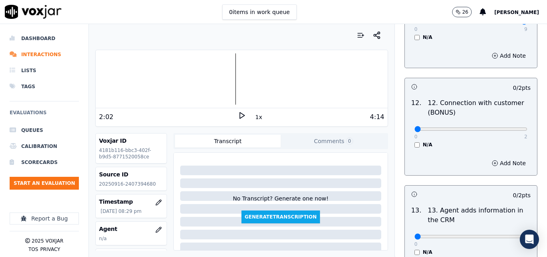
scroll to position [1282, 0]
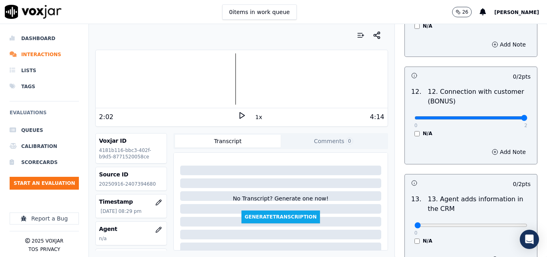
type input "2"
click at [504, 116] on input "range" at bounding box center [471, 117] width 113 height 3
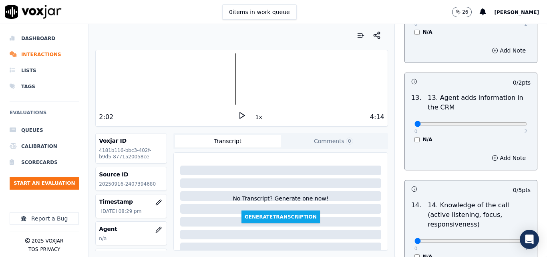
scroll to position [1402, 0]
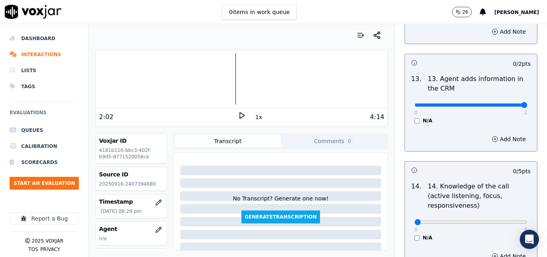
type input "2"
click at [506, 103] on input "range" at bounding box center [471, 104] width 113 height 3
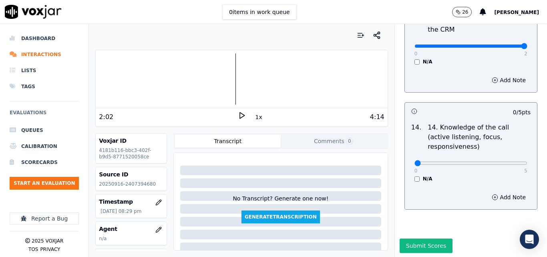
scroll to position [1463, 0]
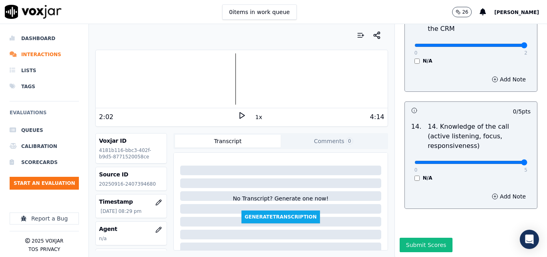
type input "5"
click at [508, 161] on input "range" at bounding box center [471, 162] width 113 height 3
click at [417, 238] on div "Submit Scores" at bounding box center [471, 247] width 152 height 19
click at [417, 238] on button "Submit Scores" at bounding box center [426, 245] width 53 height 14
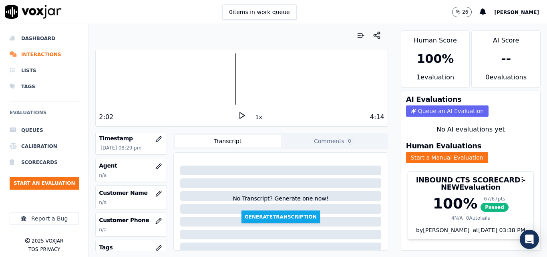
scroll to position [80, 0]
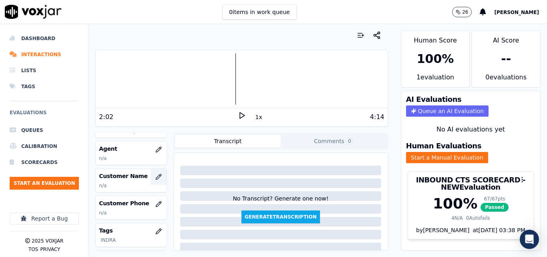
click at [151, 172] on button "button" at bounding box center [159, 177] width 16 height 16
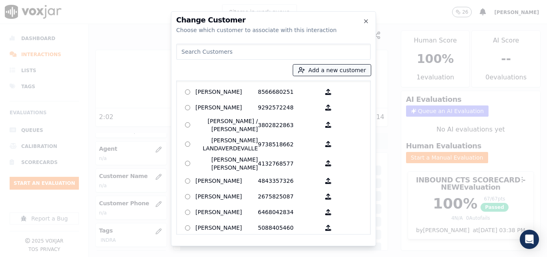
click at [305, 67] on icon "button" at bounding box center [301, 69] width 7 height 7
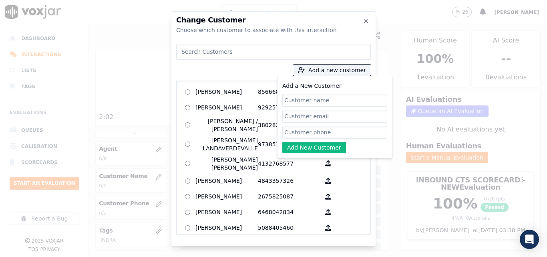
click at [302, 101] on input "Add a New Customer" at bounding box center [334, 100] width 105 height 13
type input "ELDER GEOVANNY ESCOBAR"
click at [311, 127] on input "Add a New Customer" at bounding box center [334, 132] width 105 height 13
click at [366, 22] on icon "button" at bounding box center [366, 21] width 3 height 3
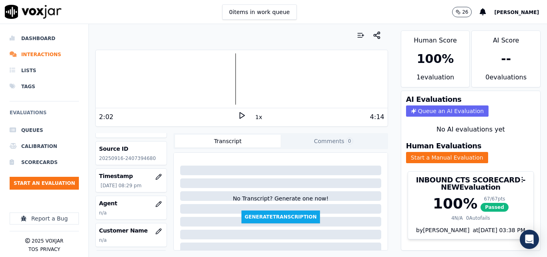
scroll to position [40, 0]
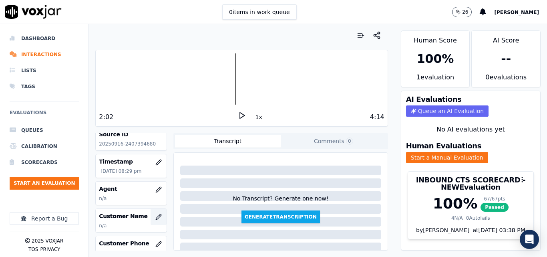
click at [155, 215] on icon "button" at bounding box center [158, 217] width 6 height 6
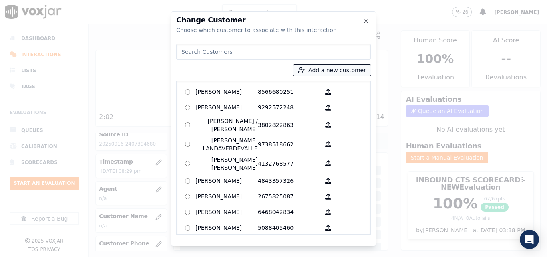
click at [364, 66] on button "Add a new customer" at bounding box center [332, 69] width 78 height 11
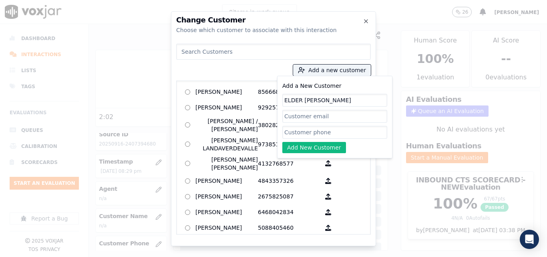
click at [321, 134] on input "Add a New Customer" at bounding box center [334, 132] width 105 height 13
paste input "2407394680"
type input "2407394680"
click at [300, 143] on button "Add New Customer" at bounding box center [314, 147] width 64 height 11
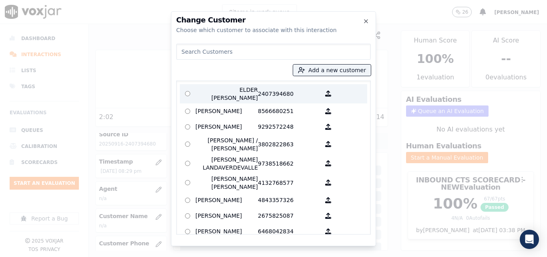
click at [276, 96] on p "2407394680" at bounding box center [289, 94] width 62 height 16
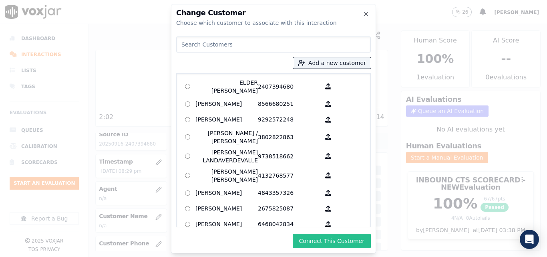
click at [314, 240] on button "Connect This Customer" at bounding box center [332, 241] width 78 height 14
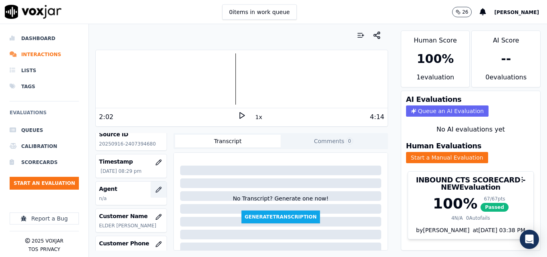
click at [154, 183] on button "button" at bounding box center [159, 189] width 16 height 16
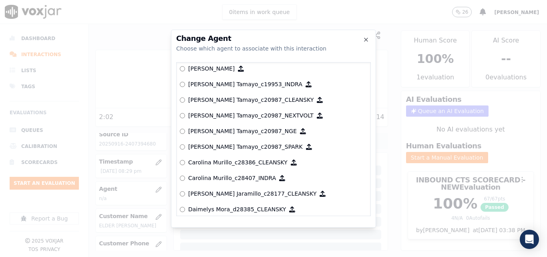
scroll to position [741, 0]
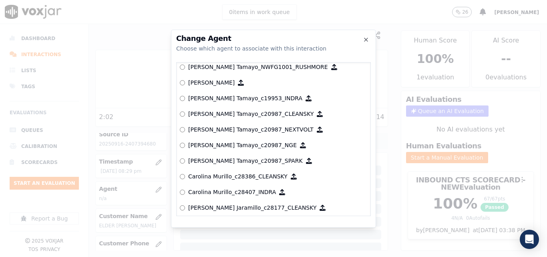
click at [250, 101] on p "Camilo Tamayo_c19953_INDRA" at bounding box center [245, 98] width 114 height 8
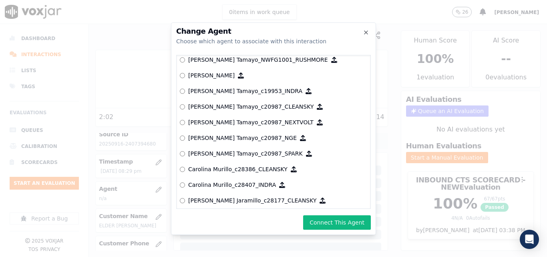
drag, startPoint x: 358, startPoint y: 226, endPoint x: 358, endPoint y: 220, distance: 5.6
click at [358, 224] on button "Connect This Agent" at bounding box center [337, 222] width 68 height 14
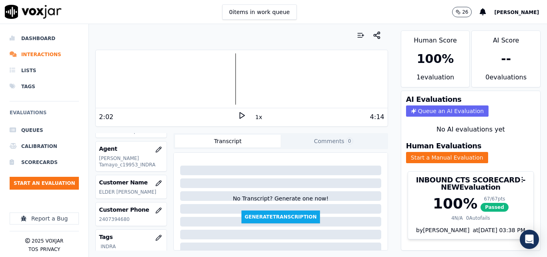
scroll to position [120, 0]
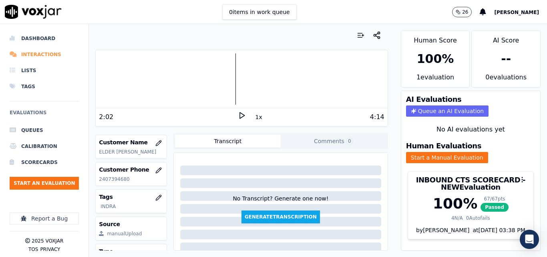
click at [37, 59] on li "Interactions" at bounding box center [44, 54] width 69 height 16
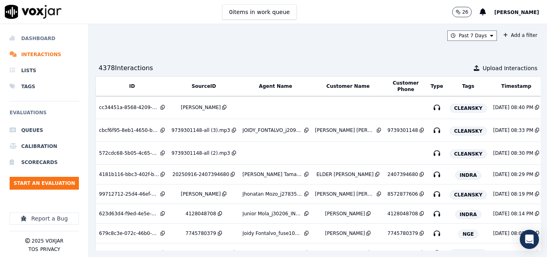
drag, startPoint x: 37, startPoint y: 39, endPoint x: 58, endPoint y: 35, distance: 21.1
click at [37, 38] on li "Dashboard" at bounding box center [44, 38] width 69 height 16
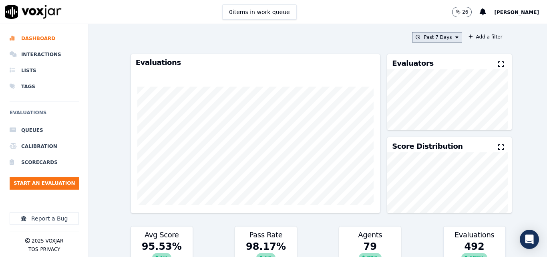
click at [455, 38] on icon at bounding box center [456, 37] width 3 height 5
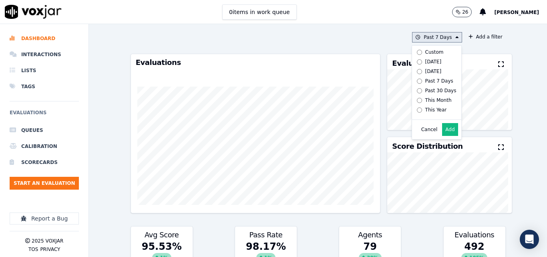
click at [427, 58] on label "Today" at bounding box center [435, 62] width 43 height 10
click at [446, 127] on div "Cancel Add" at bounding box center [436, 129] width 49 height 19
click at [443, 131] on button "Add" at bounding box center [450, 129] width 16 height 13
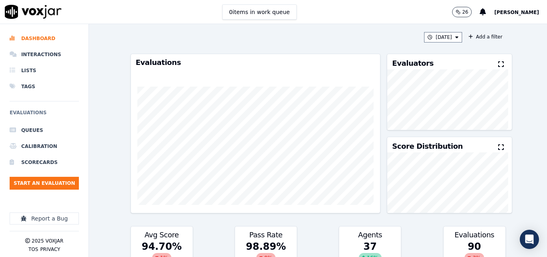
click at [487, 60] on div "Evaluators" at bounding box center [449, 61] width 124 height 15
click at [498, 64] on icon at bounding box center [501, 64] width 6 height 6
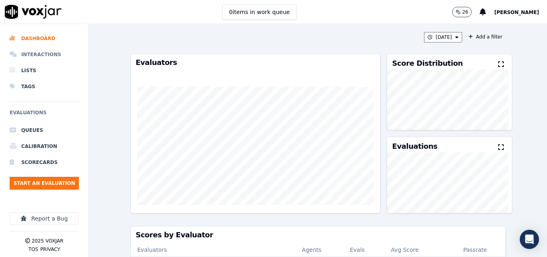
click at [38, 53] on li "Interactions" at bounding box center [44, 54] width 69 height 16
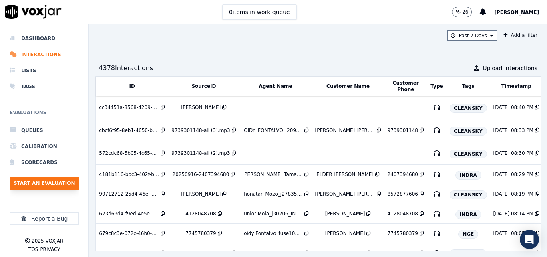
click at [54, 183] on button "Start an Evaluation" at bounding box center [44, 183] width 69 height 13
click at [66, 185] on button "Start an Evaluation" at bounding box center [44, 183] width 69 height 13
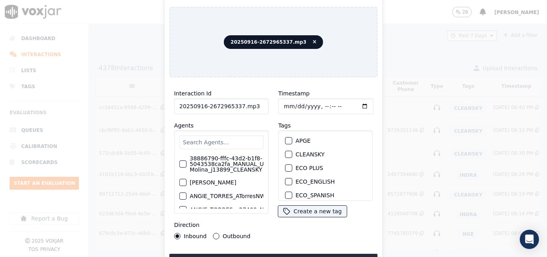
click at [251, 103] on input "20250916-2672965337.mp3" at bounding box center [221, 106] width 95 height 16
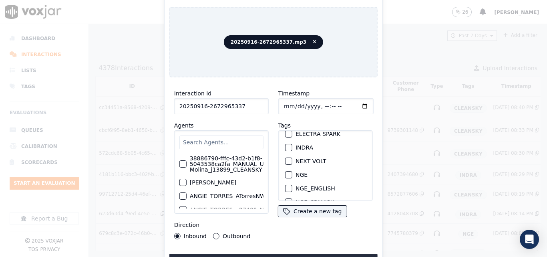
scroll to position [80, 0]
type input "20250916-2672965337"
click at [288, 139] on button "INDRA" at bounding box center [288, 142] width 7 height 7
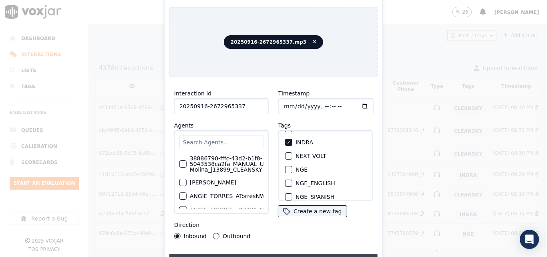
click at [303, 254] on button "Upload interaction to start evaluation" at bounding box center [273, 261] width 208 height 14
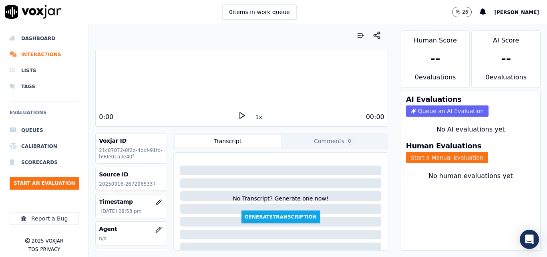
click at [139, 182] on p "20250916-2672965337" at bounding box center [131, 184] width 64 height 6
copy p "2672965337"
click at [240, 113] on polygon at bounding box center [242, 116] width 5 height 6
click at [223, 77] on div at bounding box center [242, 78] width 292 height 51
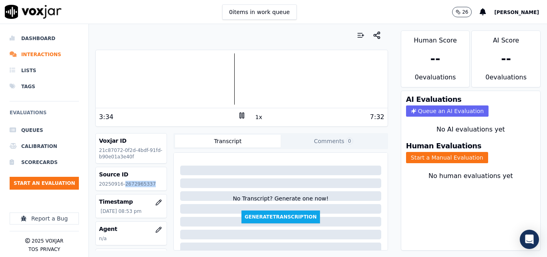
click at [238, 112] on icon at bounding box center [242, 115] width 8 height 8
click at [419, 157] on button "Start a Manual Evaluation" at bounding box center [447, 157] width 82 height 11
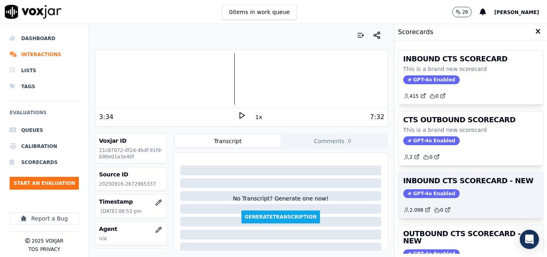
click at [448, 181] on h3 "INBOUND CTS SCORECARD - NEW" at bounding box center [470, 180] width 135 height 7
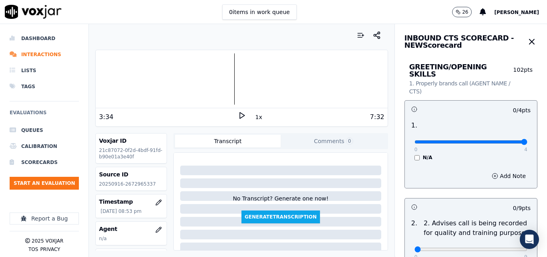
type input "4"
click at [509, 140] on input "range" at bounding box center [471, 141] width 113 height 3
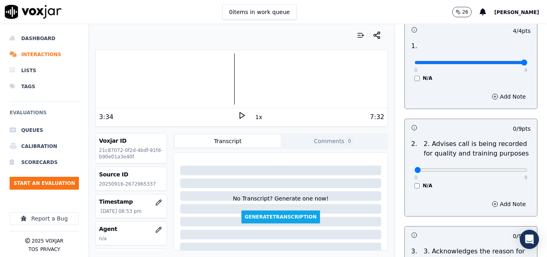
scroll to position [80, 0]
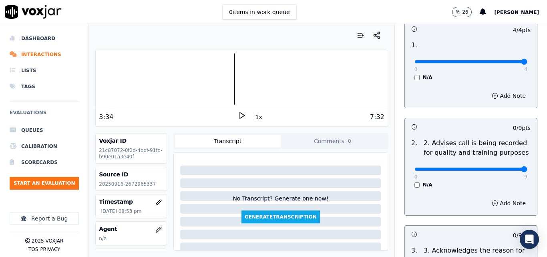
type input "9"
click at [502, 167] on input "range" at bounding box center [471, 168] width 113 height 3
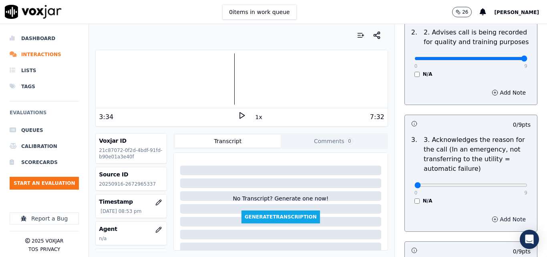
scroll to position [240, 0]
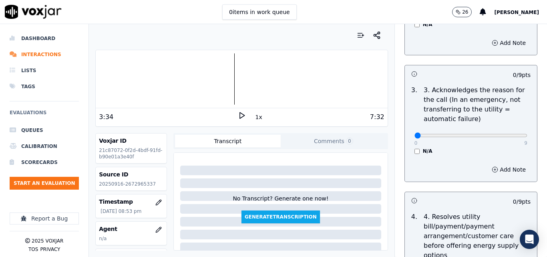
click at [503, 130] on div "0 9" at bounding box center [471, 135] width 113 height 10
type input "9"
click at [505, 134] on input "range" at bounding box center [471, 135] width 113 height 3
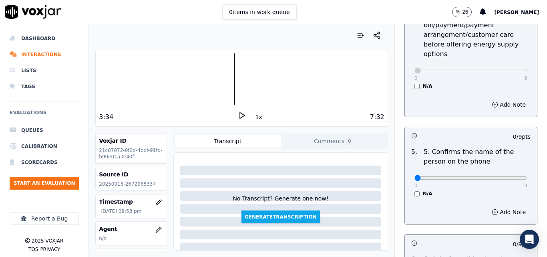
scroll to position [521, 0]
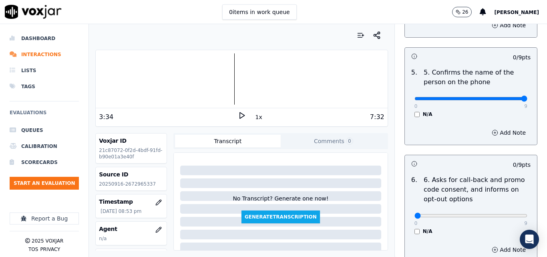
type input "9"
click at [501, 97] on input "range" at bounding box center [471, 98] width 113 height 3
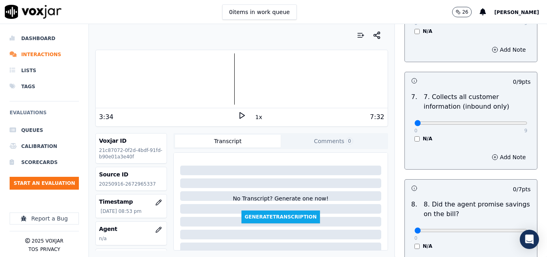
scroll to position [721, 0]
type input "9"
click at [505, 121] on input "range" at bounding box center [471, 122] width 113 height 3
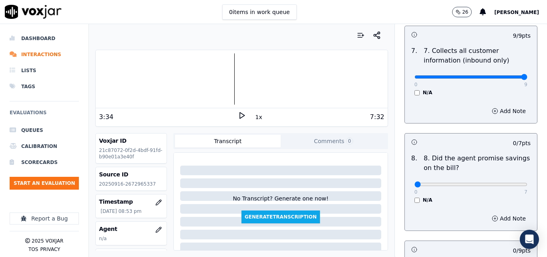
scroll to position [841, 0]
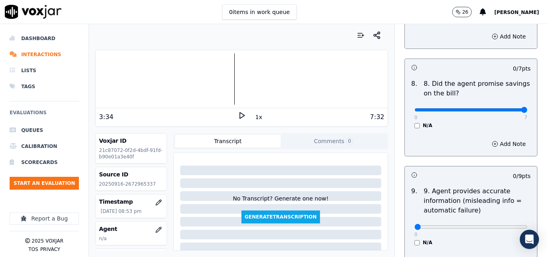
type input "7"
click at [507, 108] on input "range" at bounding box center [471, 109] width 113 height 3
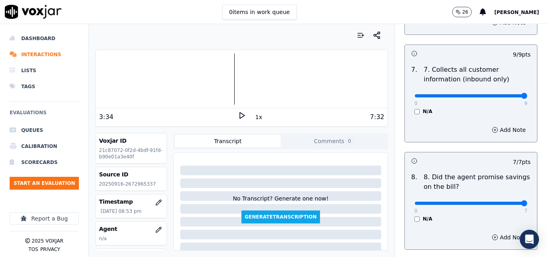
scroll to position [721, 0]
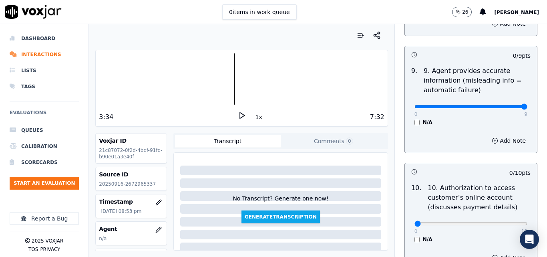
type input "9"
click at [505, 105] on input "range" at bounding box center [471, 106] width 113 height 3
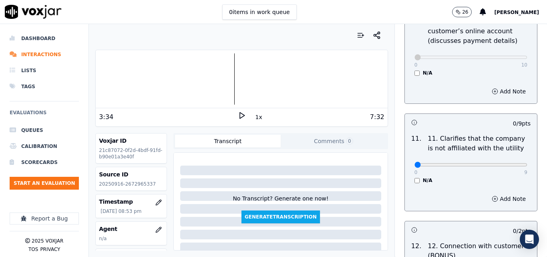
scroll to position [1202, 0]
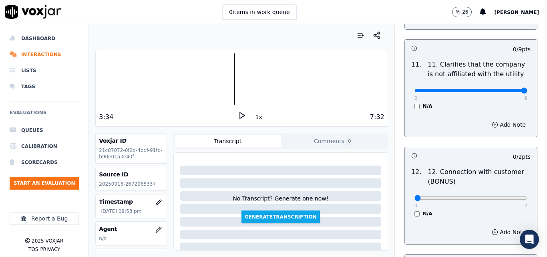
type input "9"
click at [507, 89] on input "range" at bounding box center [471, 90] width 113 height 3
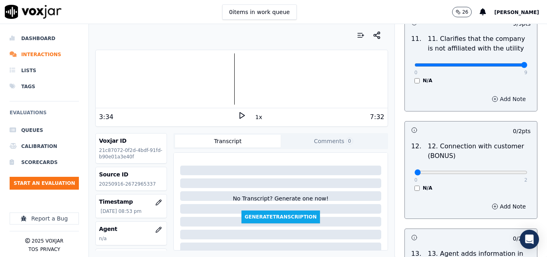
scroll to position [1322, 0]
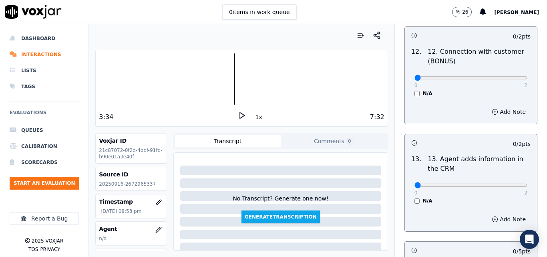
click at [506, 77] on div "0 2 N/A" at bounding box center [471, 81] width 126 height 30
type input "2"
click at [504, 76] on input "range" at bounding box center [471, 77] width 113 height 3
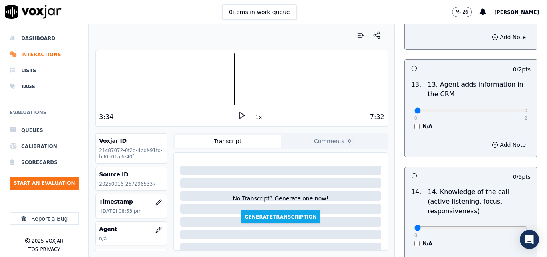
scroll to position [1402, 0]
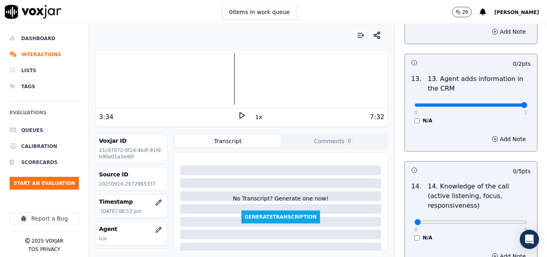
type input "2"
click at [507, 103] on input "range" at bounding box center [471, 104] width 113 height 3
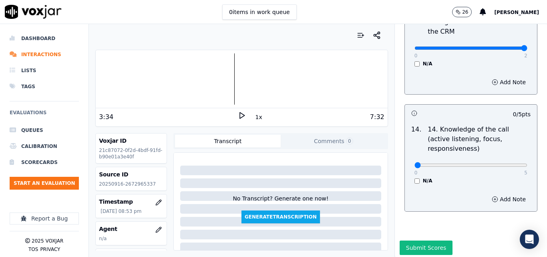
scroll to position [1463, 0]
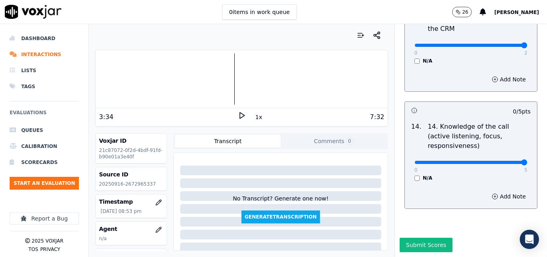
type input "5"
click at [507, 161] on input "range" at bounding box center [471, 162] width 113 height 3
click at [429, 238] on button "Submit Scores" at bounding box center [426, 245] width 53 height 14
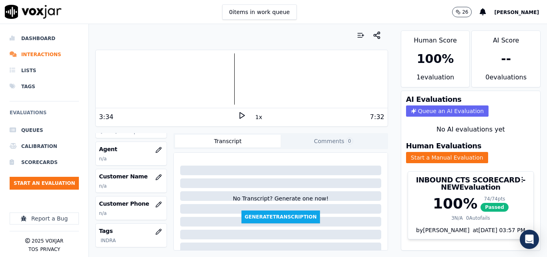
scroll to position [80, 0]
click at [155, 175] on icon "button" at bounding box center [158, 176] width 6 height 6
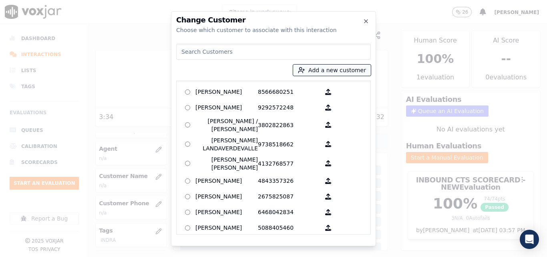
click at [314, 75] on button "Add a new customer" at bounding box center [332, 69] width 78 height 11
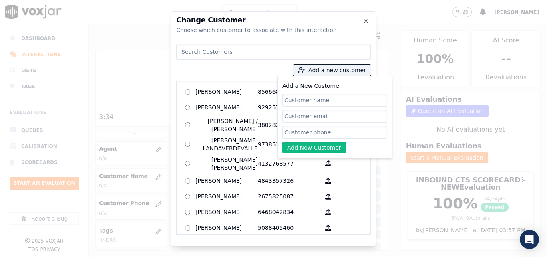
click at [309, 97] on input "Add a New Customer" at bounding box center [334, 100] width 105 height 13
type input "Rosemery Cepeda"
click at [363, 133] on input "Add a New Customer" at bounding box center [334, 132] width 105 height 13
click at [338, 127] on input "Add a New Customer" at bounding box center [334, 132] width 105 height 13
paste input "2672965337"
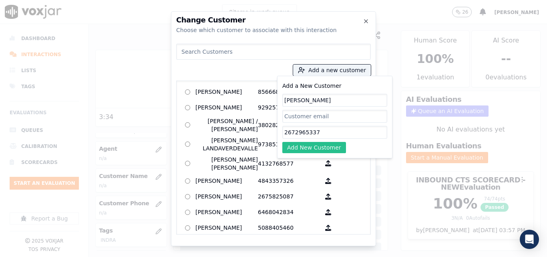
type input "2672965337"
click at [320, 147] on button "Add New Customer" at bounding box center [314, 147] width 64 height 11
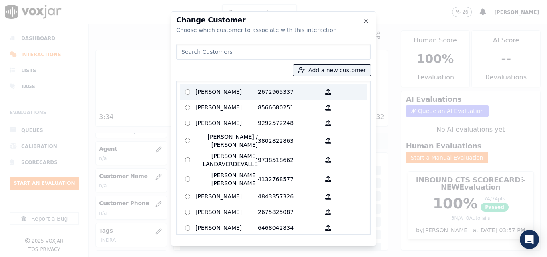
click at [236, 99] on label "Rosemery Cepeda 2672965337" at bounding box center [273, 92] width 187 height 16
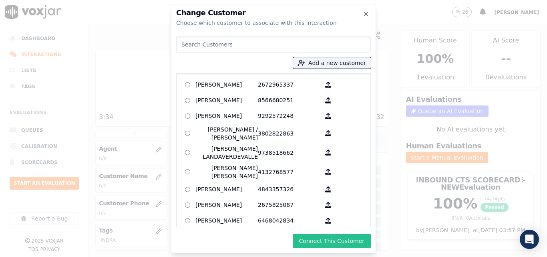
click at [348, 242] on button "Connect This Customer" at bounding box center [332, 241] width 78 height 14
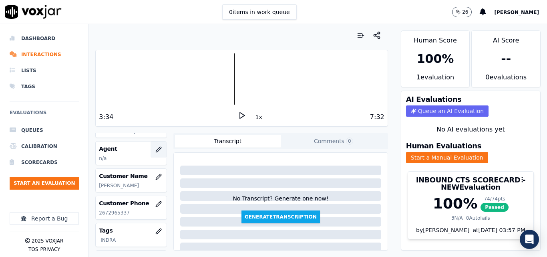
click at [155, 146] on icon "button" at bounding box center [158, 149] width 6 height 6
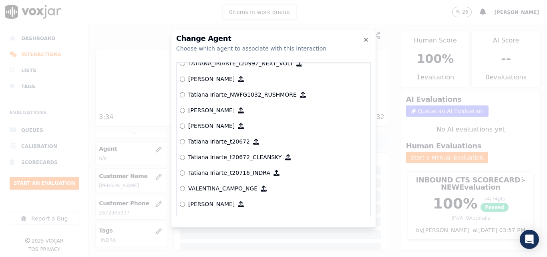
scroll to position [4025, 0]
click at [249, 173] on p "Tatiana Iriarte_t20716_INDRA" at bounding box center [229, 173] width 82 height 8
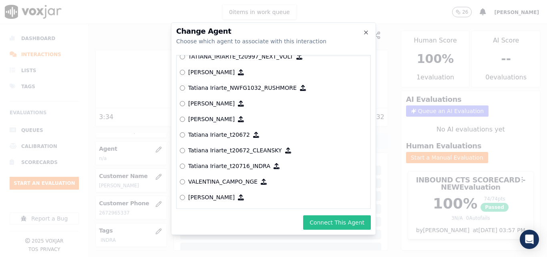
click at [318, 218] on button "Connect This Agent" at bounding box center [337, 222] width 68 height 14
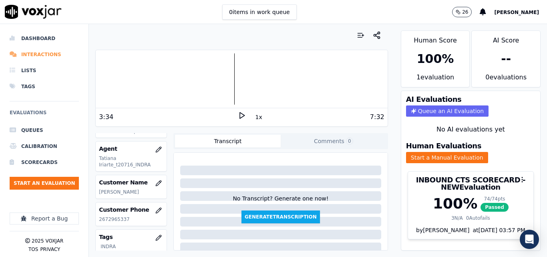
click at [50, 55] on li "Interactions" at bounding box center [44, 54] width 69 height 16
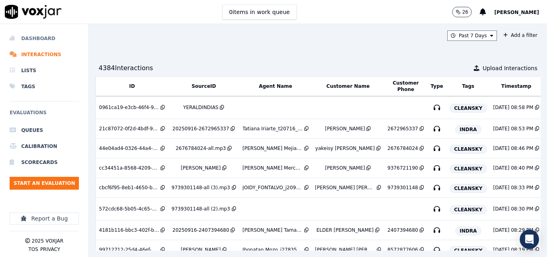
click at [24, 36] on li "Dashboard" at bounding box center [44, 38] width 69 height 16
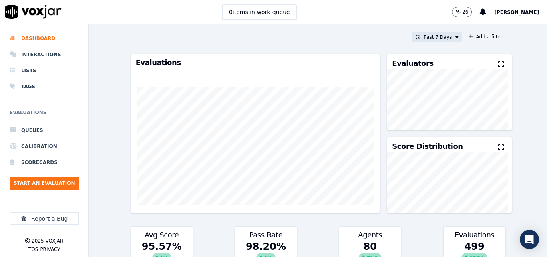
click at [427, 37] on button "Past 7 Days" at bounding box center [437, 37] width 50 height 10
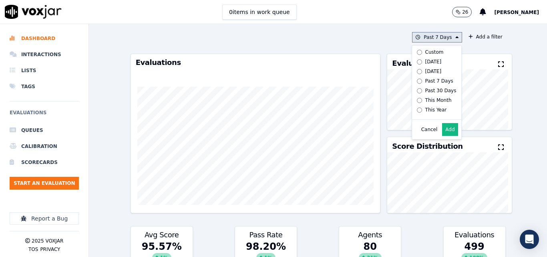
click at [425, 60] on div "Today" at bounding box center [433, 61] width 16 height 6
click at [445, 134] on button "Add" at bounding box center [450, 129] width 16 height 13
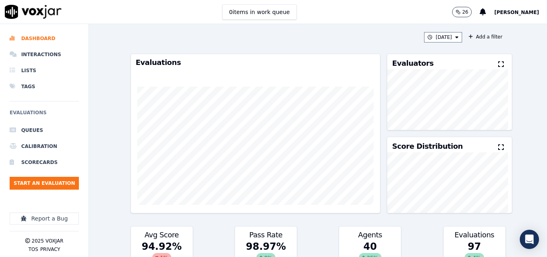
click at [498, 66] on icon at bounding box center [501, 64] width 6 height 6
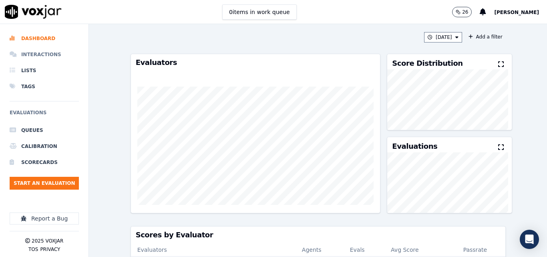
click at [50, 54] on li "Interactions" at bounding box center [44, 54] width 69 height 16
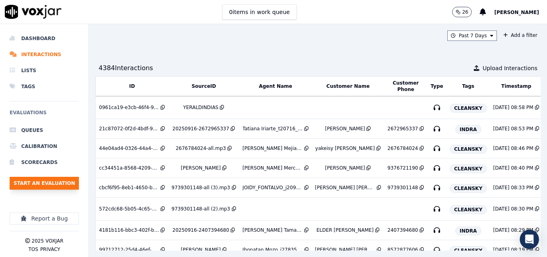
click at [45, 183] on button "Start an Evaluation" at bounding box center [44, 183] width 69 height 13
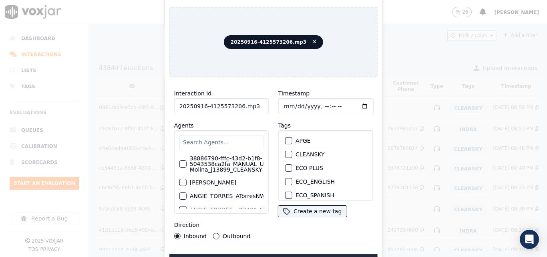
click at [253, 105] on input "20250916-4125573206.mp3" at bounding box center [221, 106] width 95 height 16
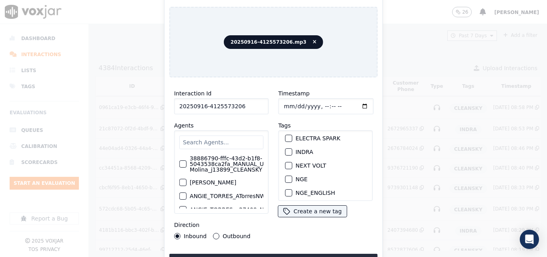
scroll to position [80, 0]
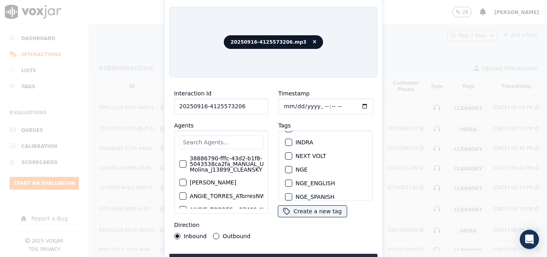
type input "20250916-4125573206"
click at [282, 137] on div "INDRA" at bounding box center [325, 142] width 87 height 14
click at [286, 143] on div "INDRA" at bounding box center [325, 142] width 87 height 14
click at [287, 139] on div "button" at bounding box center [289, 142] width 6 height 6
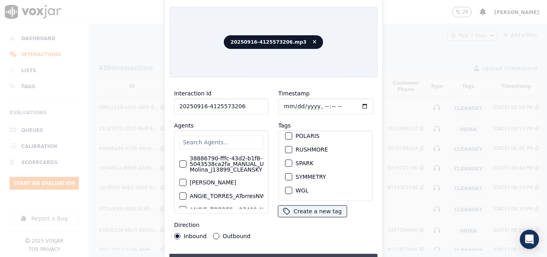
click at [328, 254] on button "Upload interaction to start evaluation" at bounding box center [273, 261] width 208 height 14
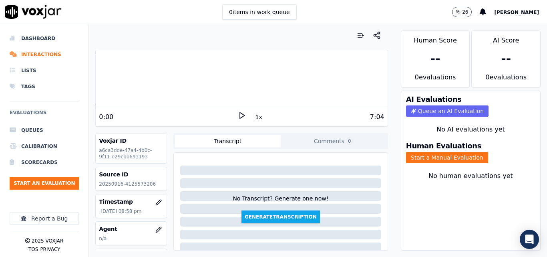
click at [143, 183] on p "20250916-4125573206" at bounding box center [131, 184] width 64 height 6
copy p "4125573206"
click at [240, 114] on polygon at bounding box center [242, 116] width 5 height 6
click at [242, 114] on rect at bounding box center [242, 115] width 1 height 5
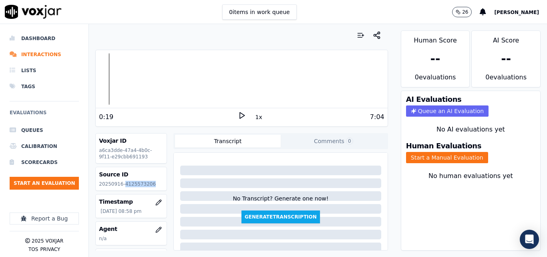
click at [240, 118] on polygon at bounding box center [242, 116] width 5 height 6
click at [238, 114] on icon at bounding box center [242, 115] width 8 height 8
click at [240, 114] on polygon at bounding box center [242, 116] width 5 height 6
click at [238, 114] on icon at bounding box center [242, 115] width 8 height 8
click at [469, 154] on button "Start a Manual Evaluation" at bounding box center [447, 157] width 82 height 11
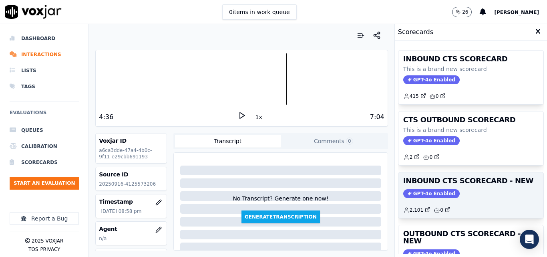
click at [468, 187] on div "INBOUND CTS SCORECARD - NEW GPT-4o Enabled 2.101 0" at bounding box center [471, 195] width 145 height 46
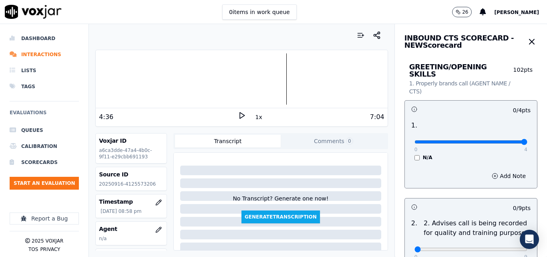
type input "4"
click at [507, 140] on input "range" at bounding box center [471, 141] width 113 height 3
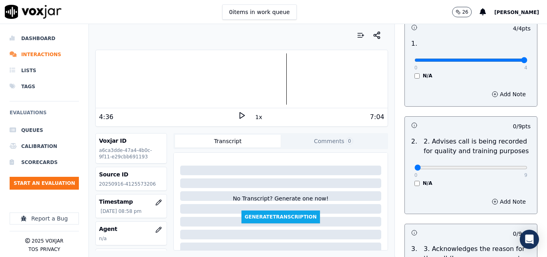
scroll to position [120, 0]
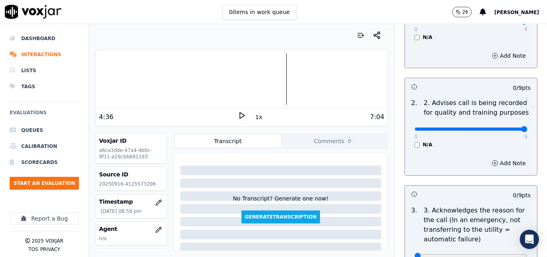
type input "9"
click at [502, 127] on input "range" at bounding box center [471, 128] width 113 height 3
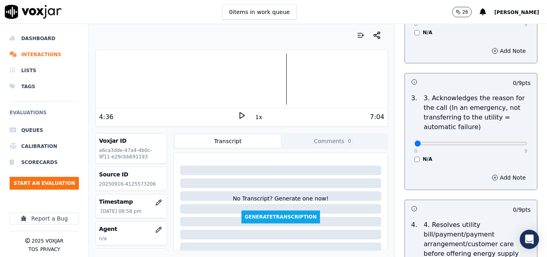
scroll to position [240, 0]
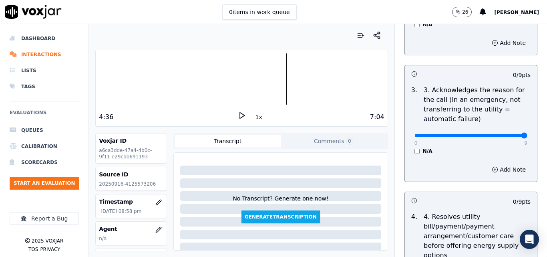
type input "9"
click at [503, 134] on input "range" at bounding box center [471, 135] width 113 height 3
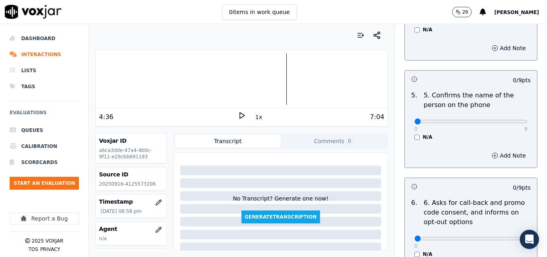
scroll to position [521, 0]
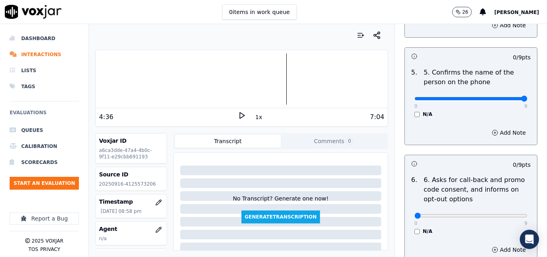
type input "9"
click at [504, 97] on input "range" at bounding box center [471, 98] width 113 height 3
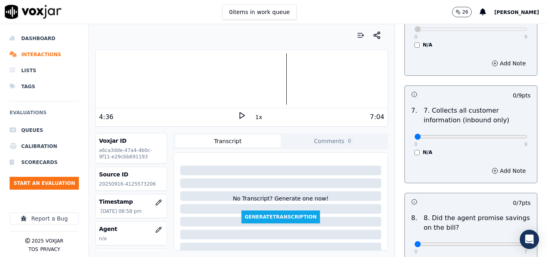
scroll to position [721, 0]
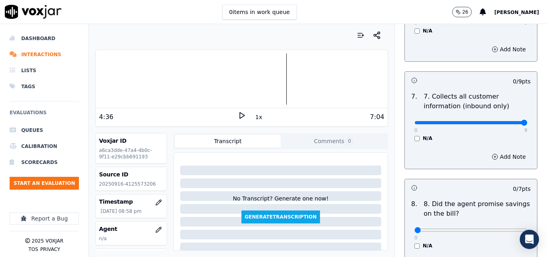
type input "9"
click at [508, 121] on input "range" at bounding box center [471, 122] width 113 height 3
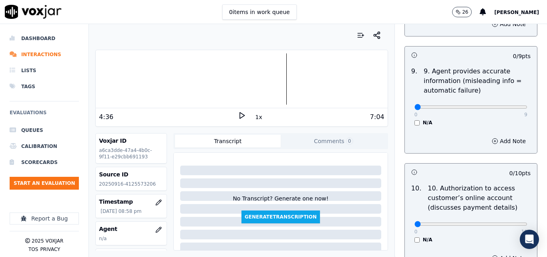
scroll to position [961, 0]
type input "9"
click at [505, 105] on input "range" at bounding box center [471, 106] width 113 height 3
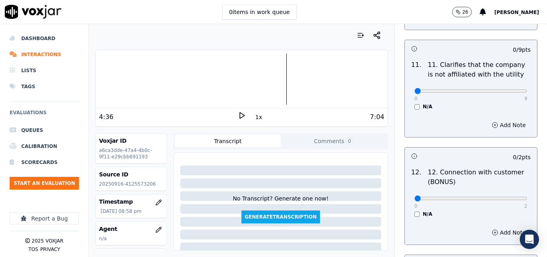
scroll to position [1202, 0]
type input "9"
click at [507, 89] on input "range" at bounding box center [471, 90] width 113 height 3
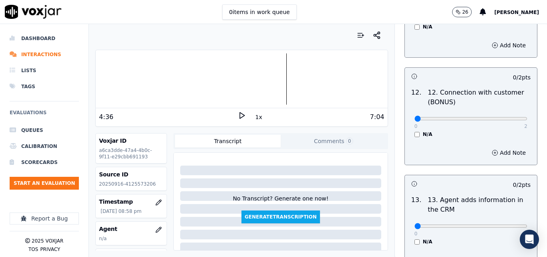
scroll to position [1282, 0]
type input "2"
click at [505, 116] on input "range" at bounding box center [471, 117] width 113 height 3
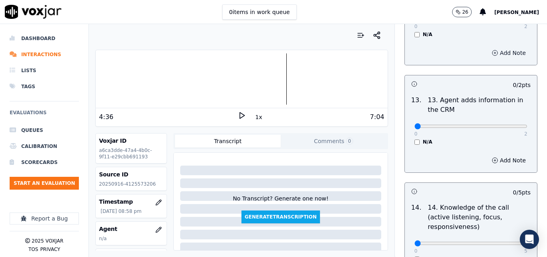
scroll to position [1402, 0]
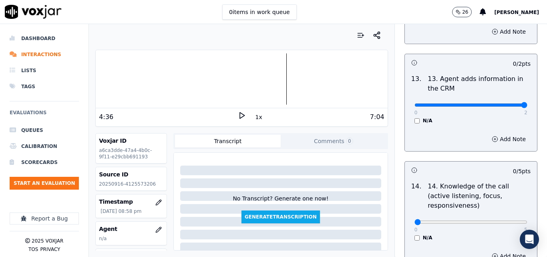
type input "2"
click at [508, 103] on input "range" at bounding box center [471, 104] width 113 height 3
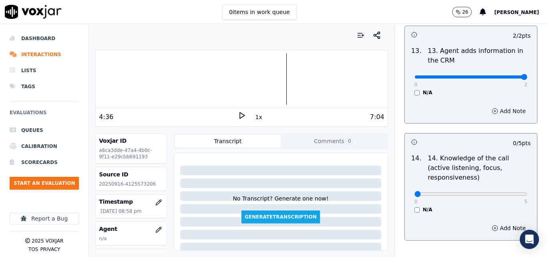
scroll to position [1463, 0]
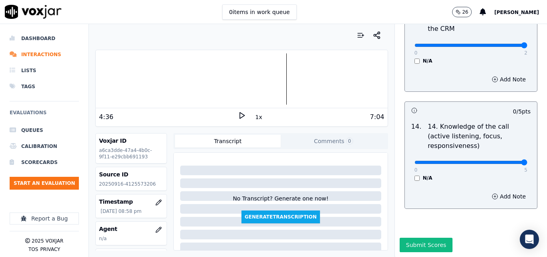
type input "5"
click at [500, 161] on input "range" at bounding box center [471, 162] width 113 height 3
click at [428, 238] on button "Submit Scores" at bounding box center [426, 245] width 53 height 14
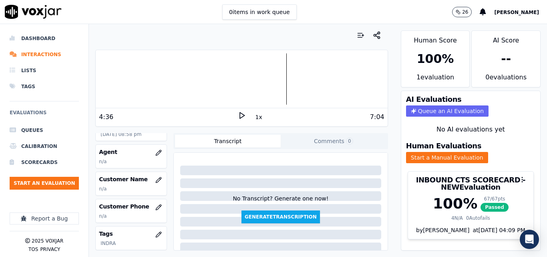
scroll to position [80, 0]
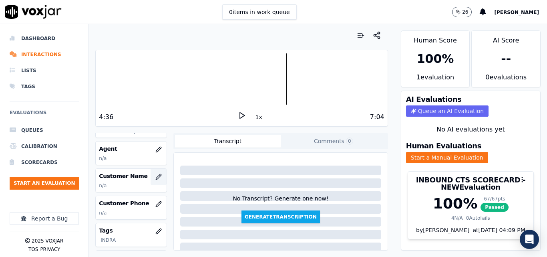
click at [155, 179] on icon "button" at bounding box center [158, 176] width 6 height 6
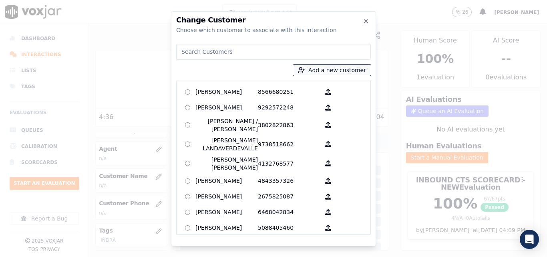
click at [345, 74] on button "Add a new customer" at bounding box center [332, 69] width 78 height 11
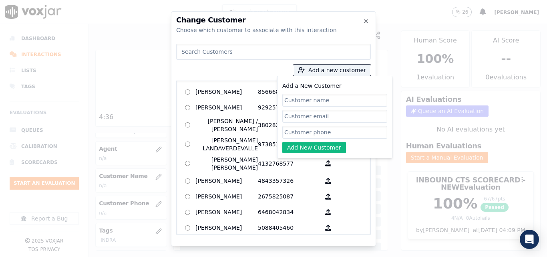
click at [332, 93] on div "Add a New Customer Add New Customer" at bounding box center [334, 117] width 105 height 72
click at [331, 97] on input "Add a New Customer" at bounding box center [334, 100] width 105 height 13
type input "Richard Blackson"
click at [315, 130] on input "Add a New Customer" at bounding box center [334, 132] width 105 height 13
click at [331, 134] on input "Add a New Customer" at bounding box center [334, 132] width 105 height 13
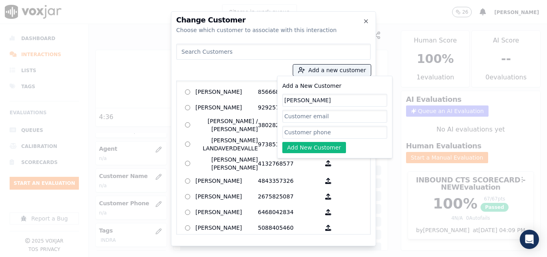
paste input "4125573206"
type input "4125573206"
click at [309, 146] on button "Add New Customer" at bounding box center [314, 147] width 64 height 11
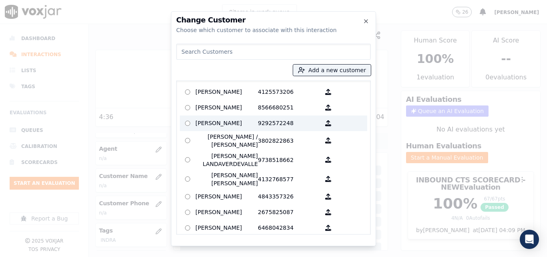
drag, startPoint x: 243, startPoint y: 99, endPoint x: 247, endPoint y: 112, distance: 13.9
click at [243, 98] on label "Richard Blackson 4125573206" at bounding box center [273, 92] width 187 height 16
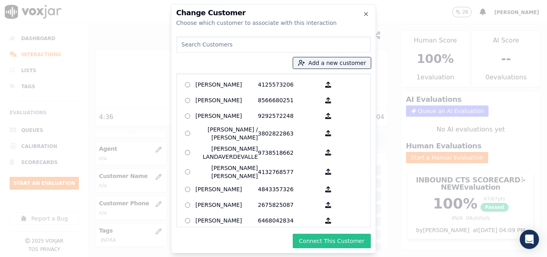
click at [313, 241] on button "Connect This Customer" at bounding box center [332, 241] width 78 height 14
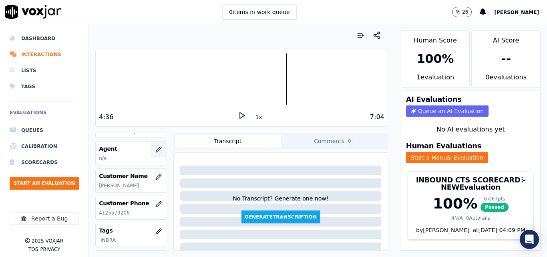
click at [151, 156] on button "button" at bounding box center [159, 149] width 16 height 16
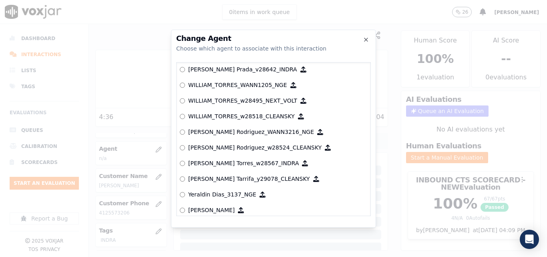
scroll to position [4364, 0]
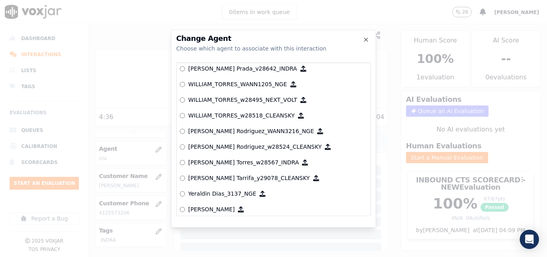
click at [240, 162] on p "William Torres_w28567_INDRA" at bounding box center [243, 162] width 111 height 8
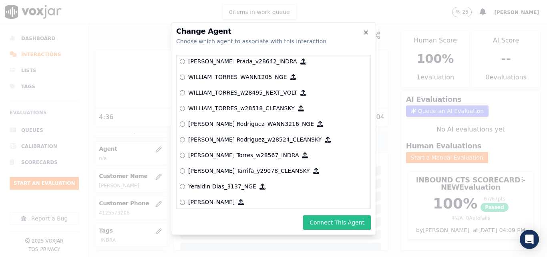
click at [316, 224] on button "Connect This Agent" at bounding box center [337, 222] width 68 height 14
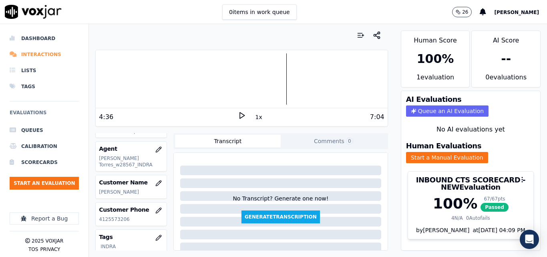
click at [29, 48] on li "Interactions" at bounding box center [44, 54] width 69 height 16
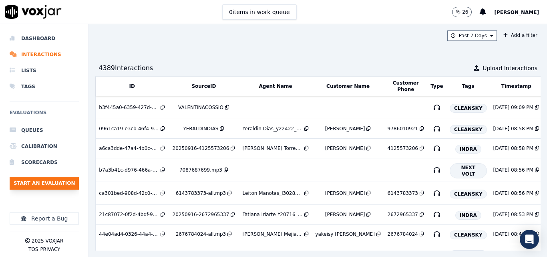
click at [62, 185] on button "Start an Evaluation" at bounding box center [44, 183] width 69 height 13
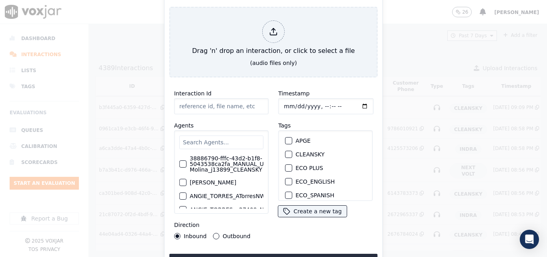
click at [164, 37] on div "Start an Evaluation Drag 'n' drop an interaction, or click to select a file (au…" at bounding box center [273, 128] width 219 height 289
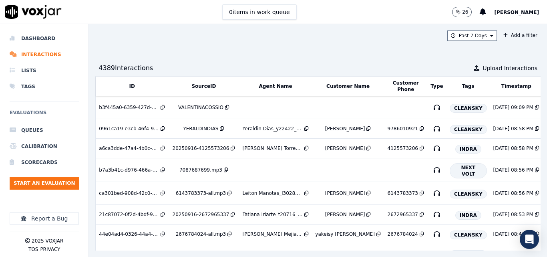
drag, startPoint x: 42, startPoint y: 34, endPoint x: 95, endPoint y: 66, distance: 61.6
click at [43, 34] on li "Dashboard" at bounding box center [44, 38] width 69 height 16
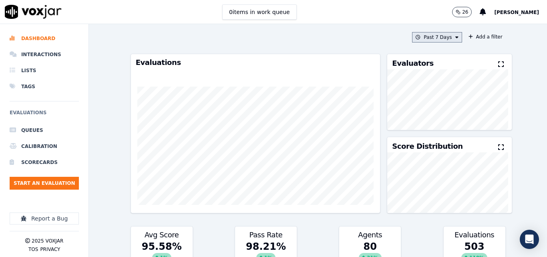
click at [436, 34] on button "Past 7 Days" at bounding box center [437, 37] width 50 height 10
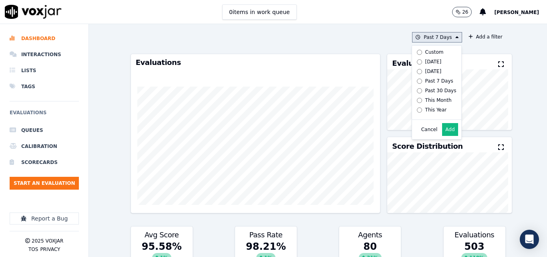
click at [429, 61] on div "Today" at bounding box center [433, 61] width 16 height 6
click at [451, 139] on div "Cancel Add" at bounding box center [436, 129] width 49 height 19
click at [442, 136] on button "Add" at bounding box center [450, 129] width 16 height 13
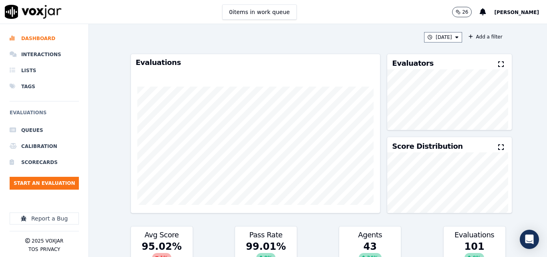
click at [498, 66] on button at bounding box center [502, 65] width 9 height 10
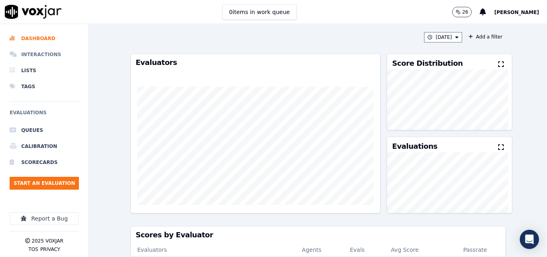
click at [41, 53] on li "Interactions" at bounding box center [44, 54] width 69 height 16
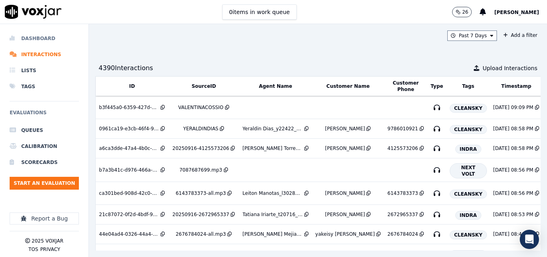
click at [36, 38] on li "Dashboard" at bounding box center [44, 38] width 69 height 16
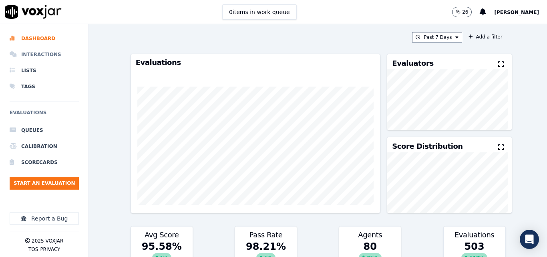
click at [31, 51] on li "Interactions" at bounding box center [44, 54] width 69 height 16
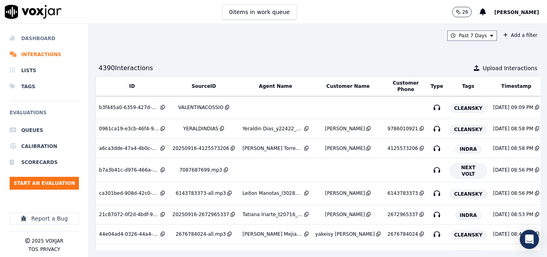
click at [42, 37] on li "Dashboard" at bounding box center [44, 38] width 69 height 16
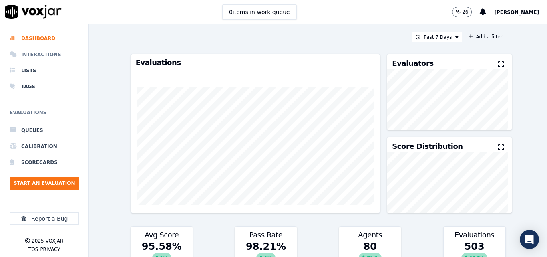
click at [57, 54] on li "Interactions" at bounding box center [44, 54] width 69 height 16
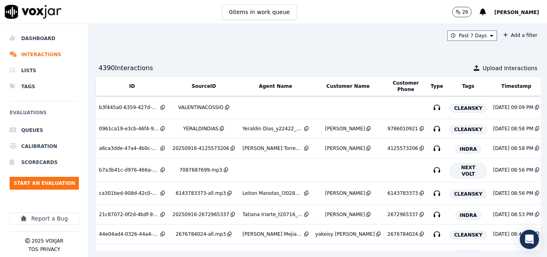
click at [40, 189] on ul "Queues Calibration Scorecards Start an Evaluation" at bounding box center [44, 159] width 69 height 74
click at [50, 187] on button "Start an Evaluation" at bounding box center [44, 183] width 69 height 13
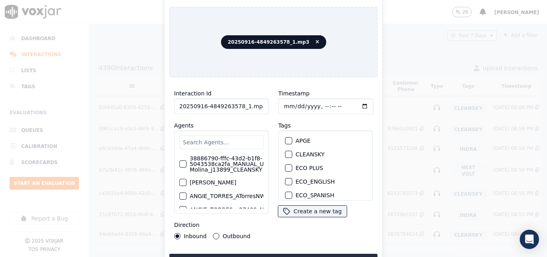
click at [264, 104] on input "20250916-4849263578_1.mp3" at bounding box center [221, 106] width 95 height 16
type input "20250916-4849263578_1"
drag, startPoint x: 285, startPoint y: 165, endPoint x: 289, endPoint y: 174, distance: 9.7
click at [286, 167] on div "button" at bounding box center [289, 170] width 6 height 6
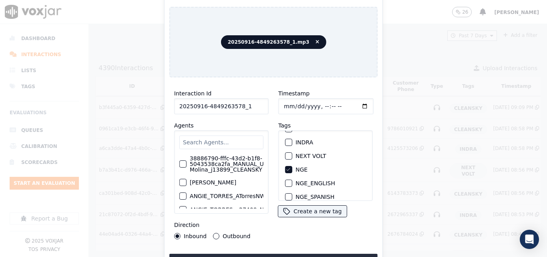
click at [286, 139] on div "button" at bounding box center [289, 142] width 6 height 6
click at [287, 168] on icon "button" at bounding box center [288, 169] width 5 height 5
click at [291, 255] on button "Upload interaction to start evaluation" at bounding box center [273, 261] width 208 height 14
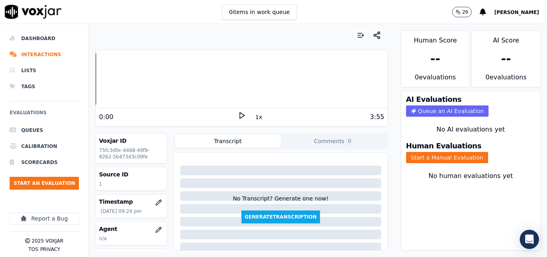
click at [345, 2] on div "0 items in work queue 26 Sheila De Castro" at bounding box center [273, 12] width 547 height 24
click at [238, 113] on icon at bounding box center [242, 115] width 8 height 8
click at [240, 115] on rect at bounding box center [240, 115] width 1 height 5
click at [238, 114] on icon at bounding box center [242, 115] width 8 height 8
click at [156, 70] on div at bounding box center [242, 78] width 292 height 51
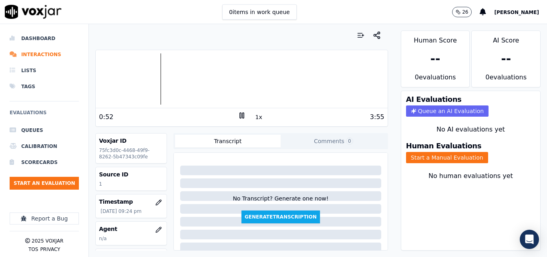
click at [151, 76] on div at bounding box center [242, 78] width 292 height 51
click at [238, 112] on icon at bounding box center [242, 115] width 8 height 8
click at [466, 154] on button "Start a Manual Evaluation" at bounding box center [447, 157] width 82 height 11
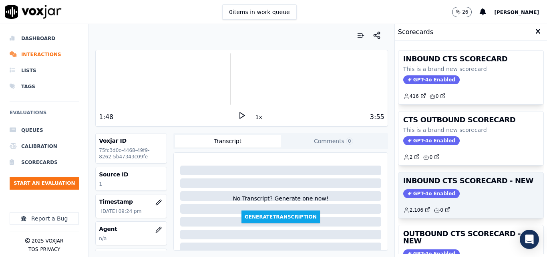
click at [488, 186] on div "INBOUND CTS SCORECARD - NEW GPT-4o Enabled 2.106 0" at bounding box center [471, 195] width 145 height 46
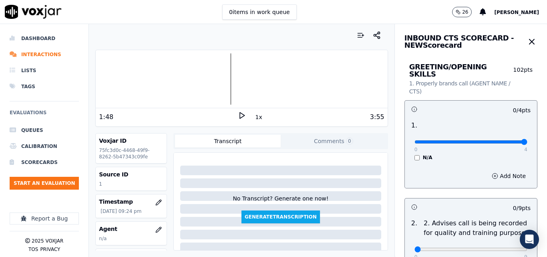
type input "4"
click at [506, 140] on input "range" at bounding box center [471, 141] width 113 height 3
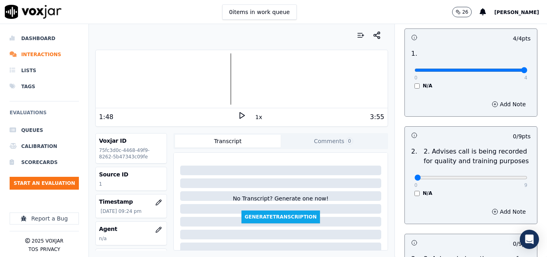
scroll to position [120, 0]
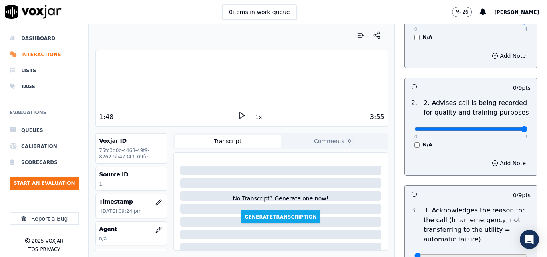
type input "9"
click at [508, 127] on input "range" at bounding box center [471, 128] width 113 height 3
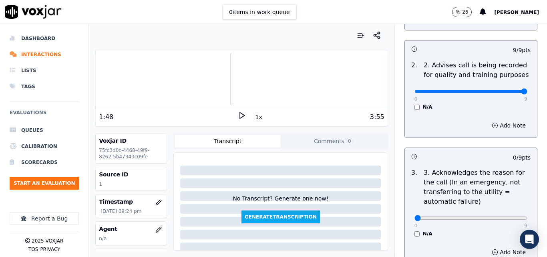
scroll to position [280, 0]
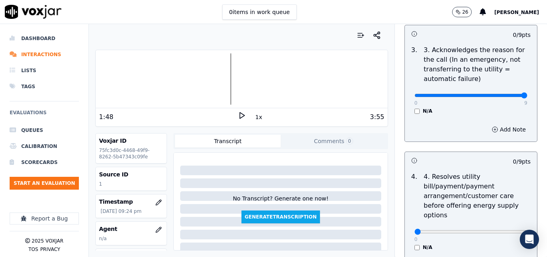
type input "9"
click at [505, 94] on input "range" at bounding box center [471, 95] width 113 height 3
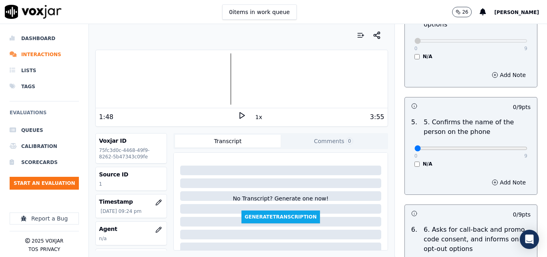
scroll to position [521, 0]
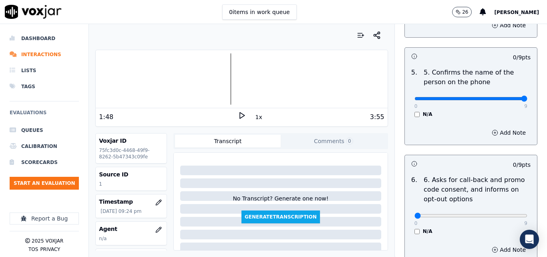
type input "9"
click at [504, 97] on input "range" at bounding box center [471, 98] width 113 height 3
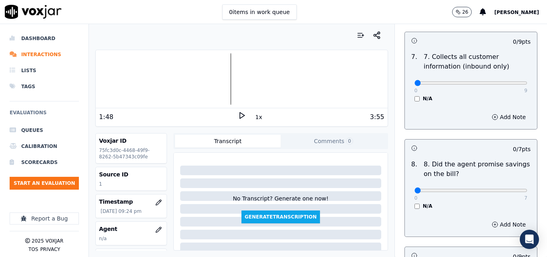
scroll to position [761, 0]
type input "9"
click at [502, 81] on input "range" at bounding box center [471, 82] width 113 height 3
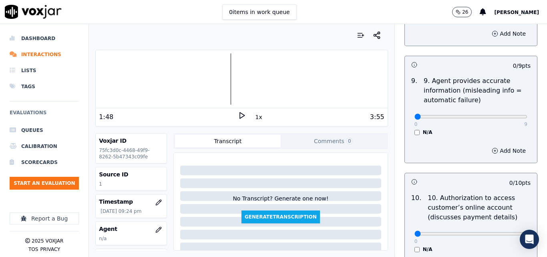
scroll to position [961, 0]
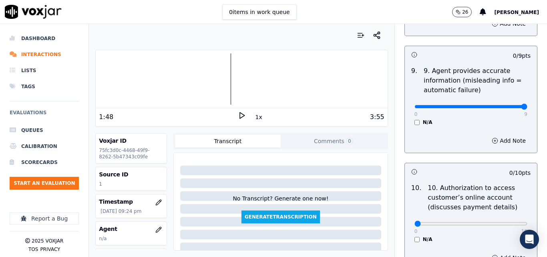
type input "9"
click at [506, 105] on input "range" at bounding box center [471, 106] width 113 height 3
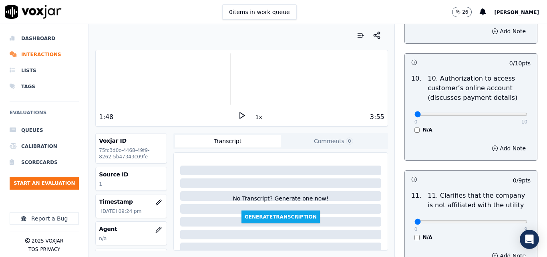
scroll to position [1082, 0]
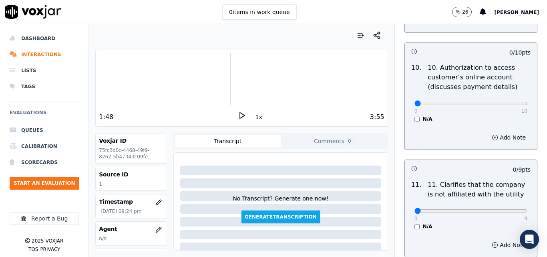
click at [415, 116] on div "N/A" at bounding box center [471, 119] width 113 height 6
click at [408, 111] on div "0 10 N/A" at bounding box center [471, 107] width 126 height 30
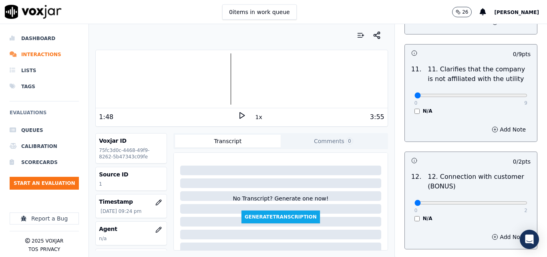
scroll to position [1202, 0]
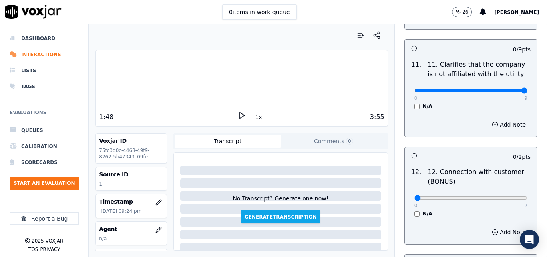
type input "9"
click at [506, 89] on input "range" at bounding box center [471, 90] width 113 height 3
type input "2"
click at [509, 196] on input "range" at bounding box center [471, 197] width 113 height 3
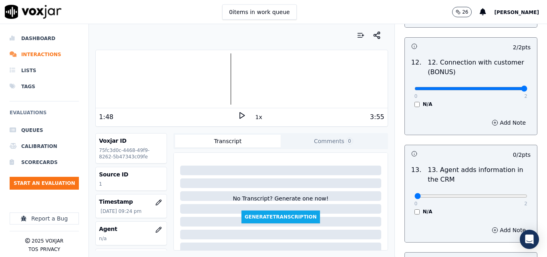
scroll to position [1322, 0]
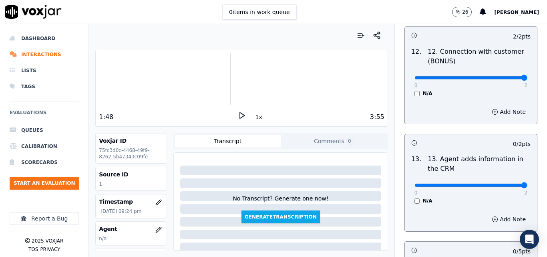
type input "2"
click at [505, 183] on input "range" at bounding box center [471, 184] width 113 height 3
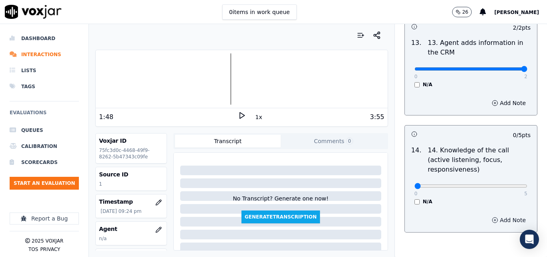
scroll to position [1463, 0]
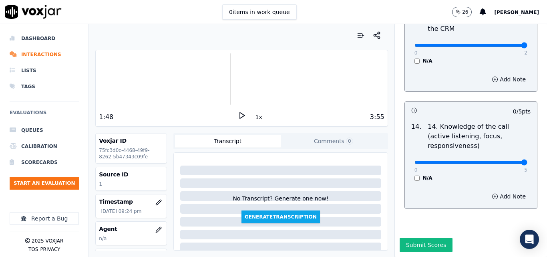
type input "5"
click at [506, 161] on input "range" at bounding box center [471, 162] width 113 height 3
click at [424, 238] on button "Submit Scores" at bounding box center [426, 245] width 53 height 14
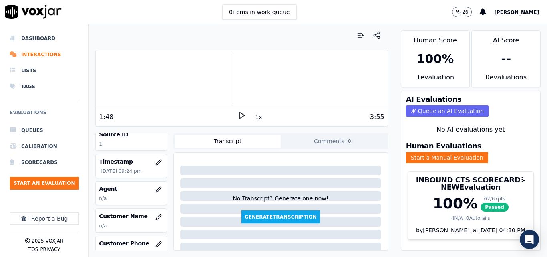
scroll to position [80, 0]
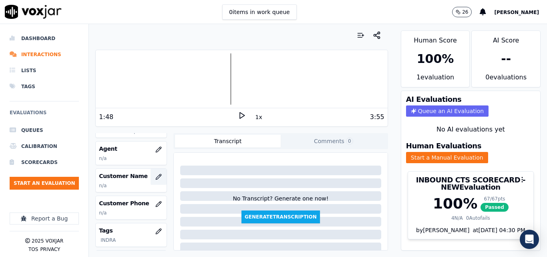
click at [155, 174] on icon "button" at bounding box center [158, 176] width 6 height 6
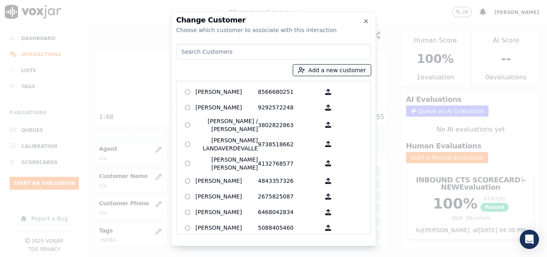
click at [351, 67] on button "Add a new customer" at bounding box center [332, 69] width 78 height 11
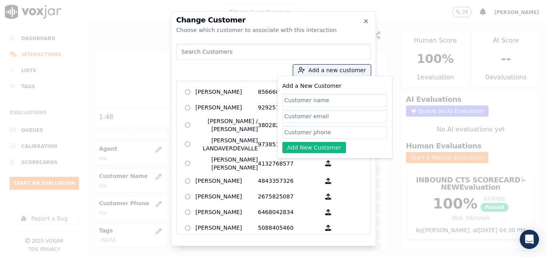
click at [334, 97] on input "Add a New Customer" at bounding box center [334, 100] width 105 height 13
type input "Luis Gonzalez"
click at [337, 135] on input "Add a New Customer" at bounding box center [334, 132] width 105 height 13
click at [301, 131] on input "Add a New Customer" at bounding box center [334, 132] width 105 height 13
paste input "4849263578"
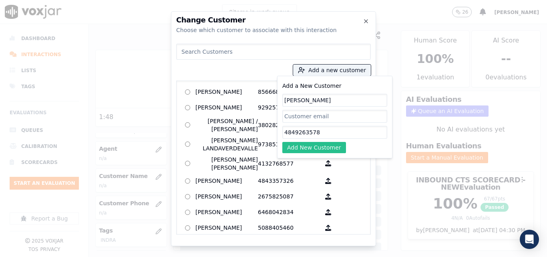
type input "4849263578"
click at [318, 146] on button "Add New Customer" at bounding box center [314, 147] width 64 height 11
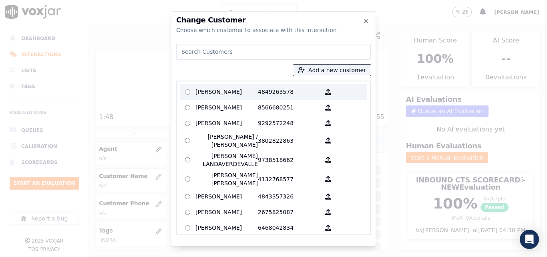
click at [194, 94] on p at bounding box center [188, 92] width 16 height 12
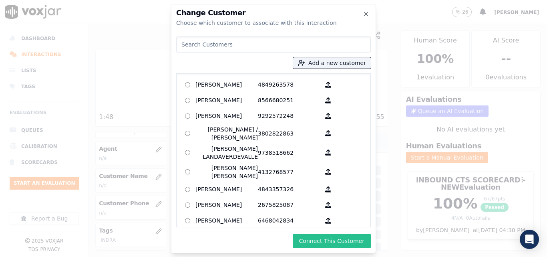
click at [312, 240] on button "Connect This Customer" at bounding box center [332, 241] width 78 height 14
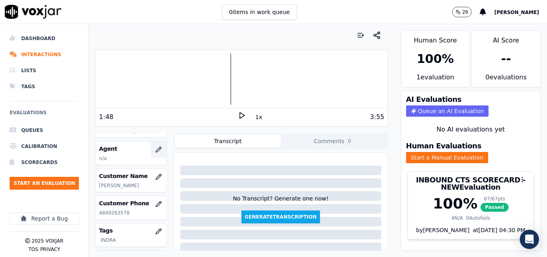
click at [155, 149] on icon "button" at bounding box center [158, 149] width 6 height 6
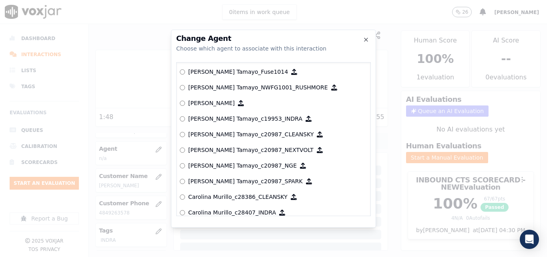
scroll to position [721, 0]
click at [203, 125] on label "Camilo Tamayo_c19953_INDRA" at bounding box center [273, 119] width 187 height 16
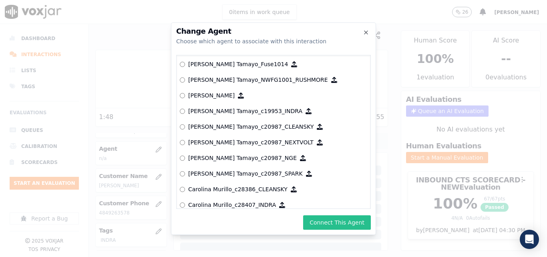
click at [336, 221] on button "Connect This Agent" at bounding box center [337, 222] width 68 height 14
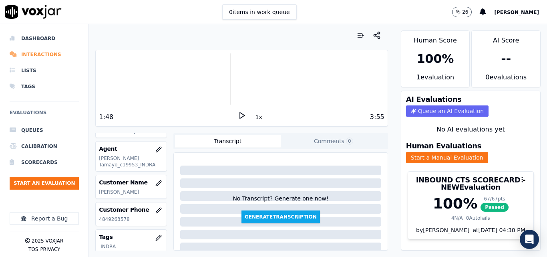
click at [39, 57] on li "Interactions" at bounding box center [44, 54] width 69 height 16
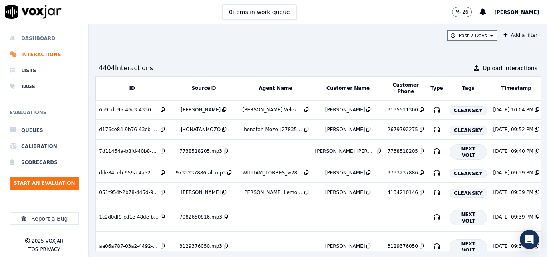
click at [42, 37] on li "Dashboard" at bounding box center [44, 38] width 69 height 16
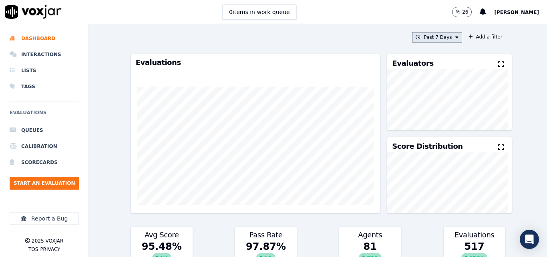
click at [433, 37] on button "Past 7 Days" at bounding box center [437, 37] width 50 height 10
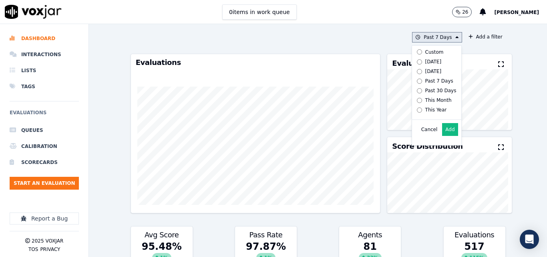
click at [426, 50] on div "Custom" at bounding box center [434, 52] width 18 height 6
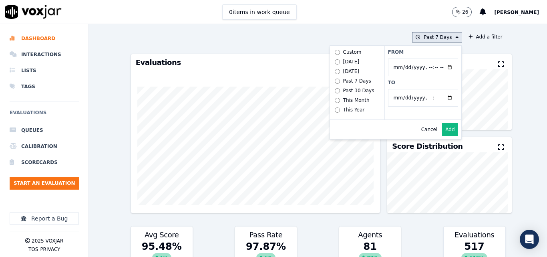
click at [429, 36] on button "Past 7 Days Custom Today Yesterday Past 7 Days Past 30 Days This Month This Yea…" at bounding box center [437, 37] width 50 height 10
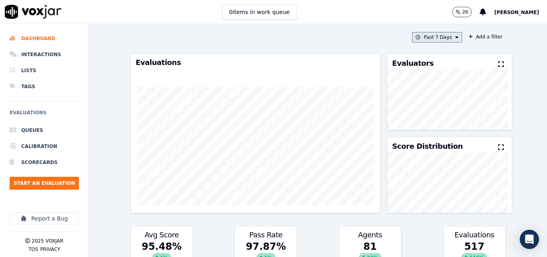
click at [429, 36] on button "Past 7 Days" at bounding box center [437, 37] width 50 height 10
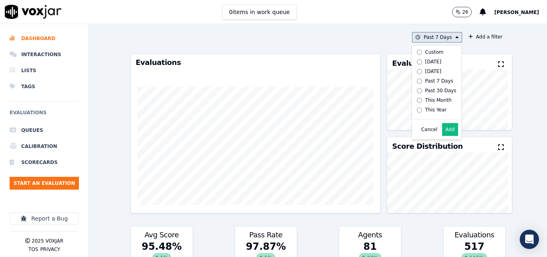
click at [425, 60] on div "Today" at bounding box center [433, 61] width 16 height 6
drag, startPoint x: 446, startPoint y: 136, endPoint x: 503, endPoint y: 40, distance: 111.4
click at [445, 135] on button "Add" at bounding box center [450, 129] width 16 height 13
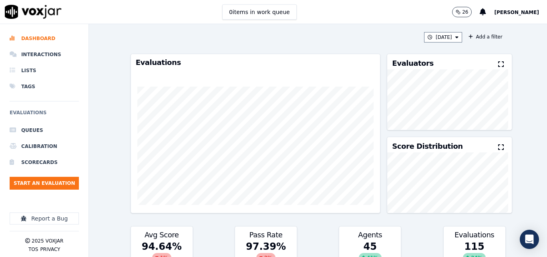
click at [498, 64] on button at bounding box center [502, 65] width 9 height 10
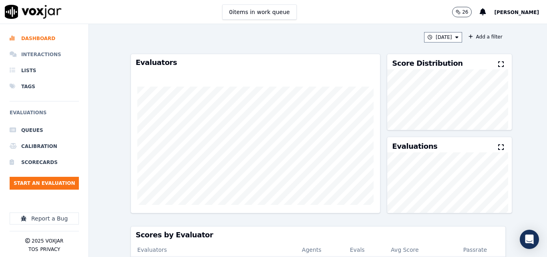
click at [48, 53] on li "Interactions" at bounding box center [44, 54] width 69 height 16
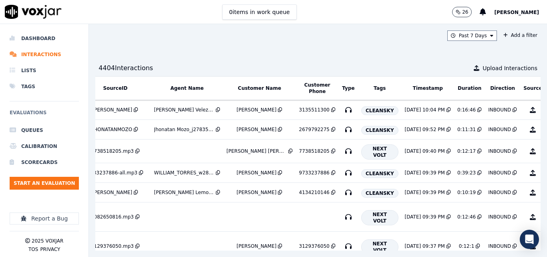
scroll to position [0, 130]
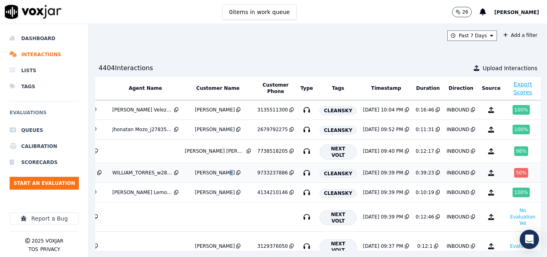
click at [215, 175] on div "cesar morocho" at bounding box center [215, 172] width 40 height 6
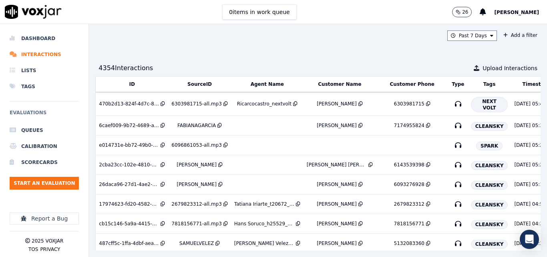
scroll to position [0, 140]
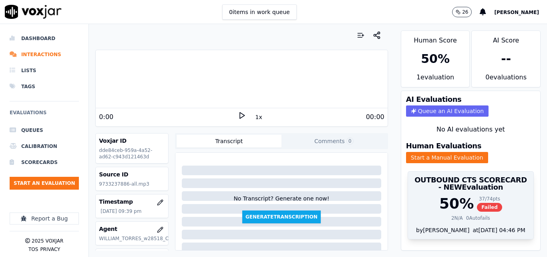
scroll to position [17, 0]
click at [477, 203] on span "Failed" at bounding box center [489, 207] width 25 height 9
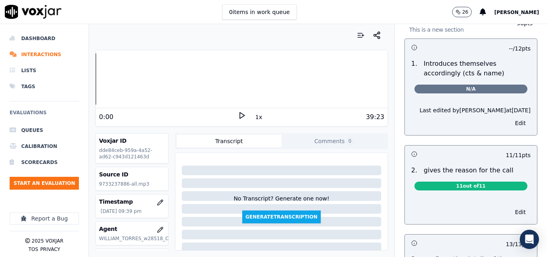
scroll to position [0, 0]
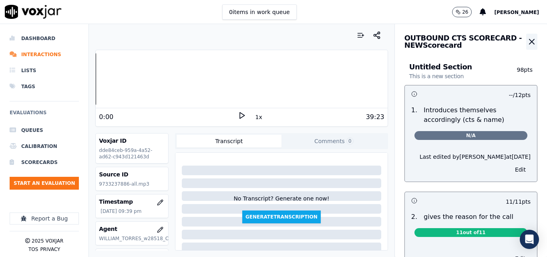
click at [527, 42] on icon "button" at bounding box center [532, 42] width 10 height 10
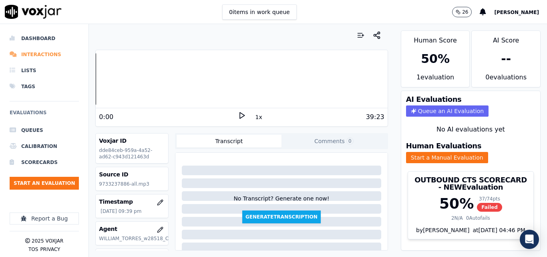
click at [50, 48] on li "Interactions" at bounding box center [44, 54] width 69 height 16
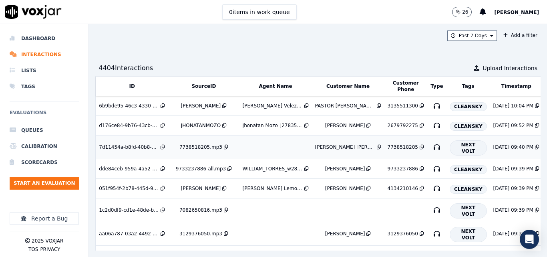
click at [266, 139] on td at bounding box center [276, 147] width 73 height 24
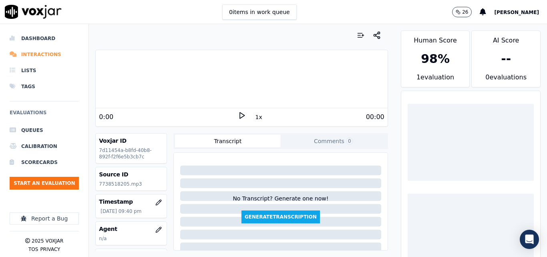
click at [28, 56] on li "Interactions" at bounding box center [44, 54] width 69 height 16
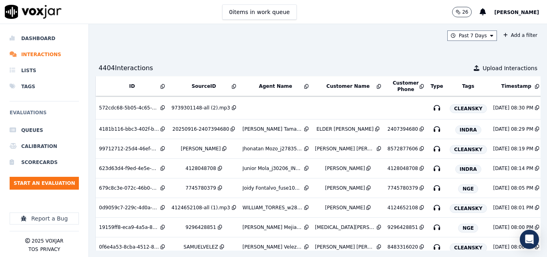
scroll to position [449, 0]
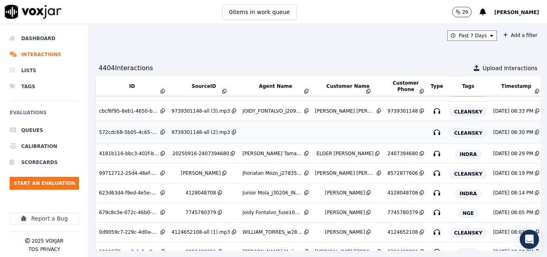
click at [191, 129] on td "9739301148-all (2).mp3" at bounding box center [203, 132] width 71 height 23
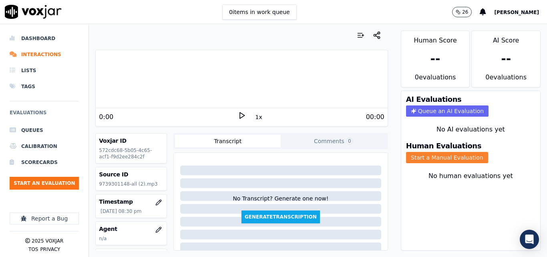
click at [432, 159] on button "Start a Manual Evaluation" at bounding box center [447, 157] width 82 height 11
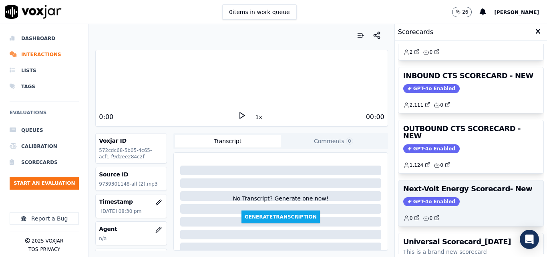
scroll to position [95, 0]
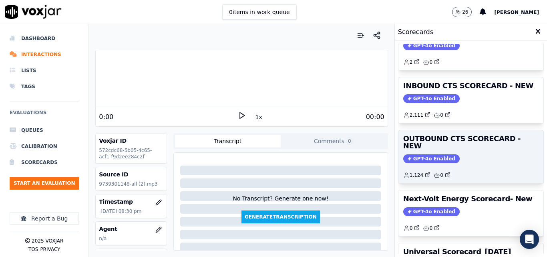
click at [483, 142] on h3 "OUTBOUND CTS SCORECARD - NEW" at bounding box center [470, 142] width 135 height 14
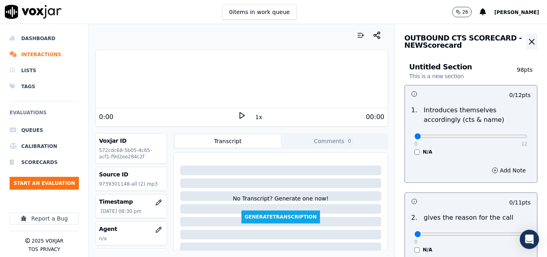
click at [527, 44] on icon "button" at bounding box center [532, 42] width 10 height 10
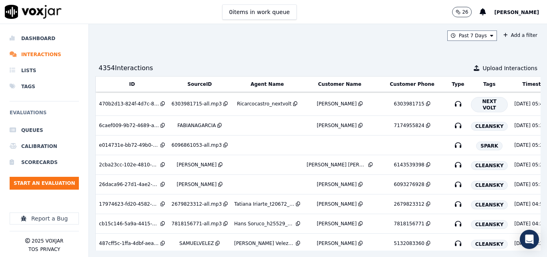
scroll to position [0, 140]
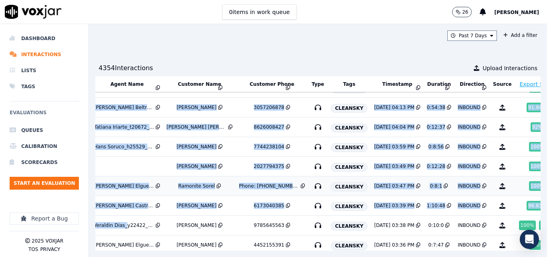
drag, startPoint x: 254, startPoint y: 232, endPoint x: 117, endPoint y: 231, distance: 137.0
click at [117, 231] on tbody "470b2d13-824f-4d7c-8dab-389951702f60 6303981715-all.mp3 Ricarcocastro_nextvolt …" at bounding box center [264, 95] width 617 height 397
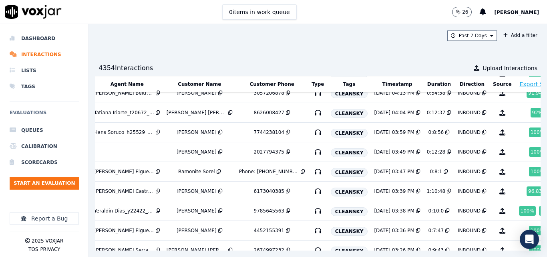
click at [290, 48] on div "Past 7 Days Add a filter 4354 Interaction s Upload Interactions ID SourceID Age…" at bounding box center [318, 140] width 458 height 233
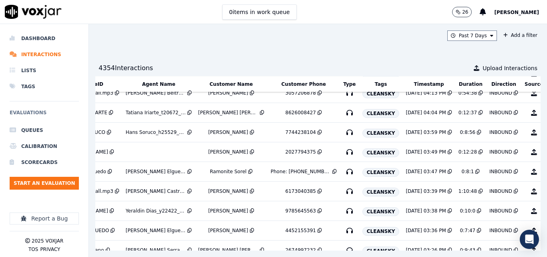
scroll to position [209, 0]
